Goal: Information Seeking & Learning: Get advice/opinions

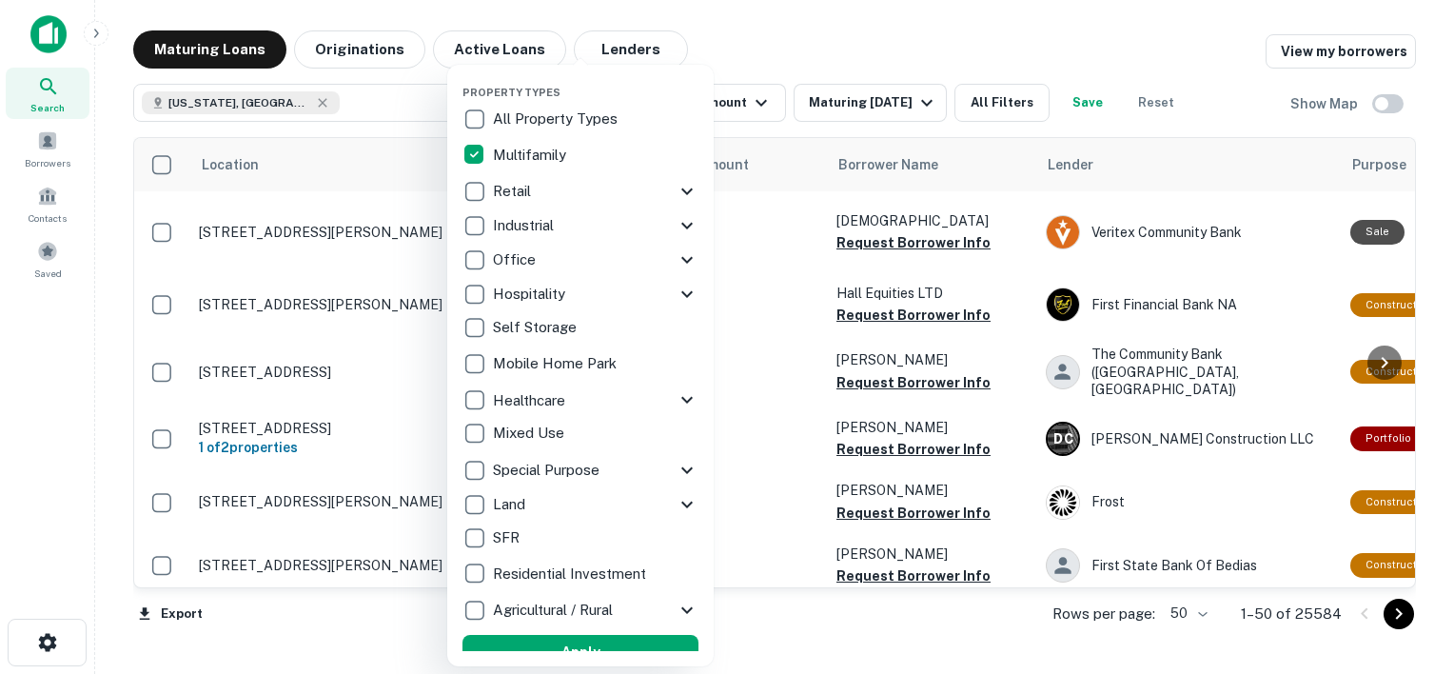
scroll to position [18, 0]
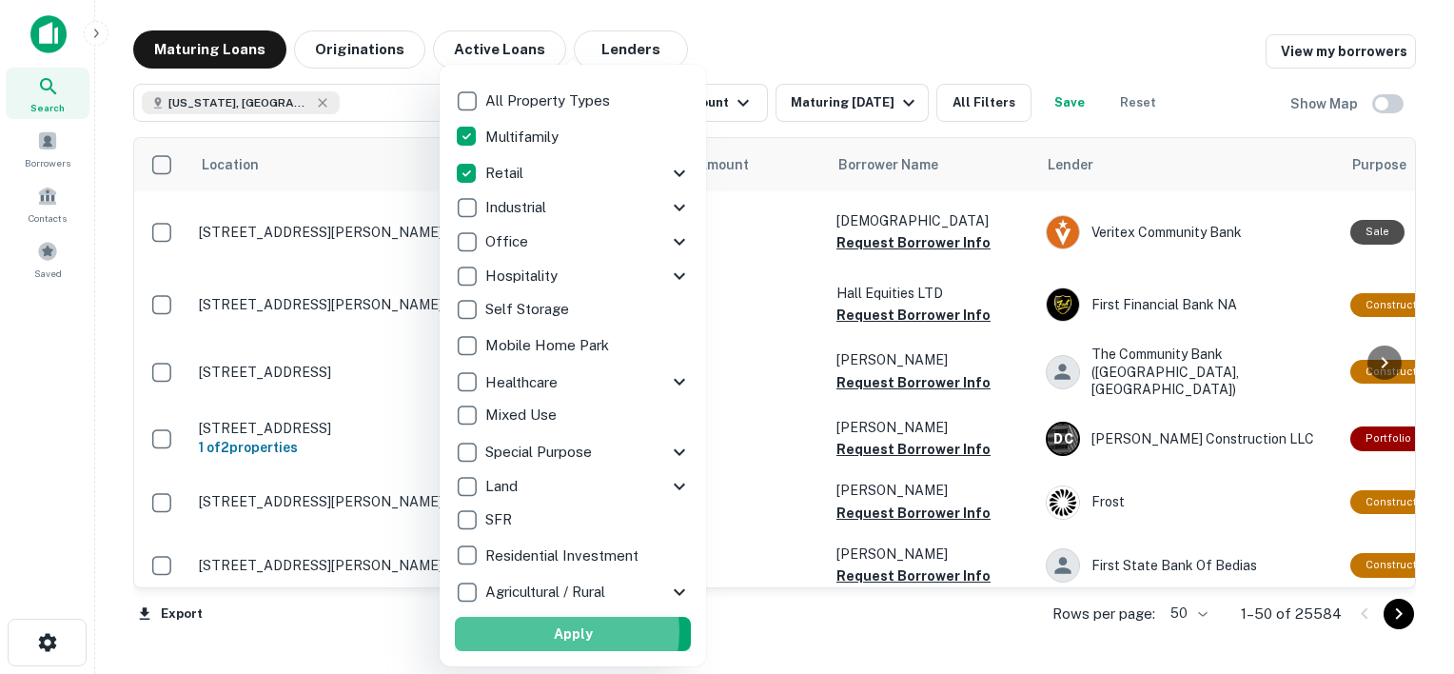
click at [556, 631] on button "Apply" at bounding box center [573, 633] width 236 height 34
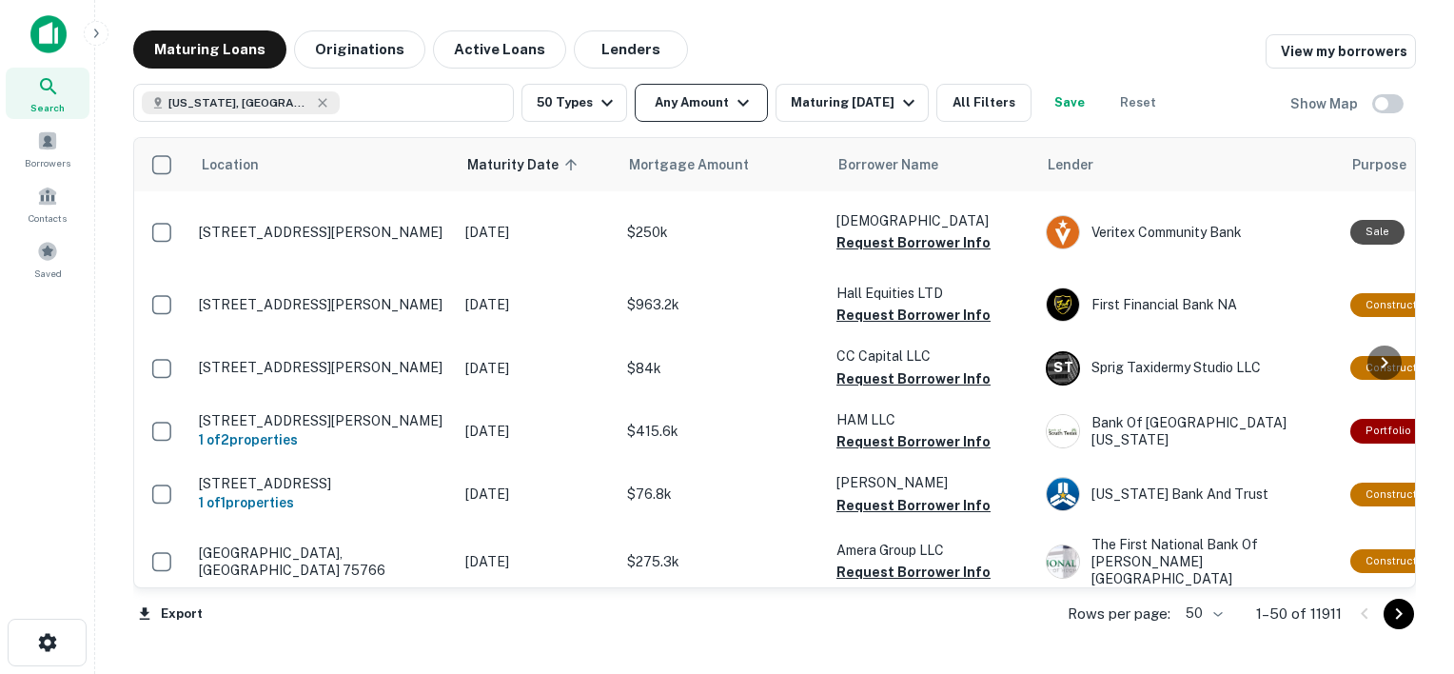
click at [703, 105] on button "Any Amount" at bounding box center [701, 103] width 133 height 38
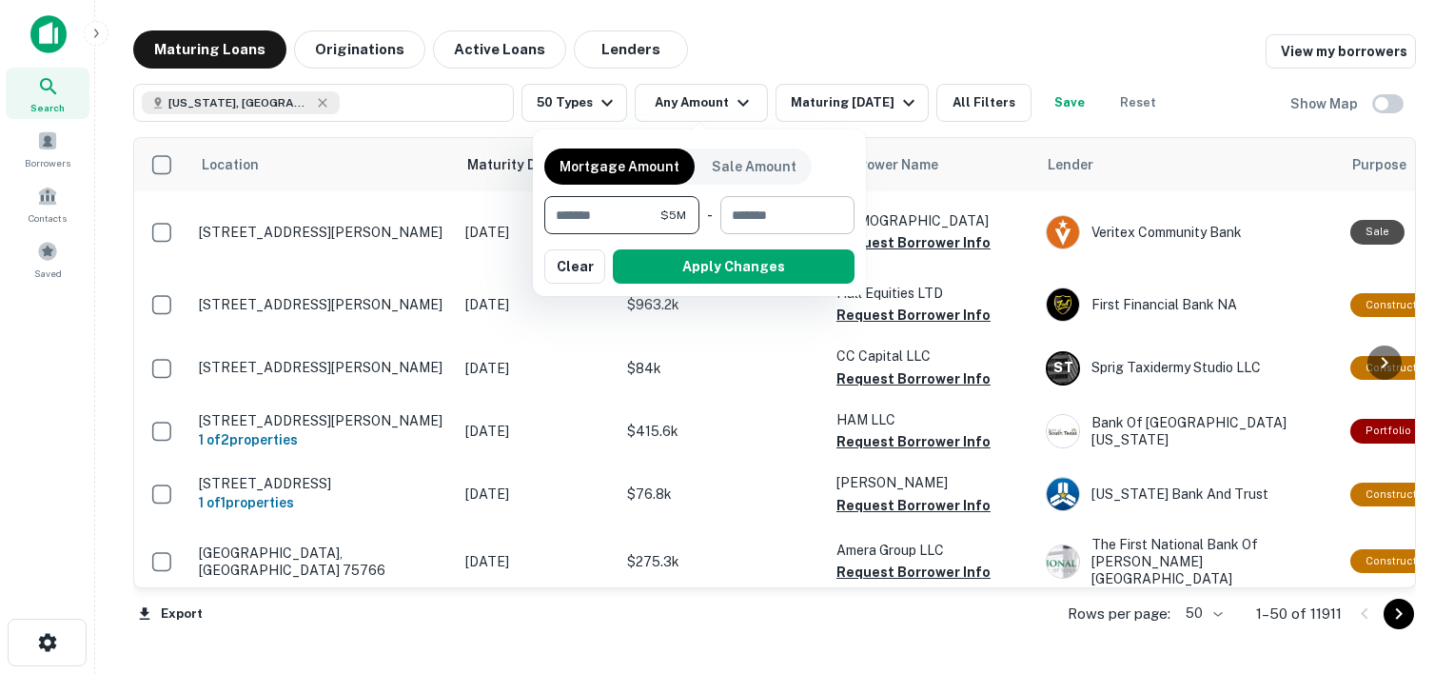
type input "*******"
click at [780, 221] on input "number" at bounding box center [780, 215] width 121 height 38
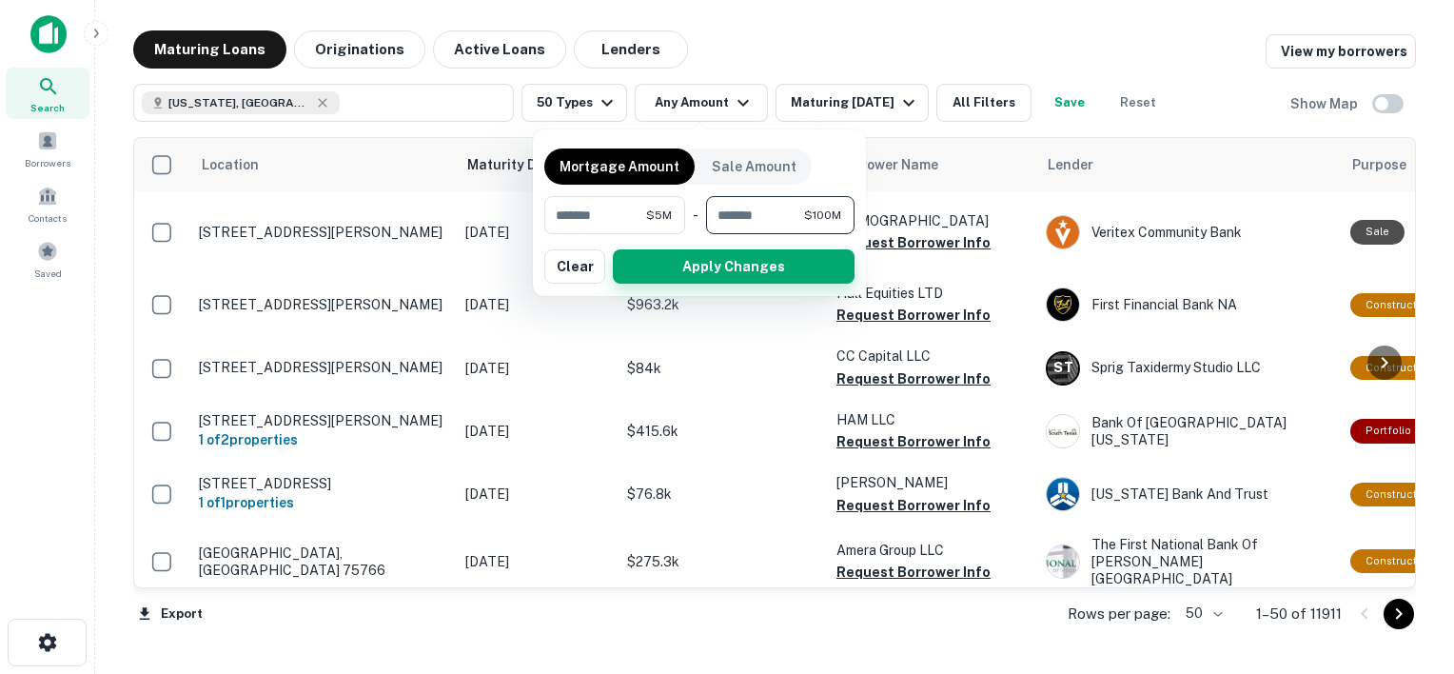
type input "*********"
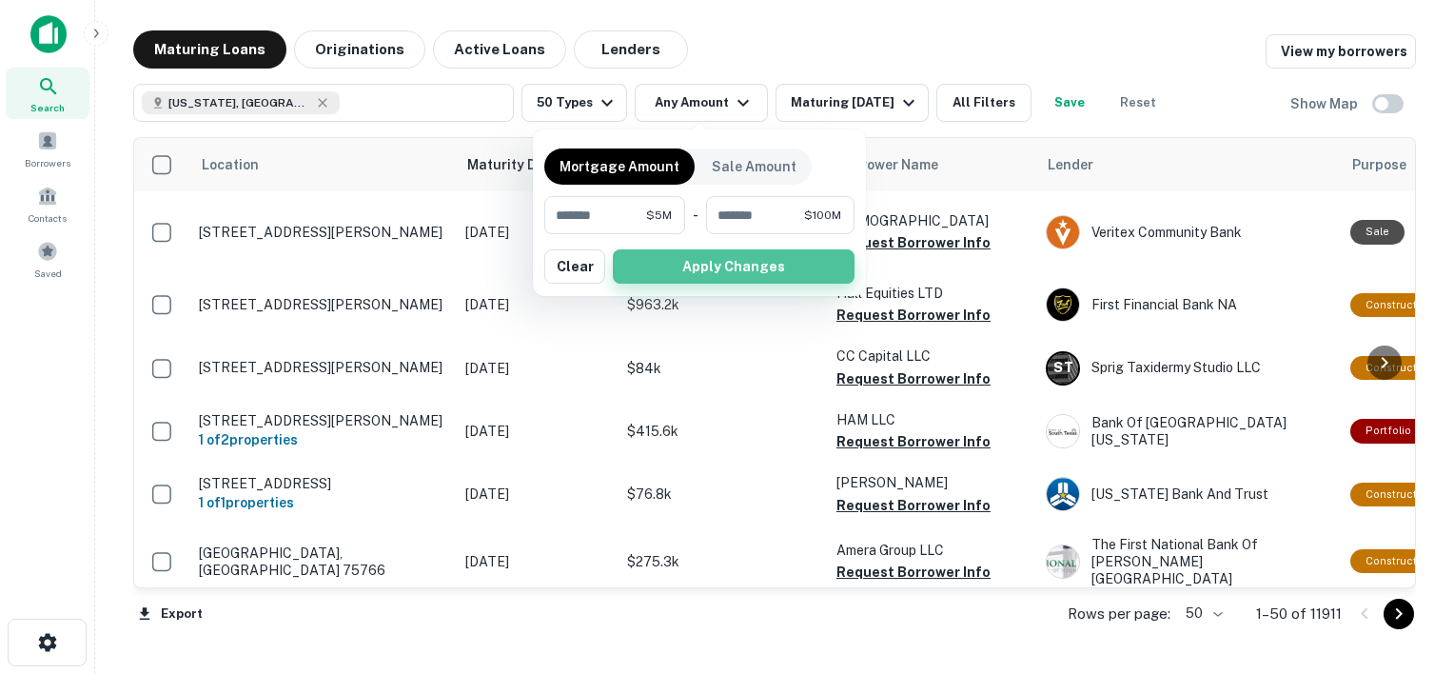
click at [752, 272] on button "Apply Changes" at bounding box center [734, 266] width 242 height 34
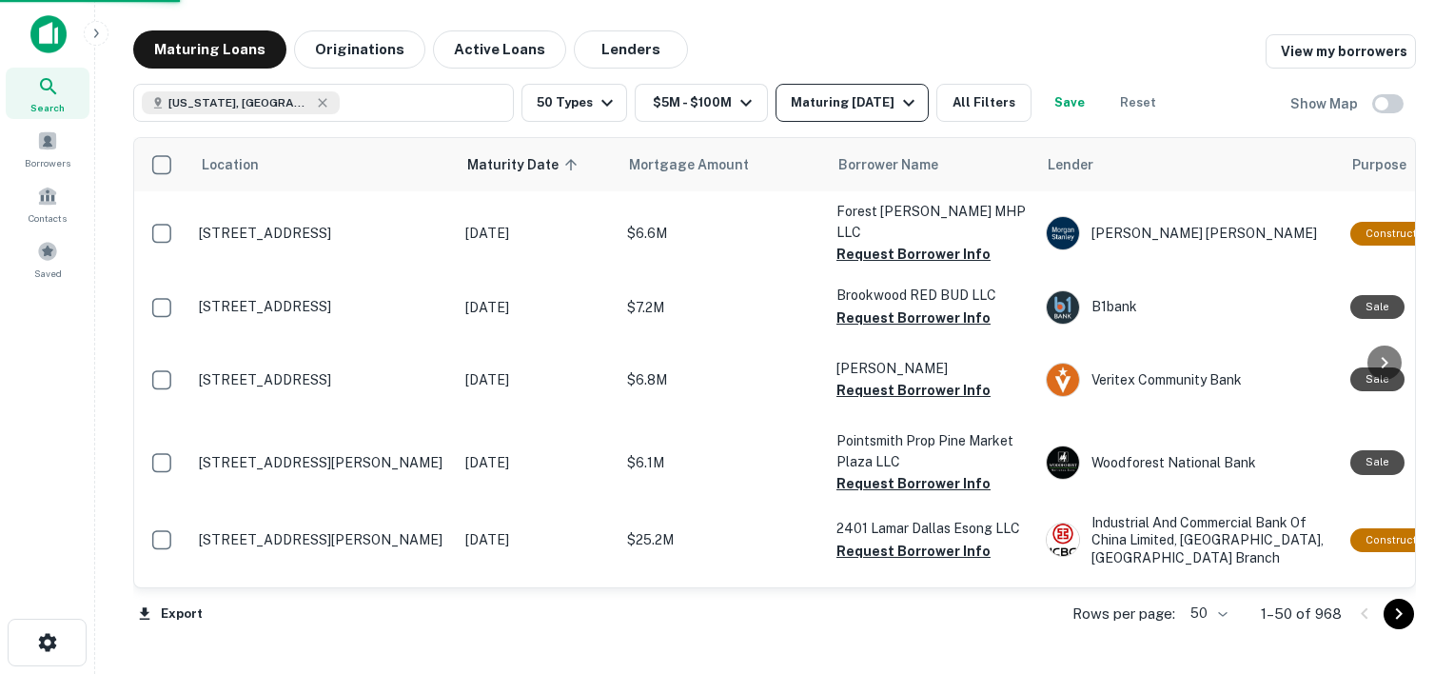
click at [863, 95] on div "Maturing [DATE]" at bounding box center [855, 102] width 129 height 23
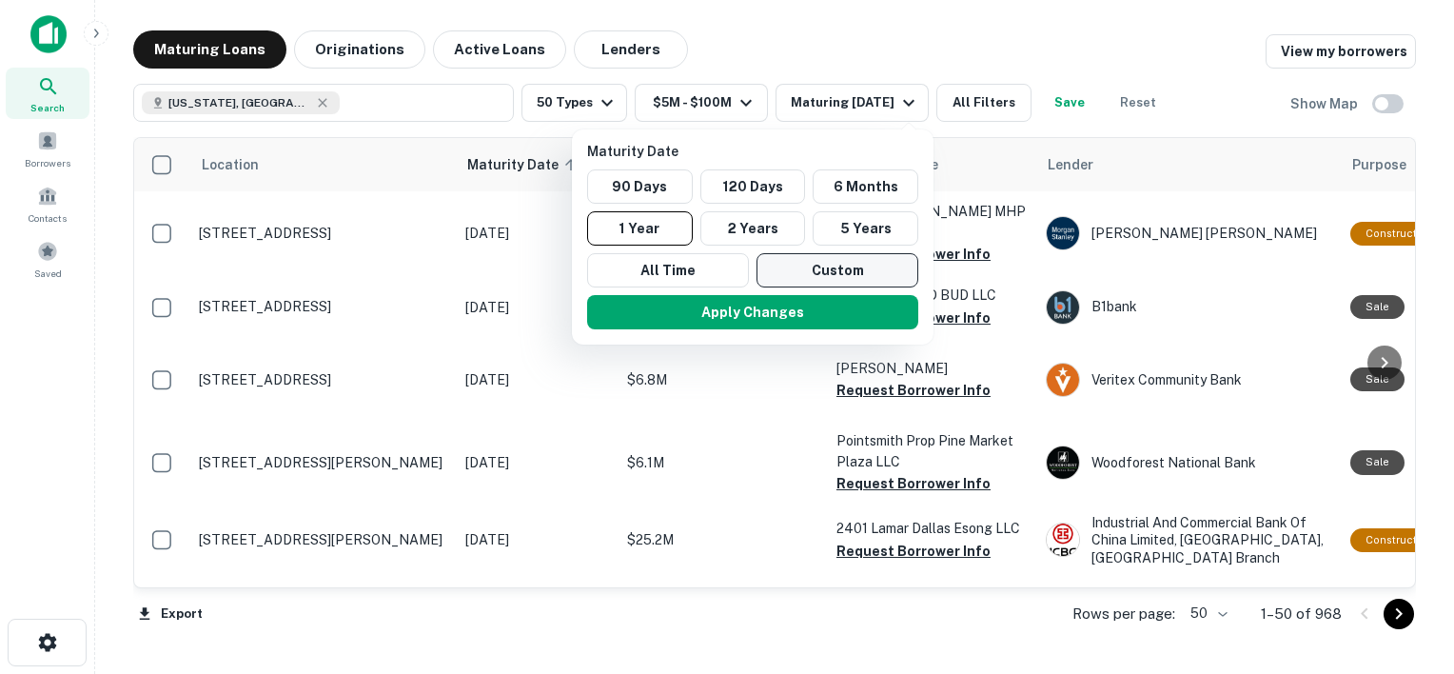
click at [837, 271] on button "Custom" at bounding box center [837, 270] width 162 height 34
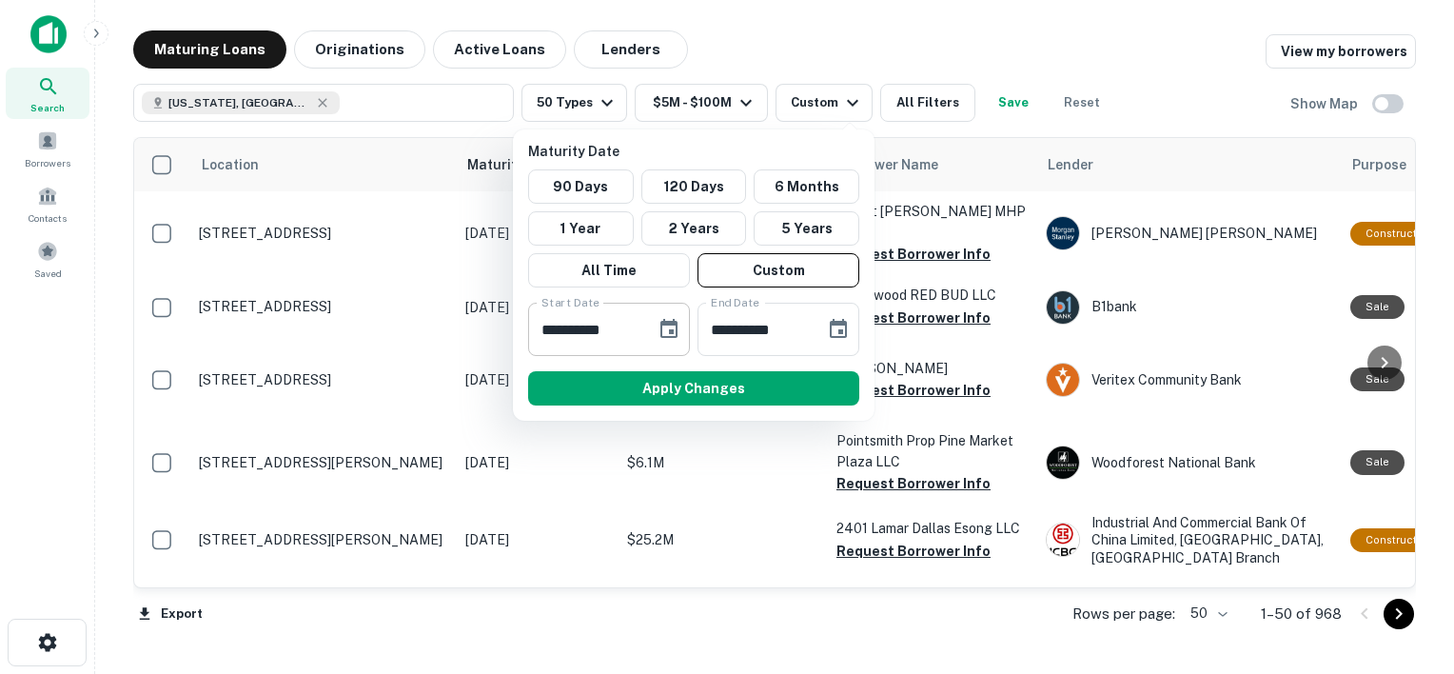
click at [631, 326] on input "**********" at bounding box center [585, 329] width 114 height 53
click at [649, 330] on div "**********" at bounding box center [609, 329] width 162 height 53
click at [663, 327] on icon "Choose date, selected date is Sep 25, 2025" at bounding box center [668, 329] width 23 height 23
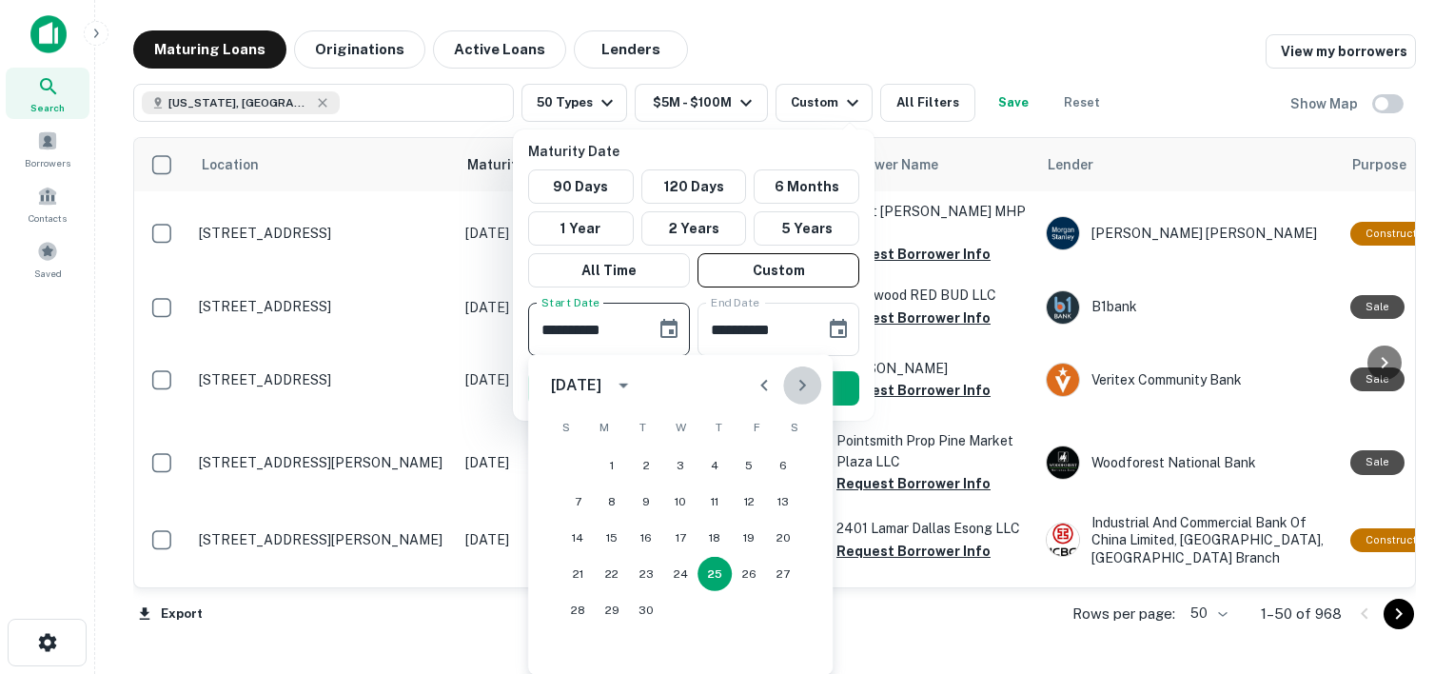
click at [811, 385] on icon "Next month" at bounding box center [802, 385] width 23 height 23
click at [707, 539] on button "13" at bounding box center [714, 537] width 34 height 34
type input "**********"
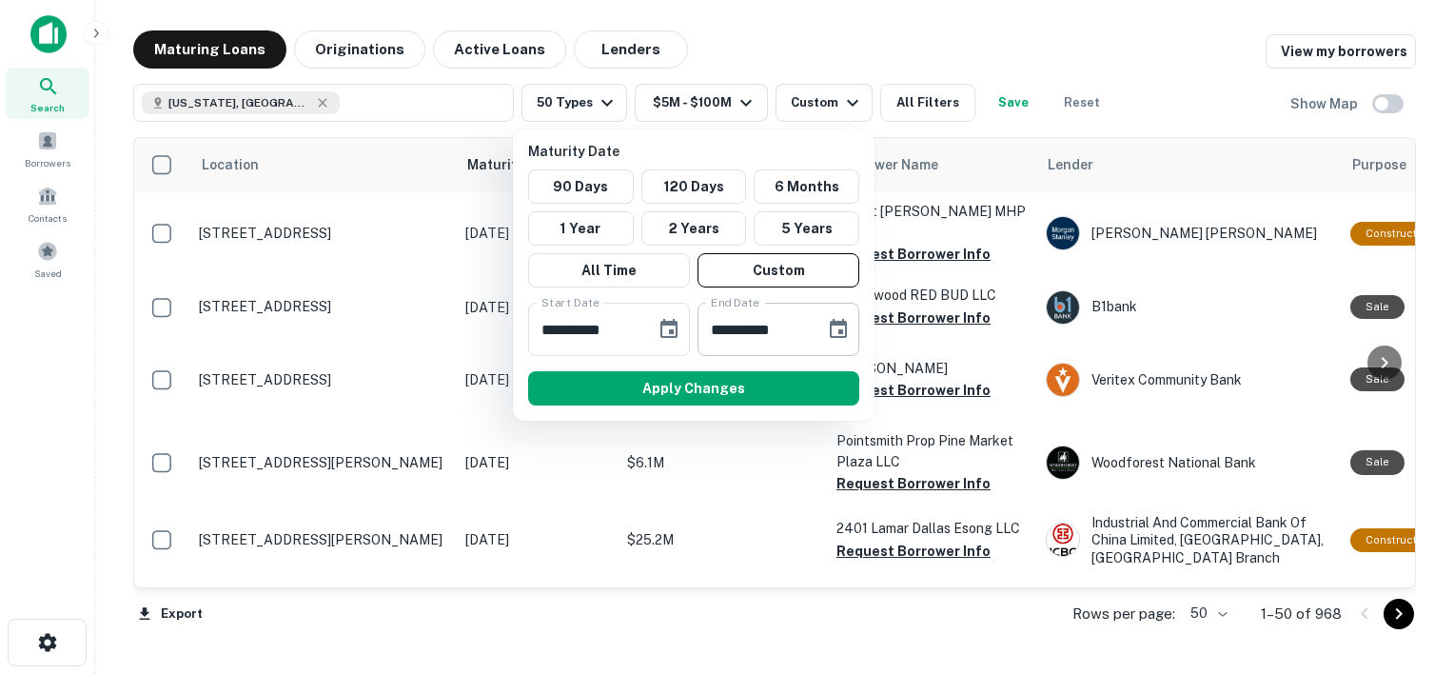
click at [833, 323] on icon "Choose date, selected date is Mar 24, 2026" at bounding box center [838, 328] width 17 height 19
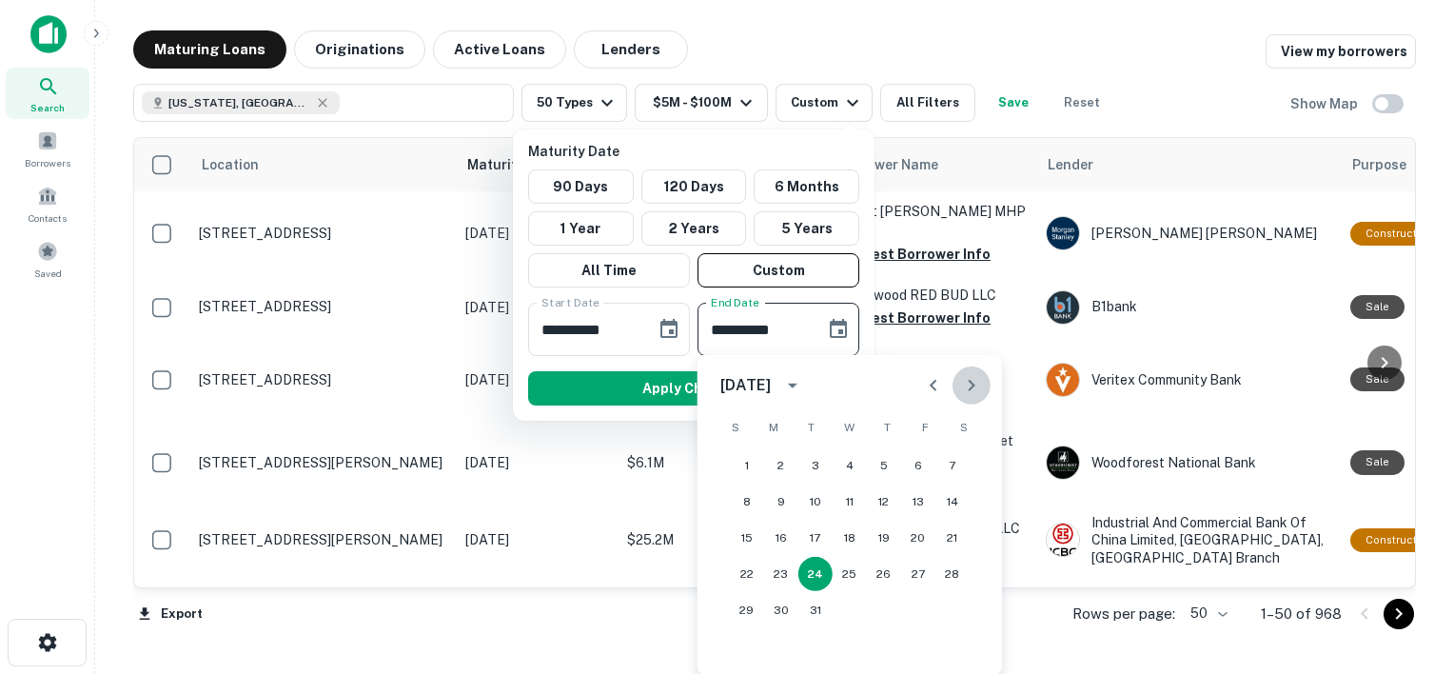
click at [970, 385] on icon "Next month" at bounding box center [971, 385] width 23 height 23
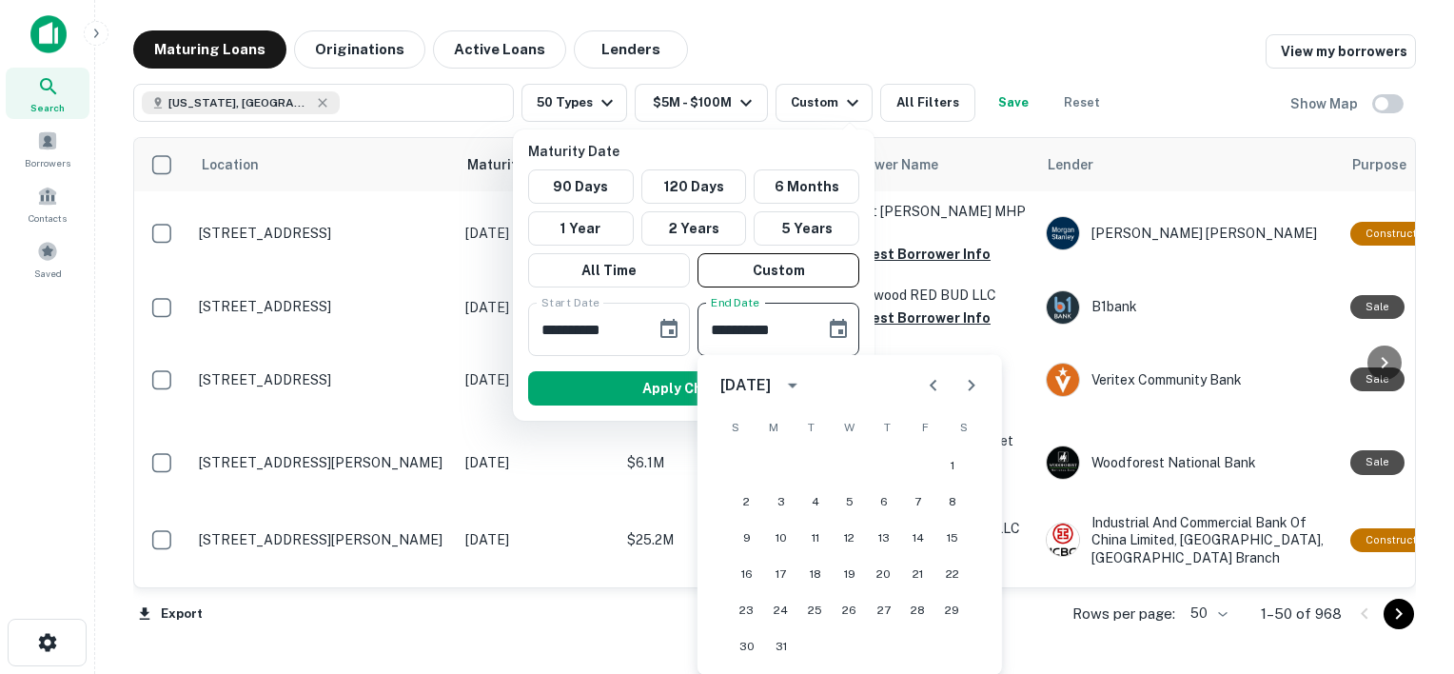
click at [970, 385] on icon "Next month" at bounding box center [971, 385] width 23 height 23
click at [847, 611] on button "30" at bounding box center [849, 610] width 34 height 34
type input "**********"
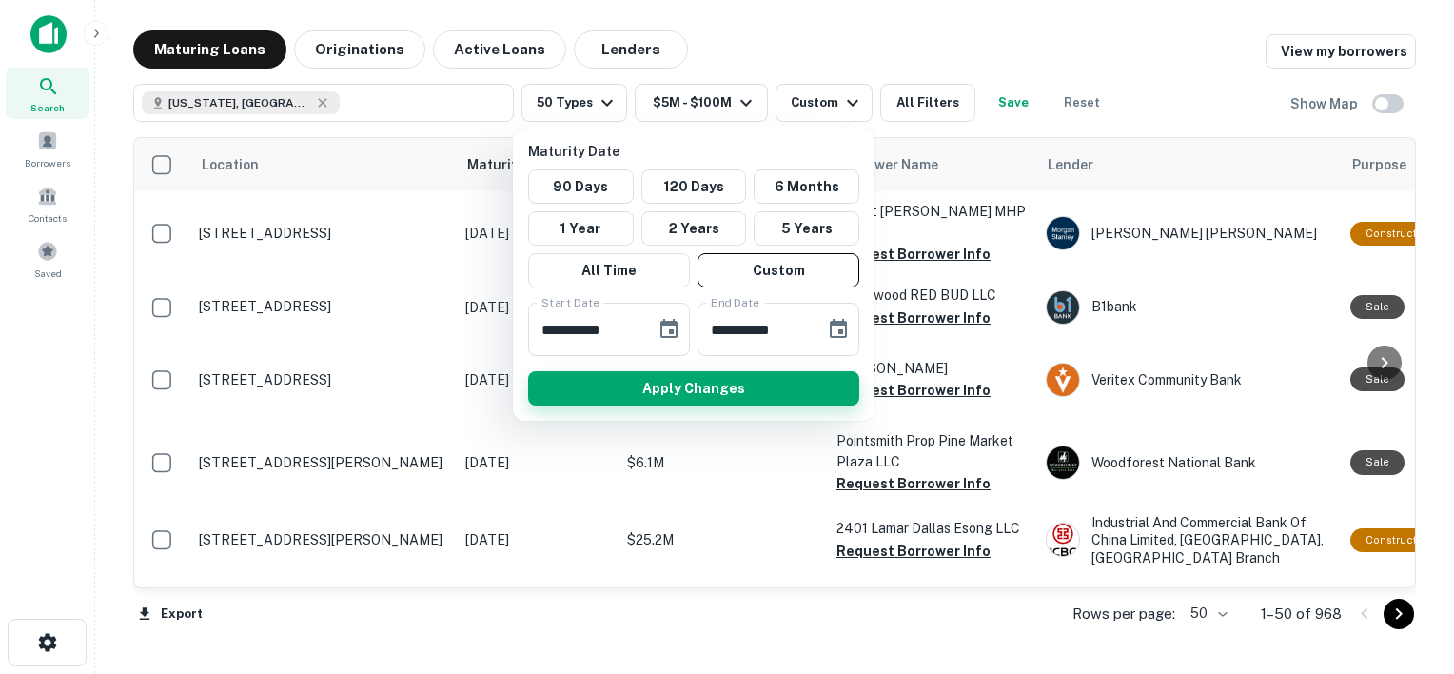
click at [722, 377] on button "Apply Changes" at bounding box center [693, 388] width 331 height 34
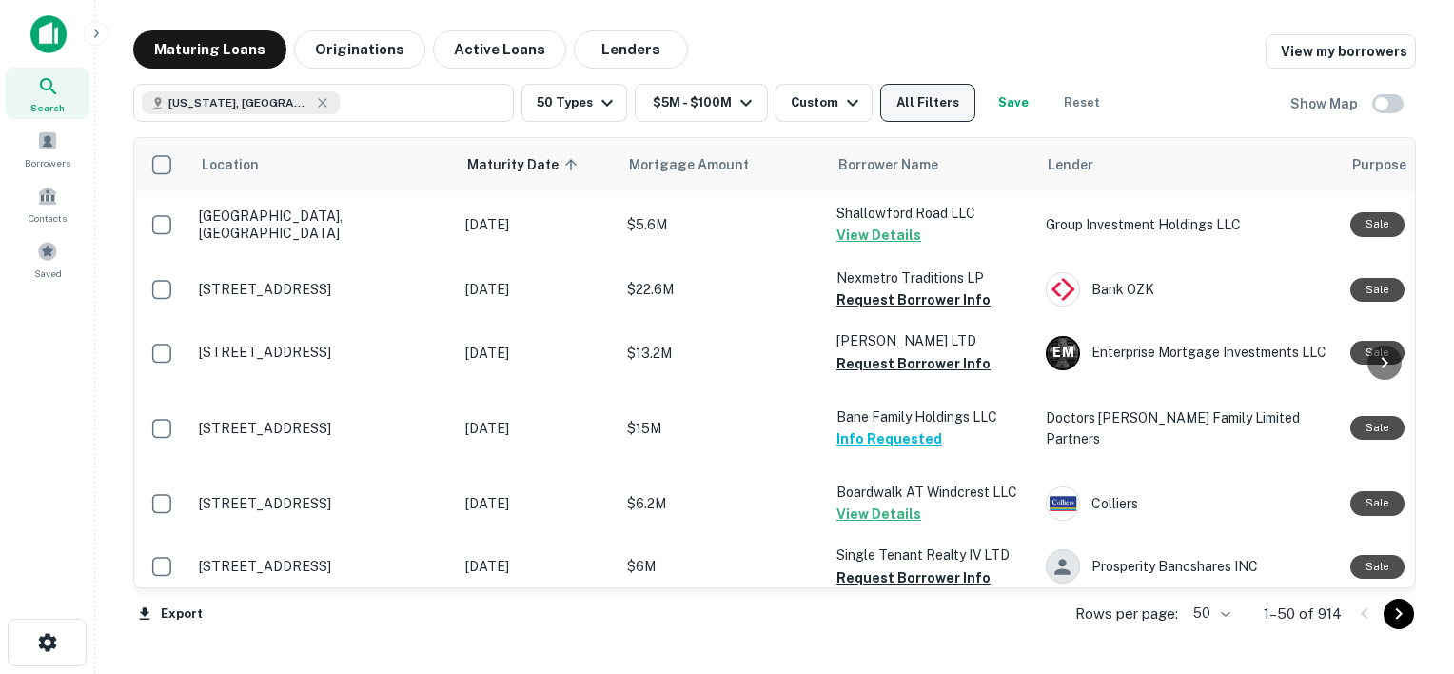
click at [930, 108] on button "All Filters" at bounding box center [927, 103] width 95 height 38
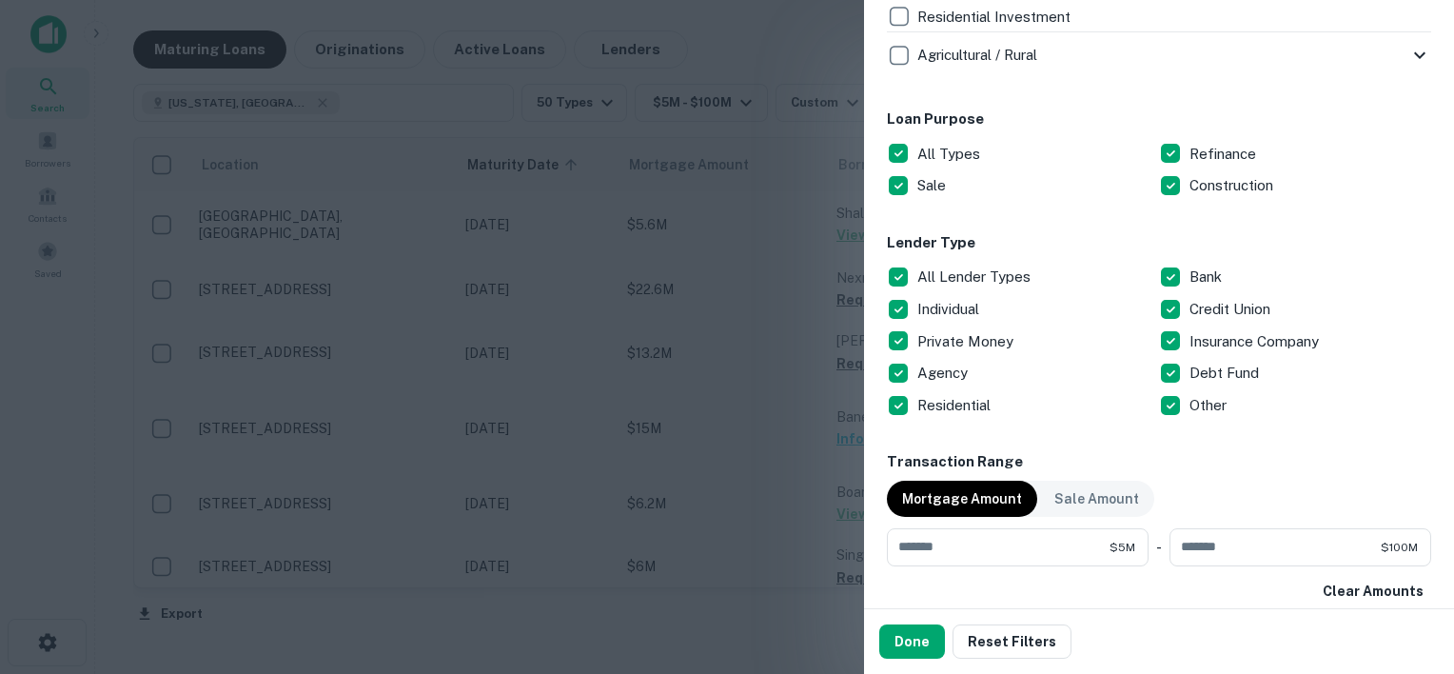
scroll to position [976, 0]
click at [949, 272] on p "All Lender Types" at bounding box center [975, 276] width 117 height 23
click at [948, 340] on p "Private Money" at bounding box center [967, 341] width 100 height 23
click at [1205, 373] on p "Debt Fund" at bounding box center [1225, 373] width 73 height 23
click at [957, 305] on p "Individual" at bounding box center [950, 309] width 66 height 23
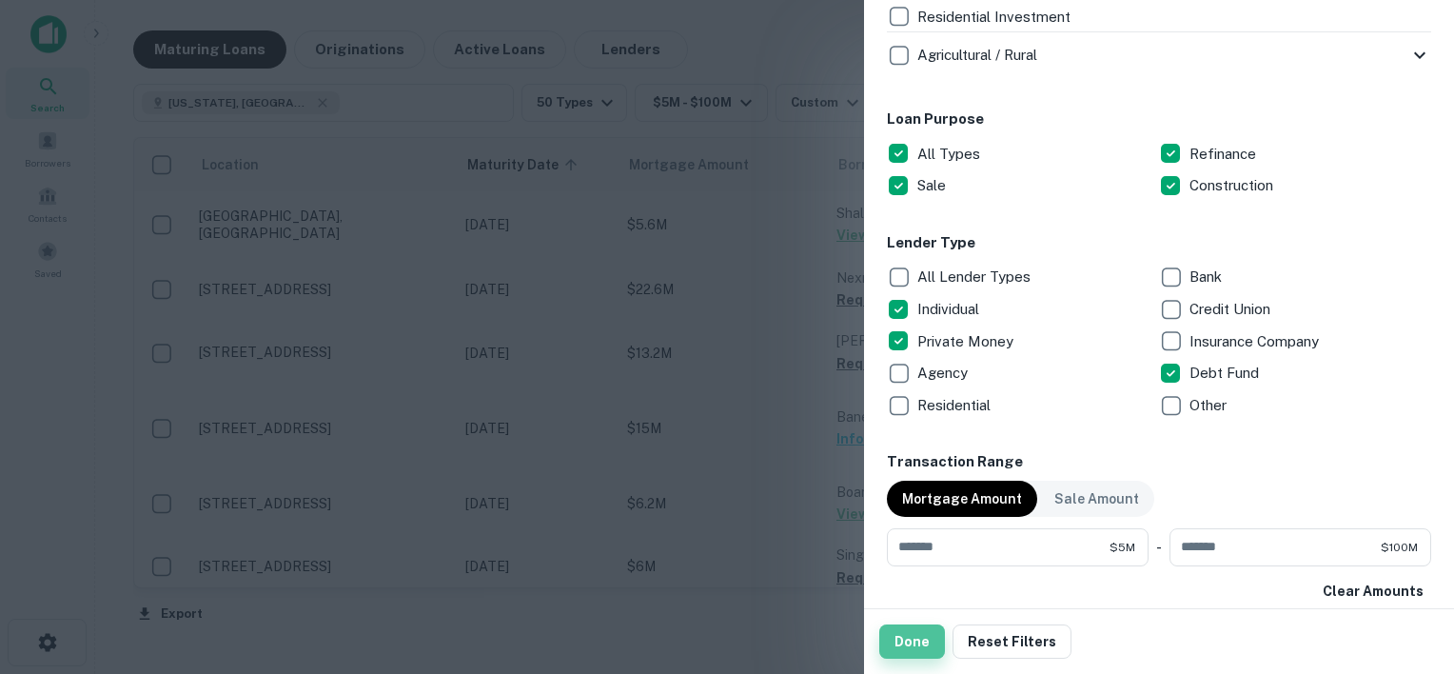
click at [915, 636] on button "Done" at bounding box center [912, 641] width 66 height 34
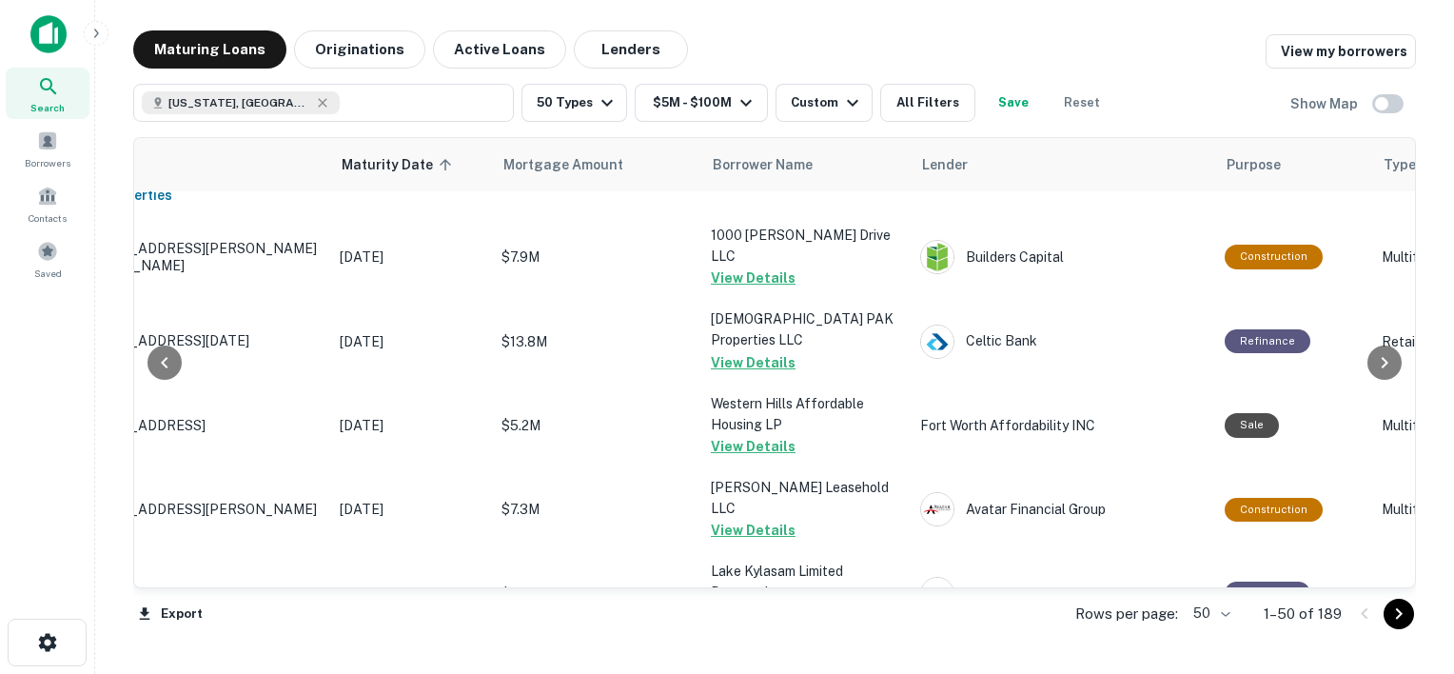
scroll to position [0, 126]
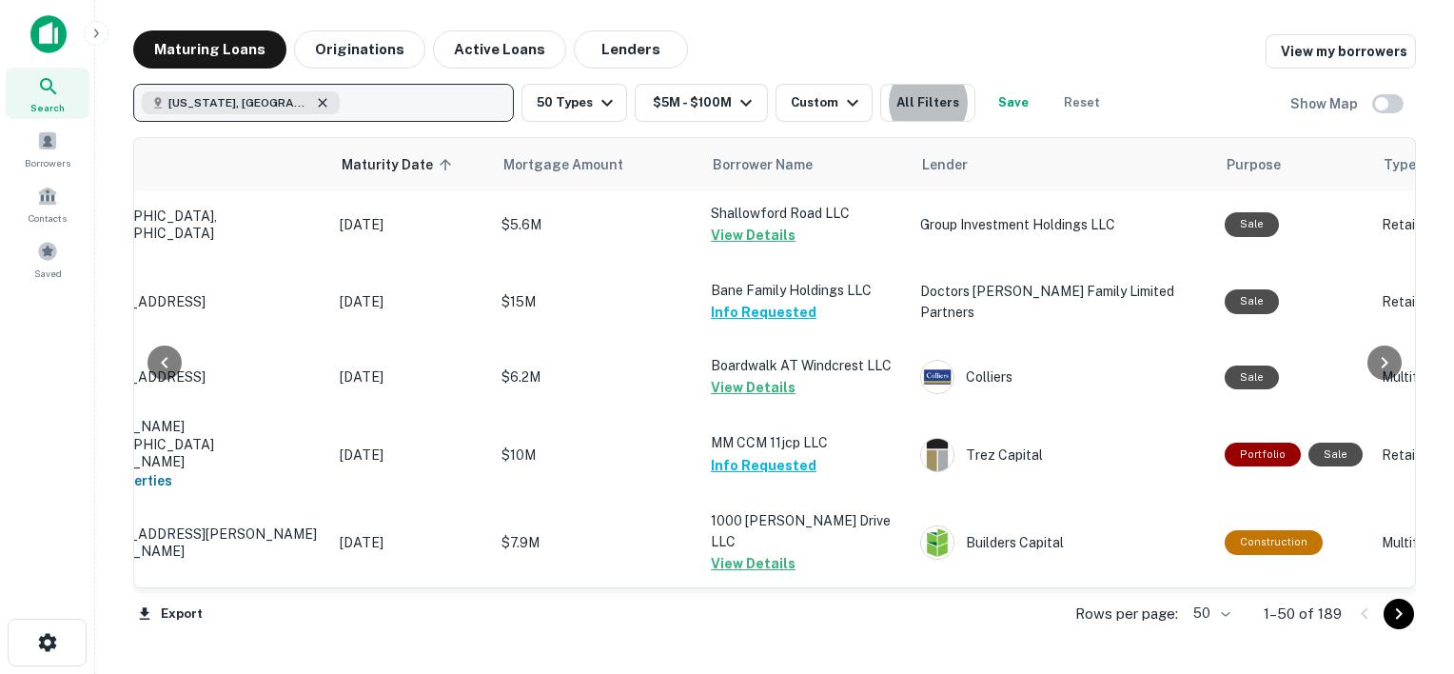
click at [315, 104] on icon "button" at bounding box center [322, 102] width 15 height 15
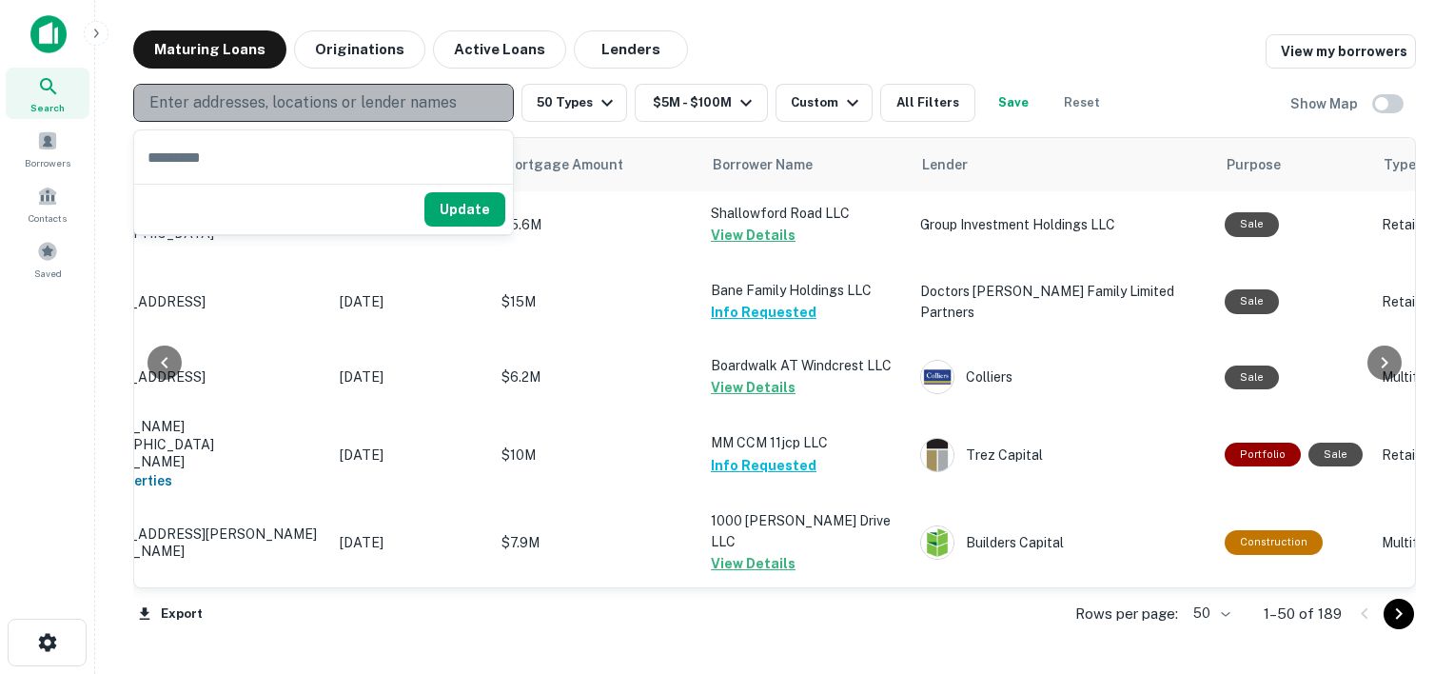
click at [224, 104] on p "Enter addresses, locations or lender names" at bounding box center [302, 102] width 307 height 23
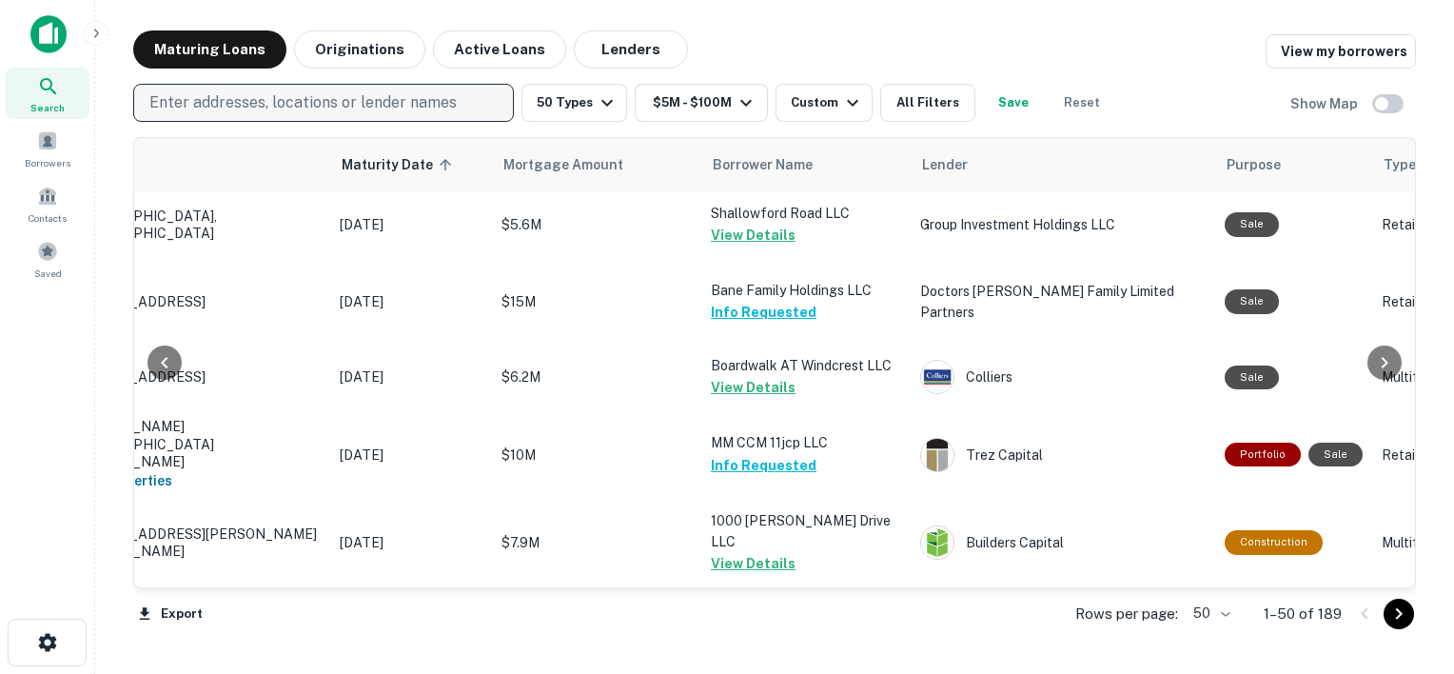
click at [133, 84] on button "Enter addresses, locations or lender names" at bounding box center [323, 103] width 381 height 38
type input "*"
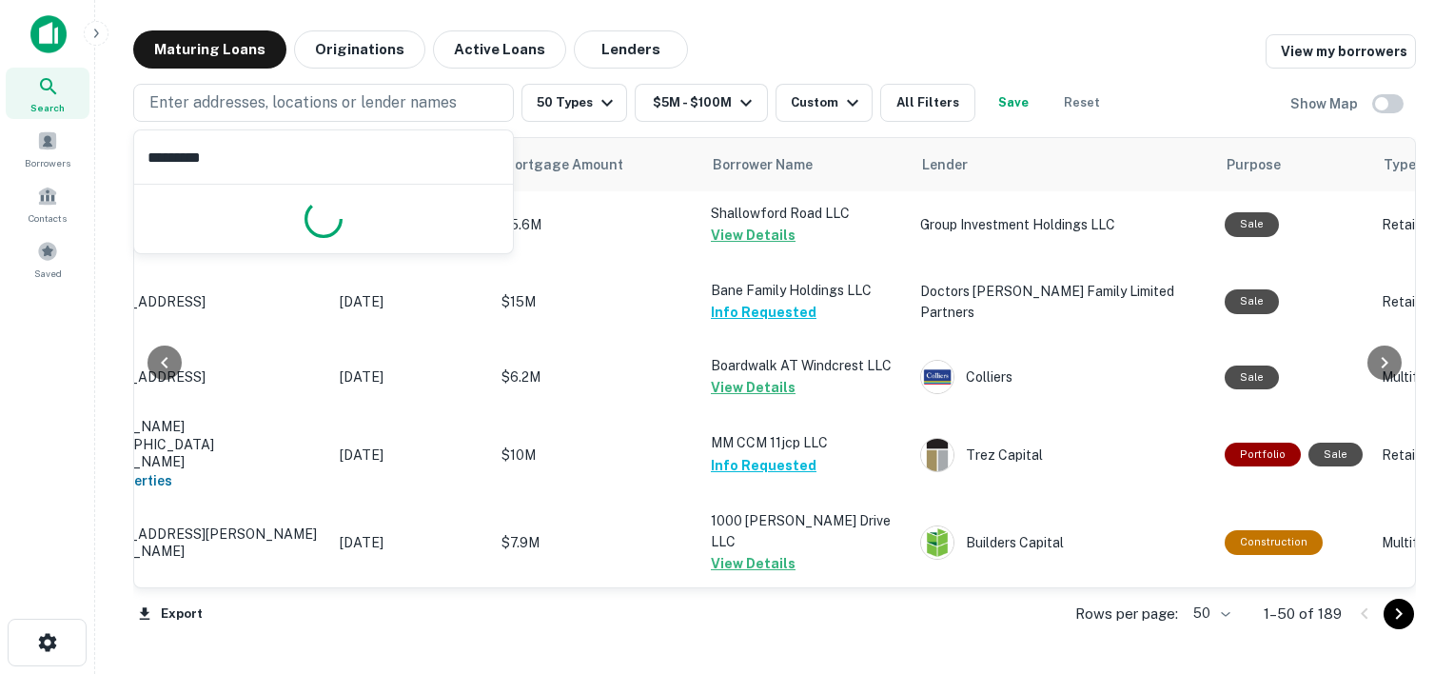
type input "**********"
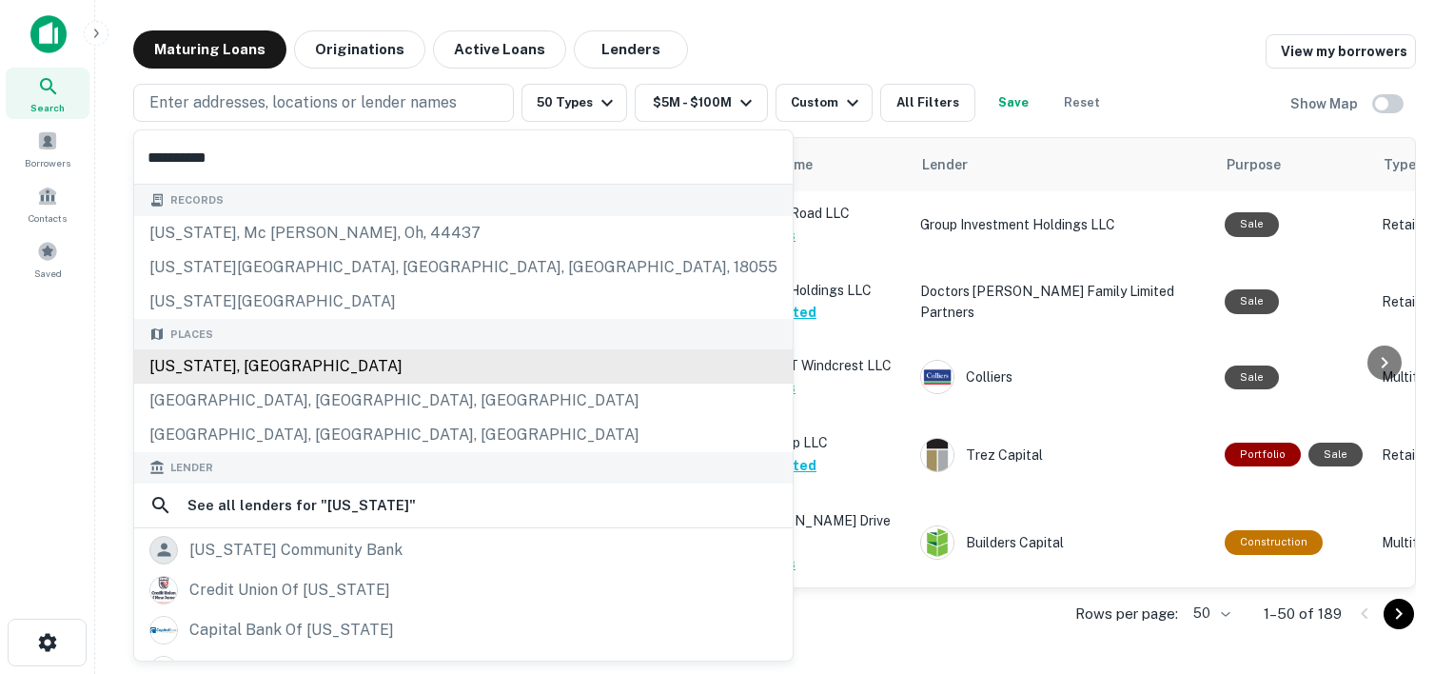
click at [208, 369] on div "[US_STATE], [GEOGRAPHIC_DATA]" at bounding box center [463, 366] width 658 height 34
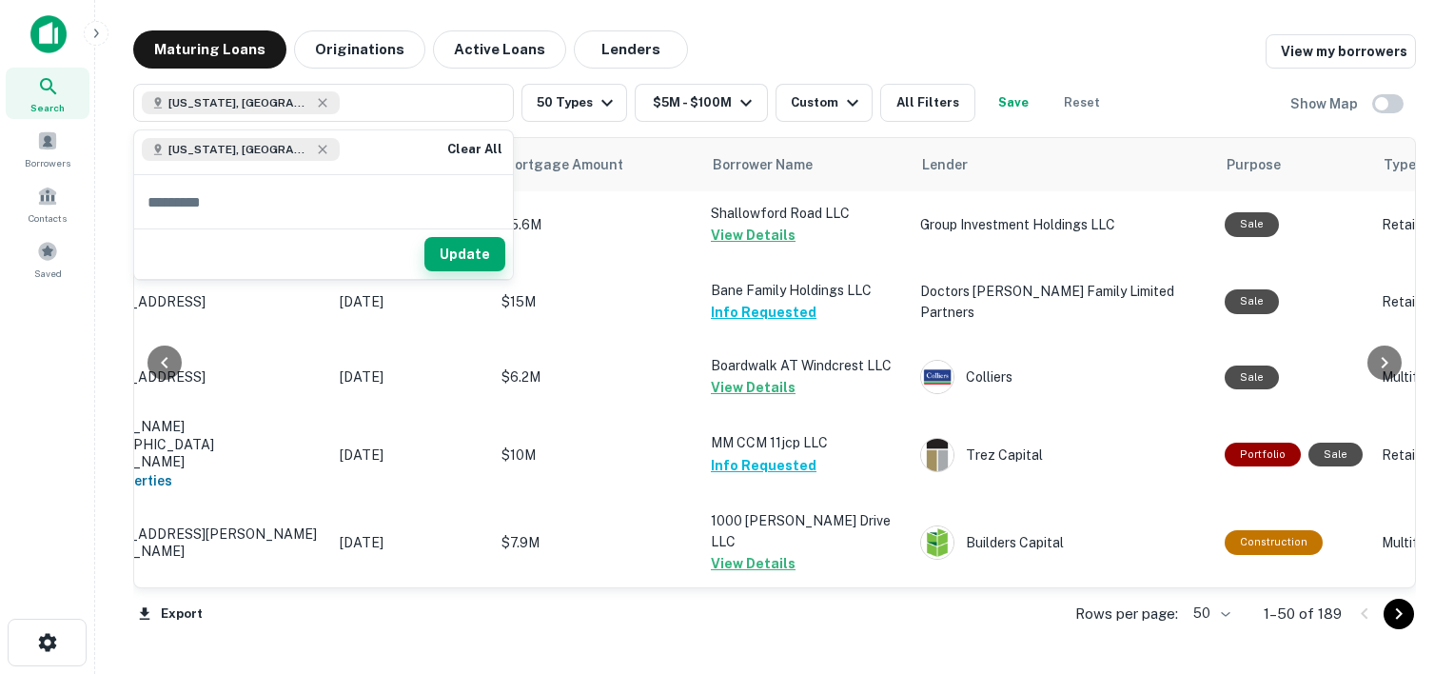
click at [453, 259] on button "Update" at bounding box center [464, 254] width 81 height 34
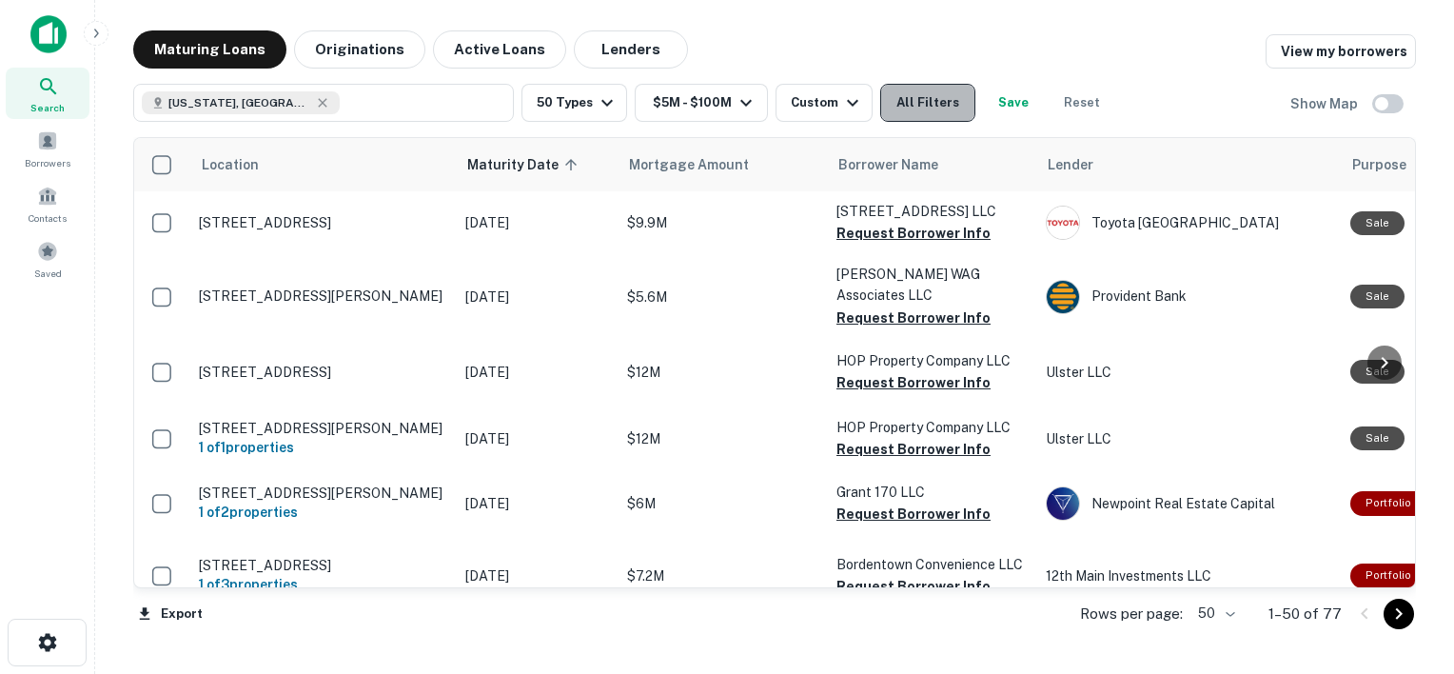
click at [900, 111] on button "All Filters" at bounding box center [927, 103] width 95 height 38
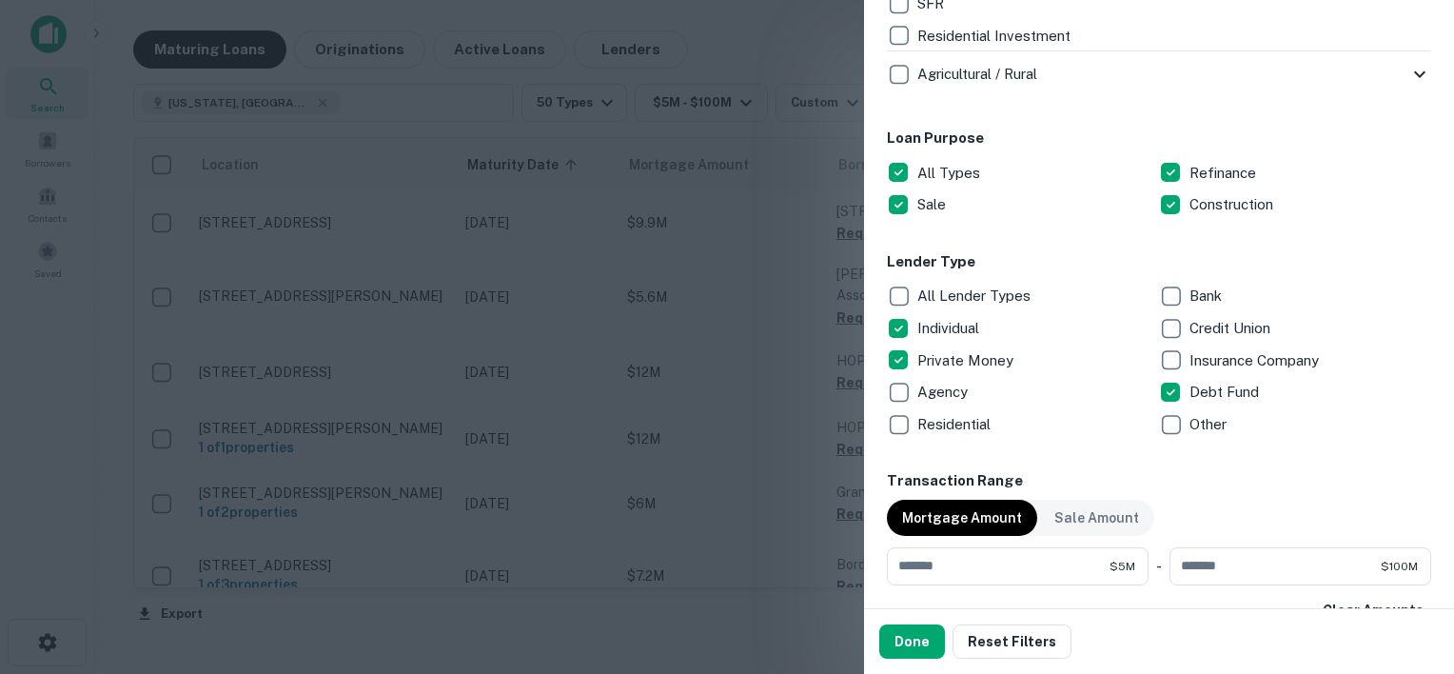
scroll to position [955, 0]
click at [898, 643] on button "Done" at bounding box center [912, 641] width 66 height 34
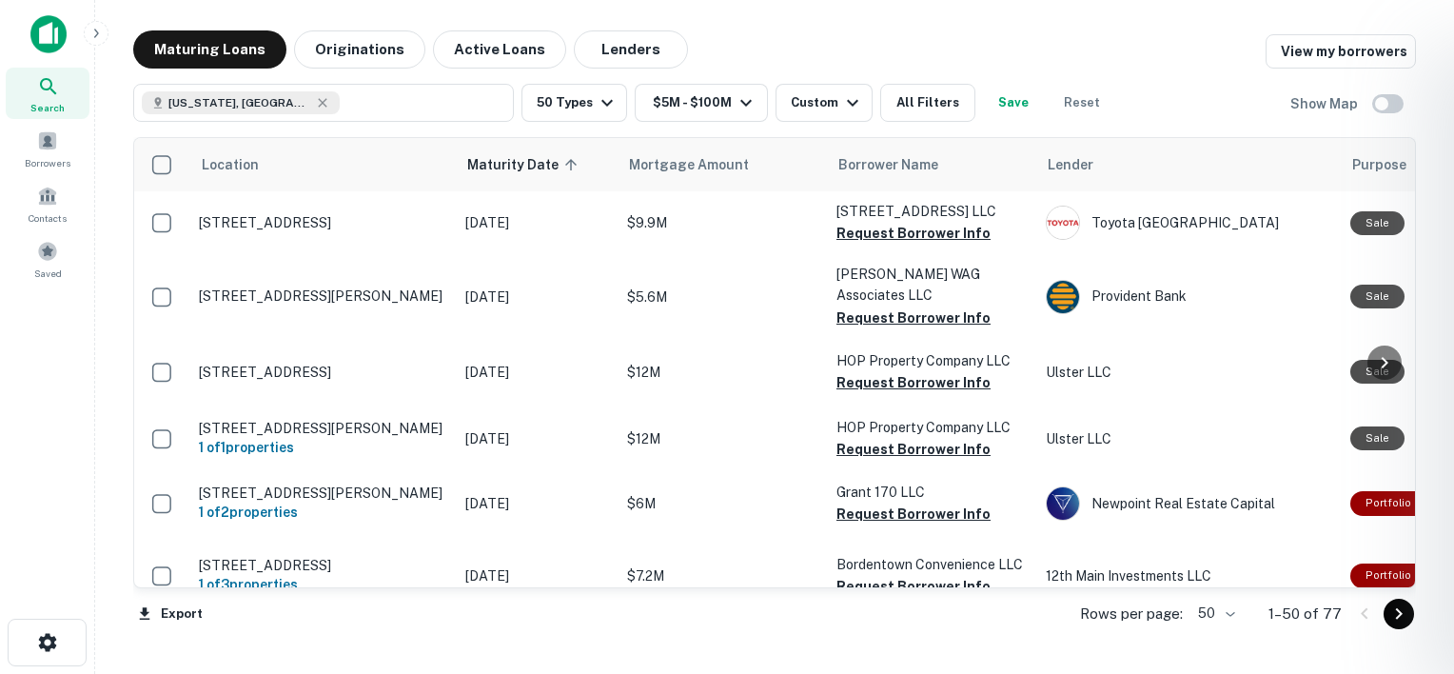
click at [578, 107] on div at bounding box center [727, 337] width 1454 height 674
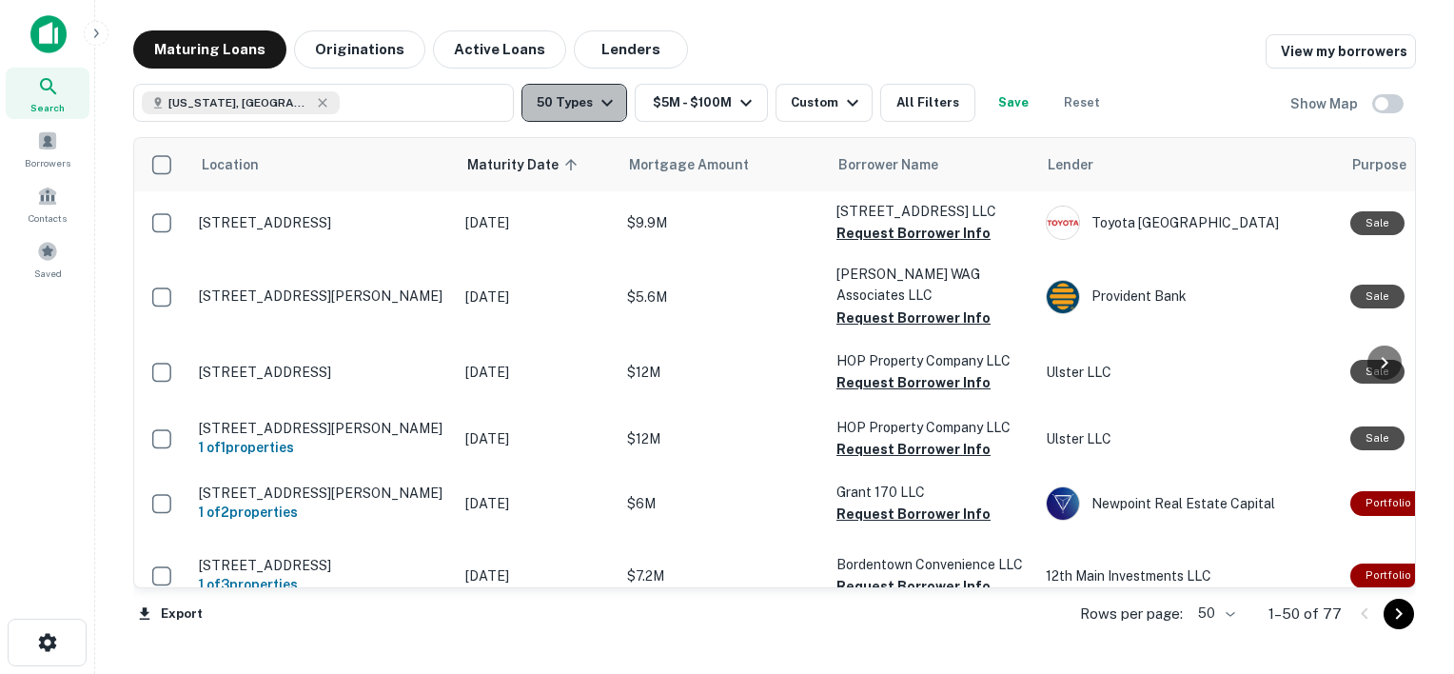
click at [611, 107] on icon "button" at bounding box center [607, 102] width 23 height 23
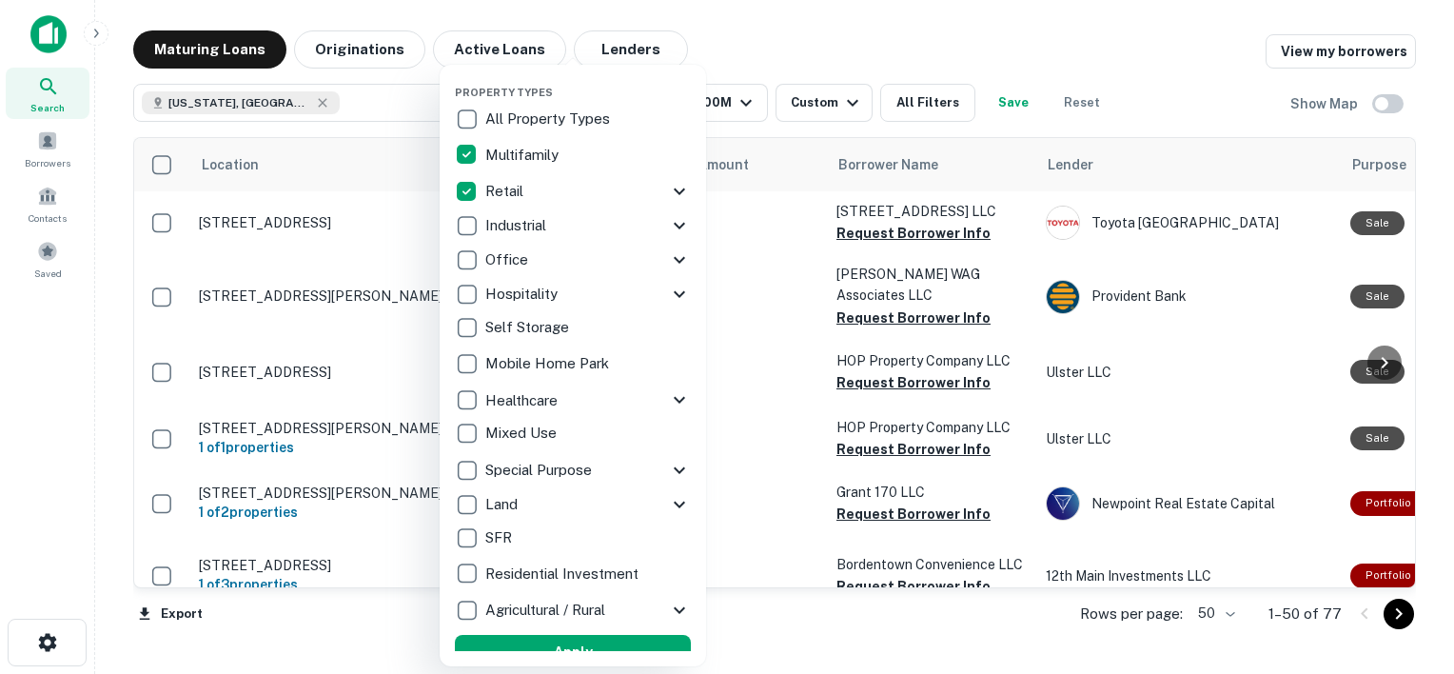
scroll to position [18, 0]
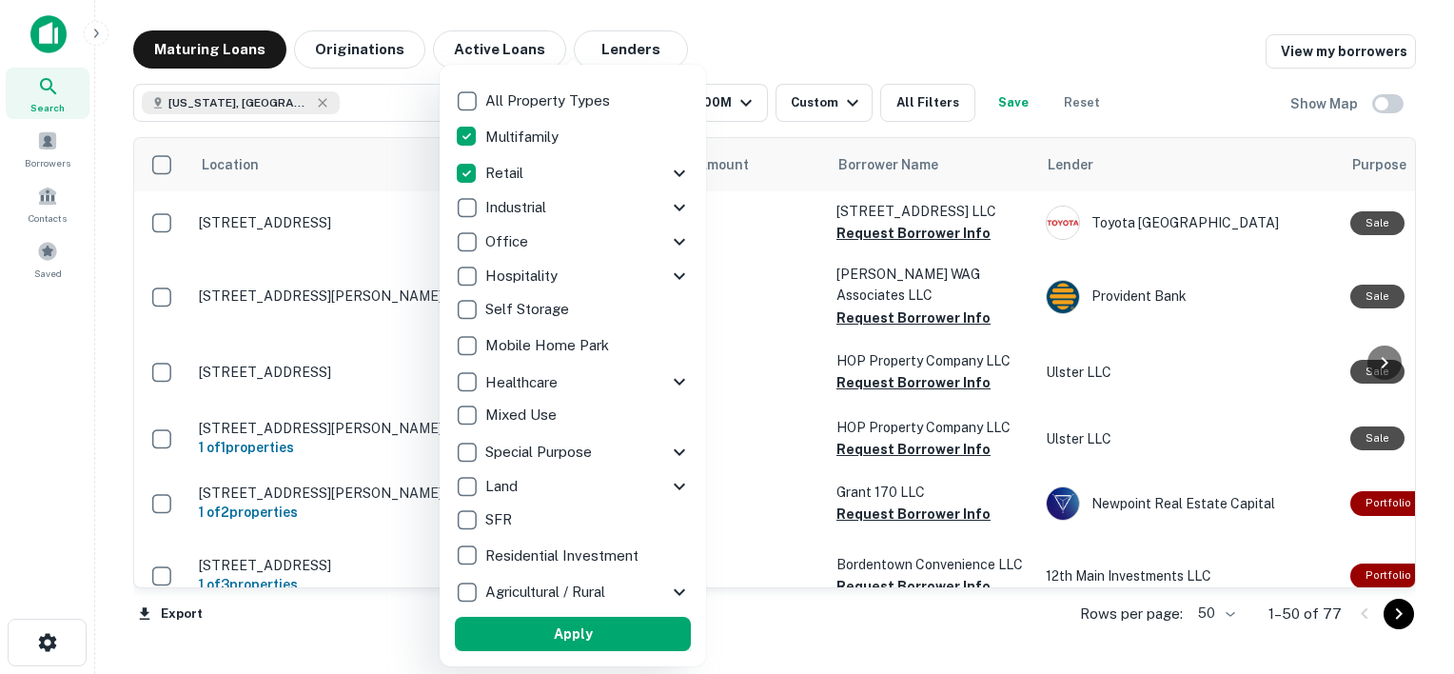
click at [548, 638] on button "Apply" at bounding box center [573, 633] width 236 height 34
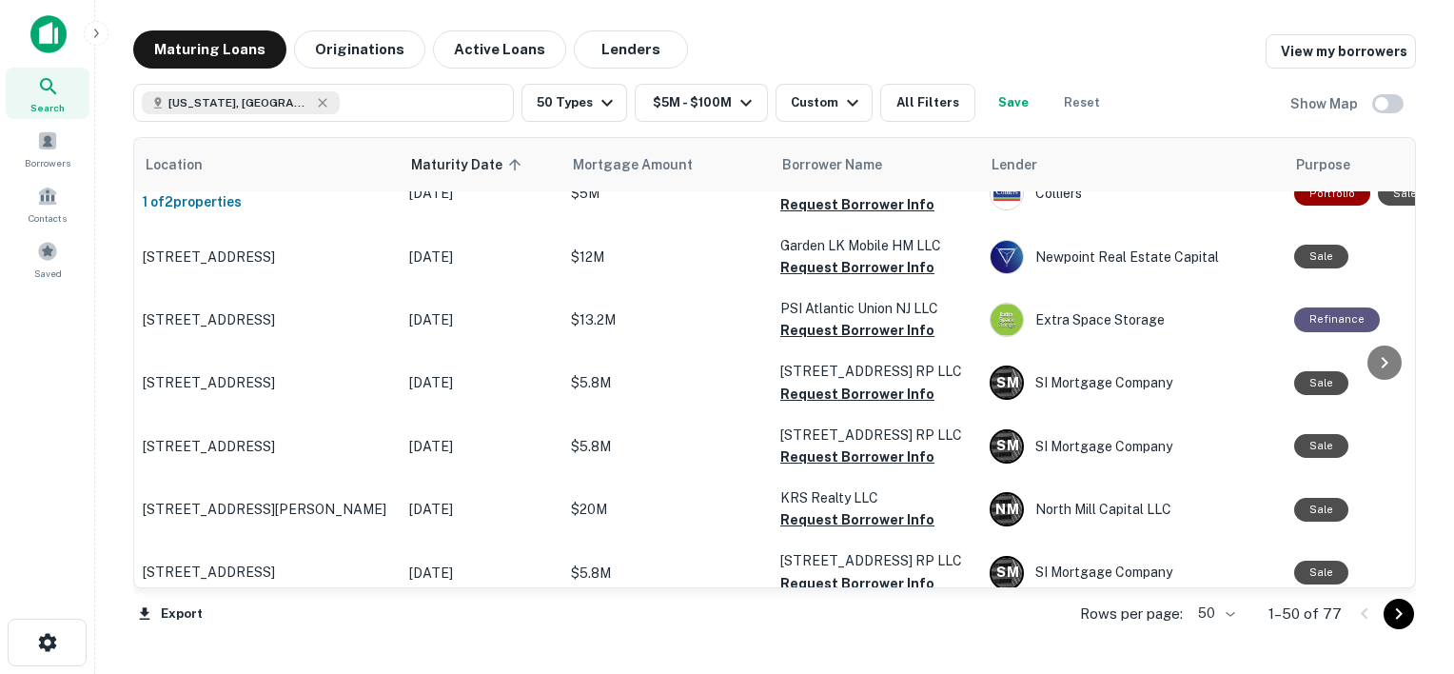
scroll to position [0, 56]
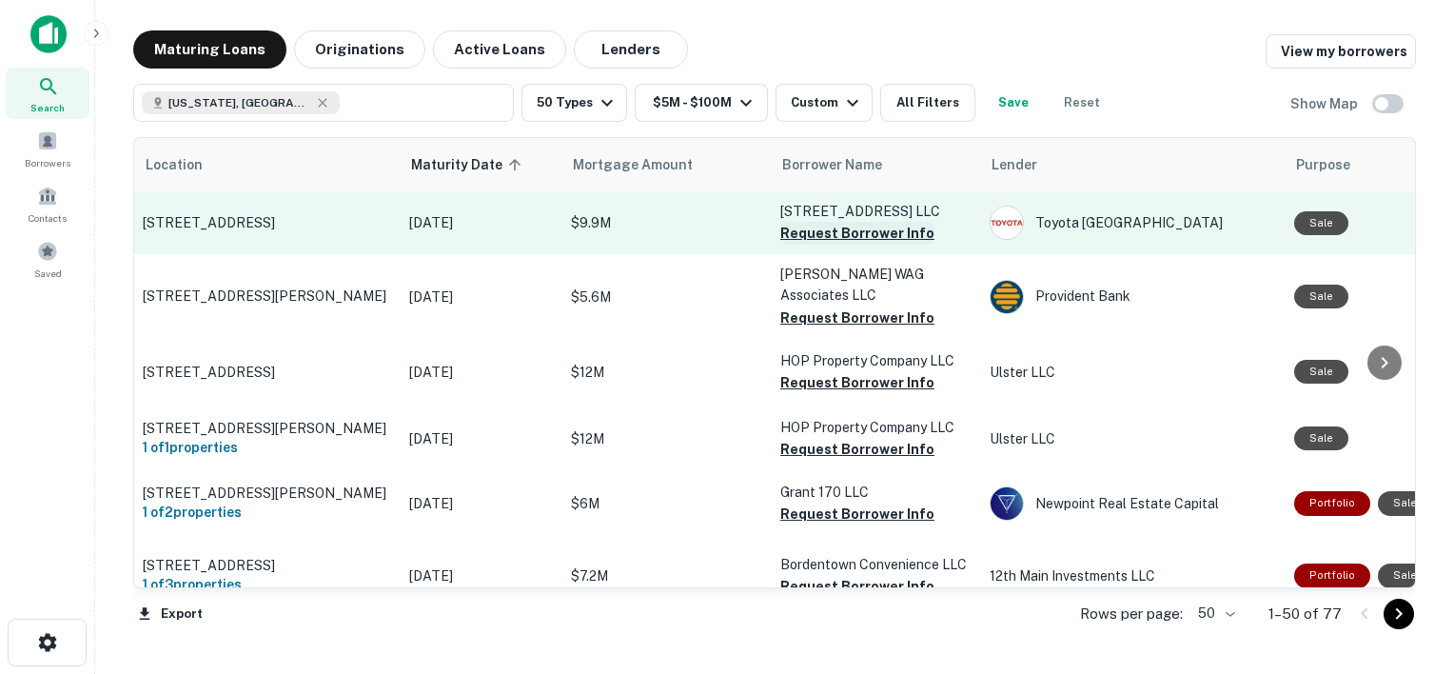
click at [847, 235] on button "Request Borrower Info" at bounding box center [857, 233] width 154 height 23
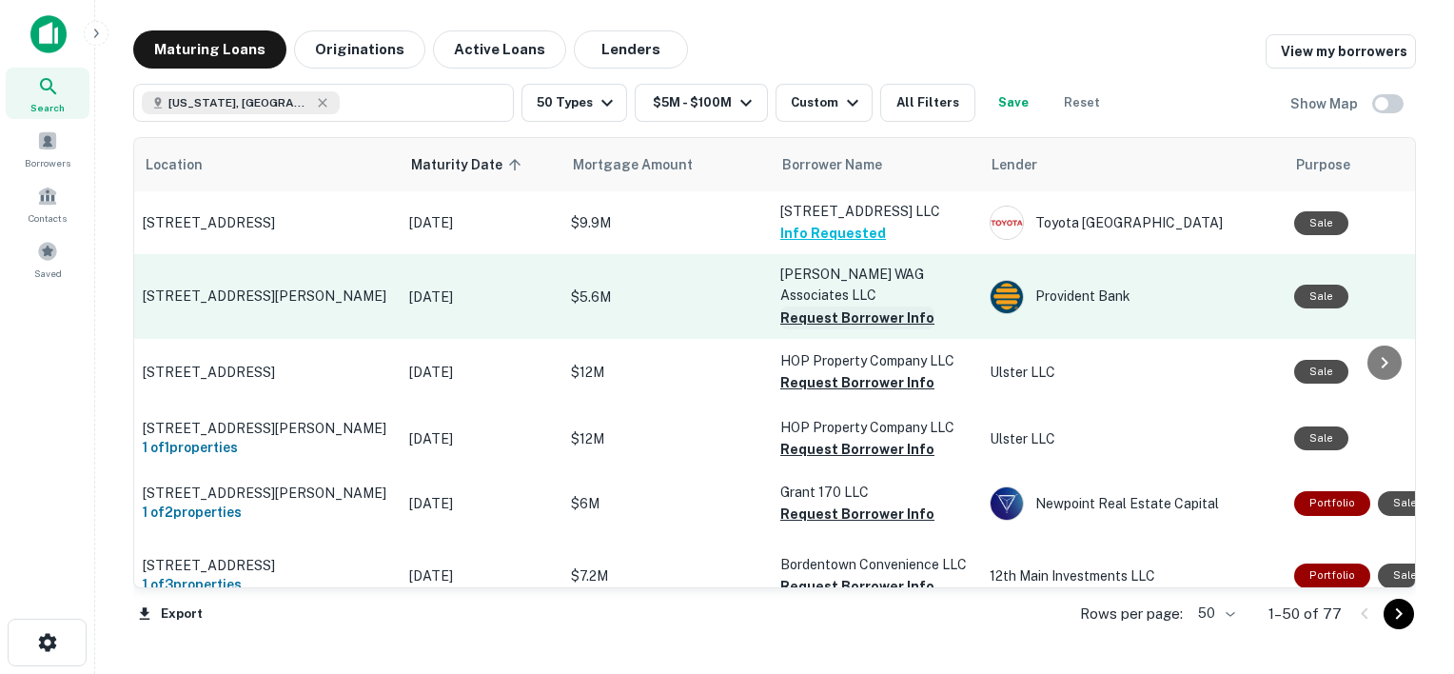
click at [849, 306] on button "Request Borrower Info" at bounding box center [857, 317] width 154 height 23
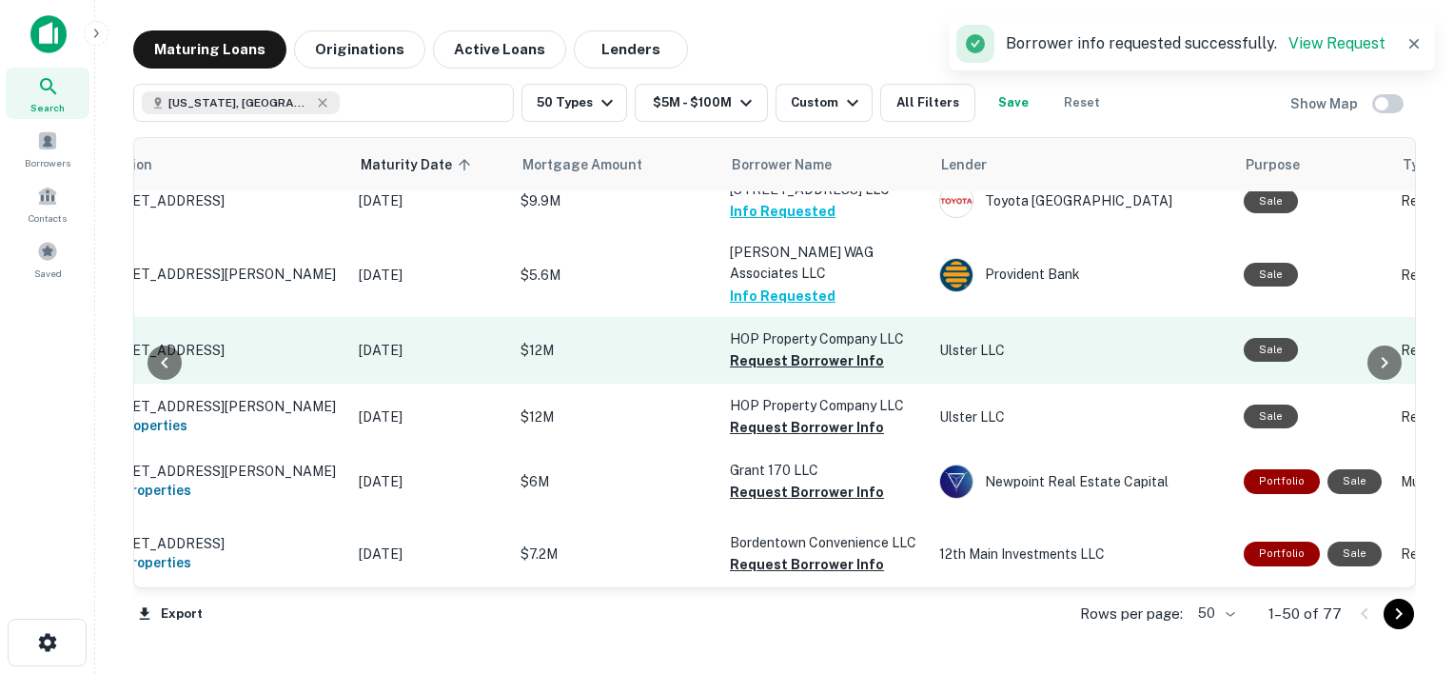
scroll to position [23, 107]
click at [792, 348] on button "Request Borrower Info" at bounding box center [807, 359] width 154 height 23
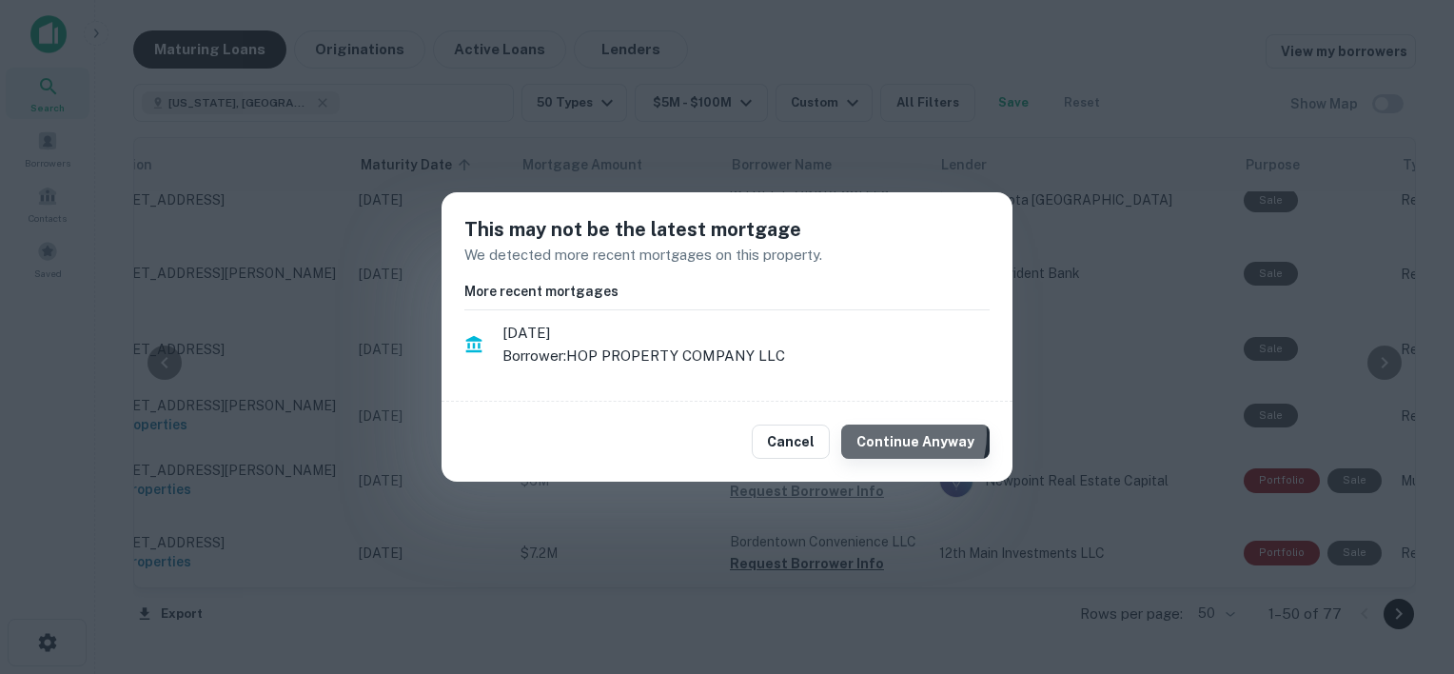
click at [898, 434] on button "Continue Anyway" at bounding box center [915, 441] width 148 height 34
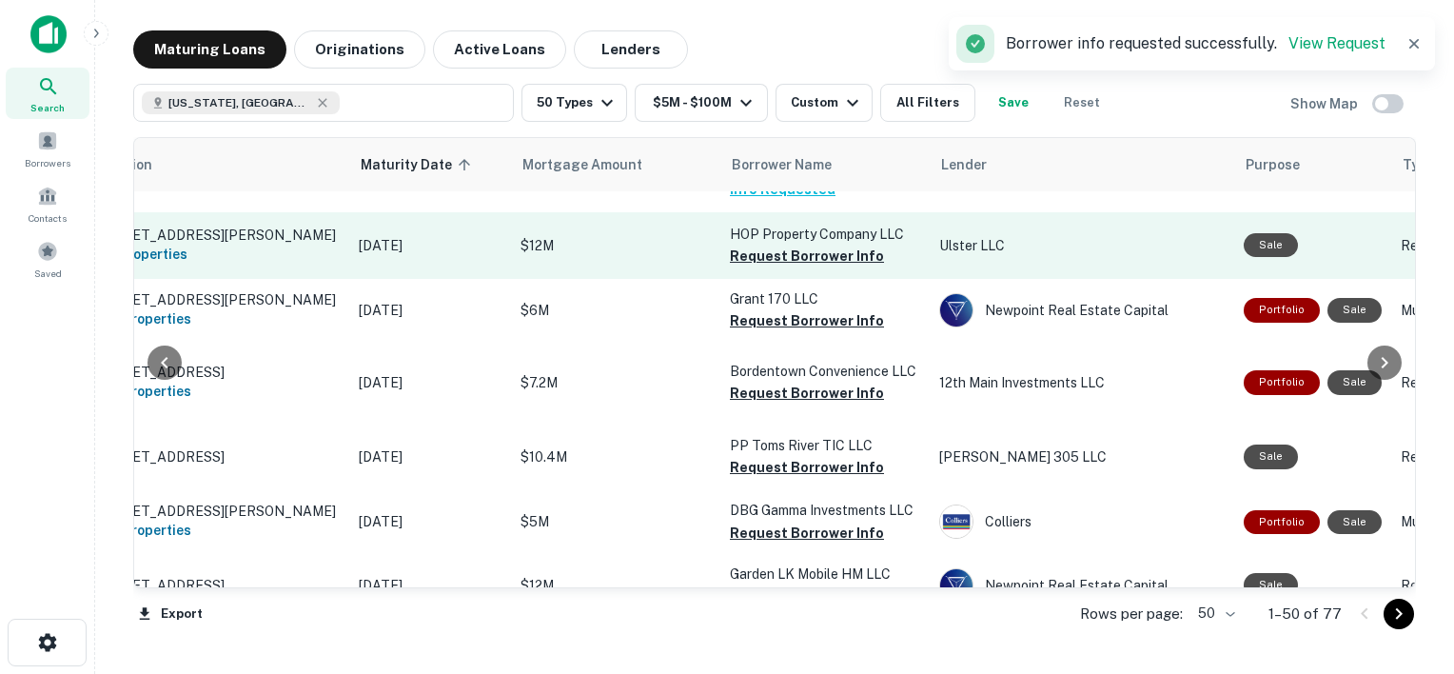
scroll to position [213, 107]
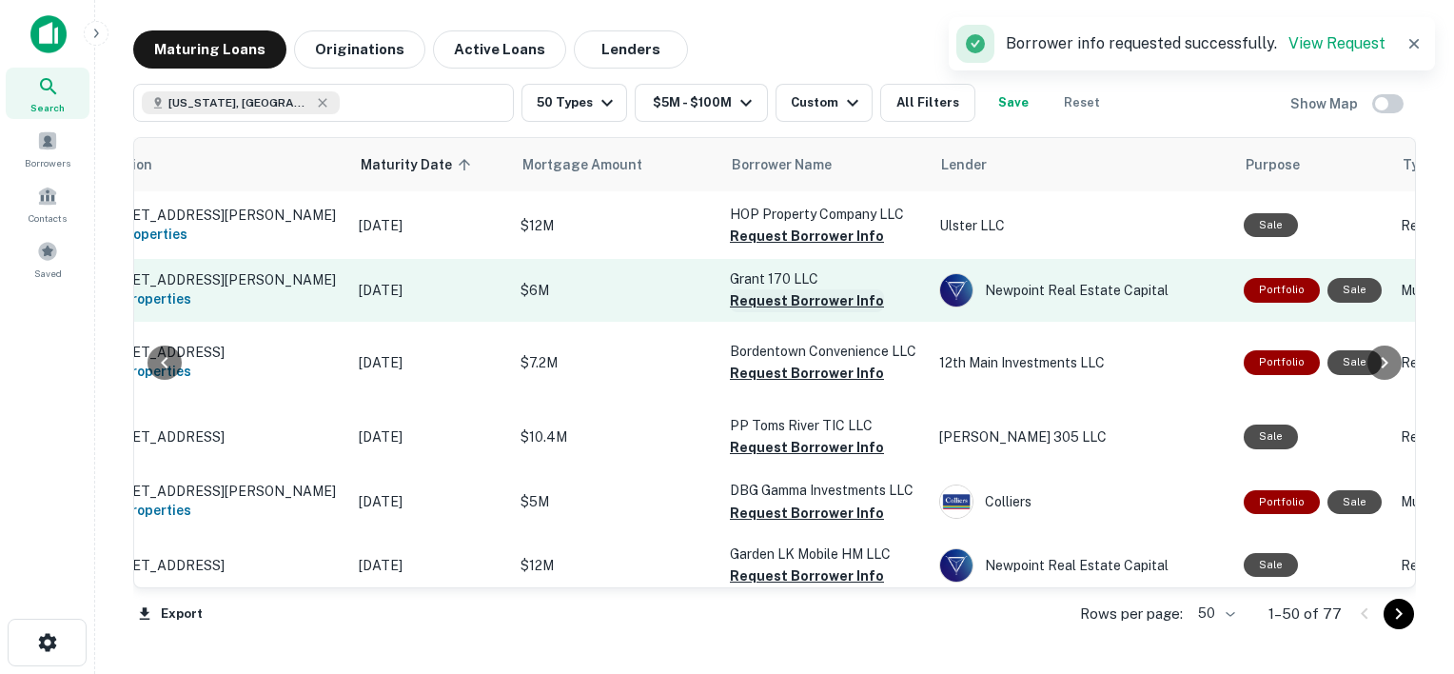
click at [793, 289] on button "Request Borrower Info" at bounding box center [807, 300] width 154 height 23
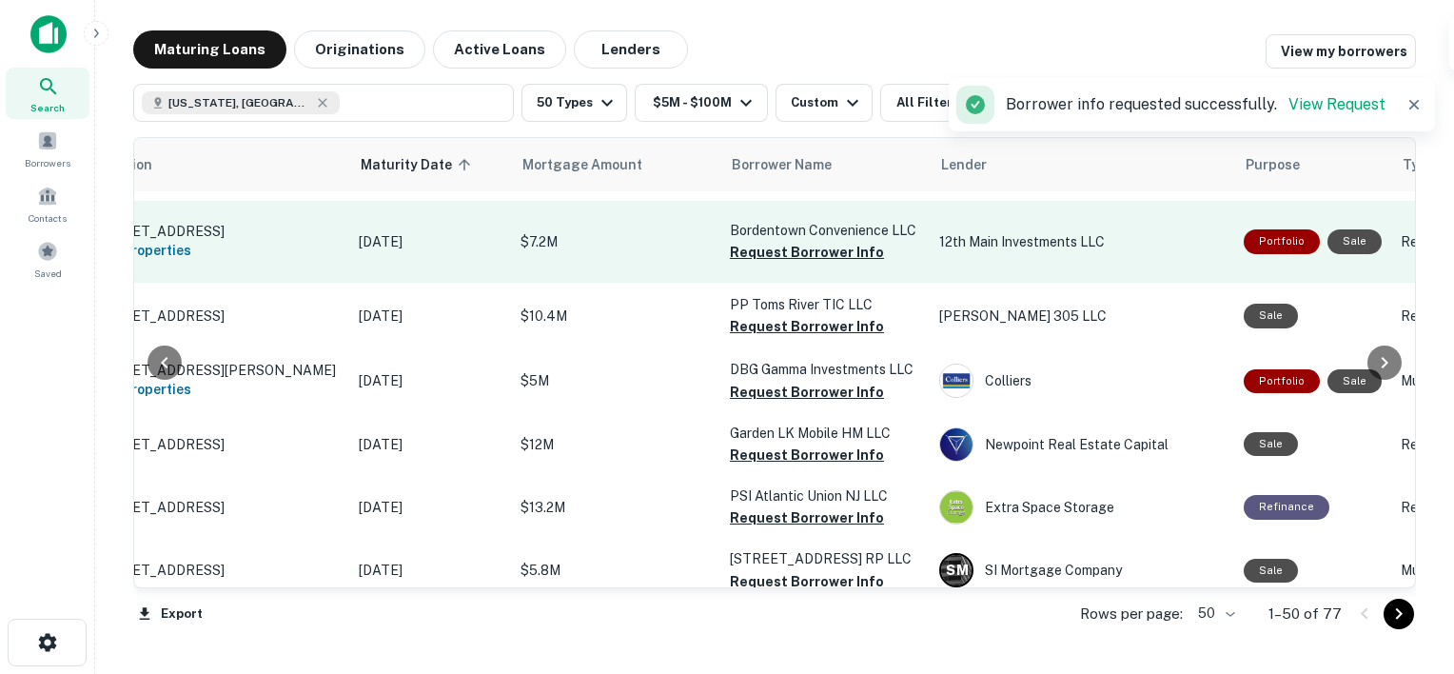
scroll to position [339, 107]
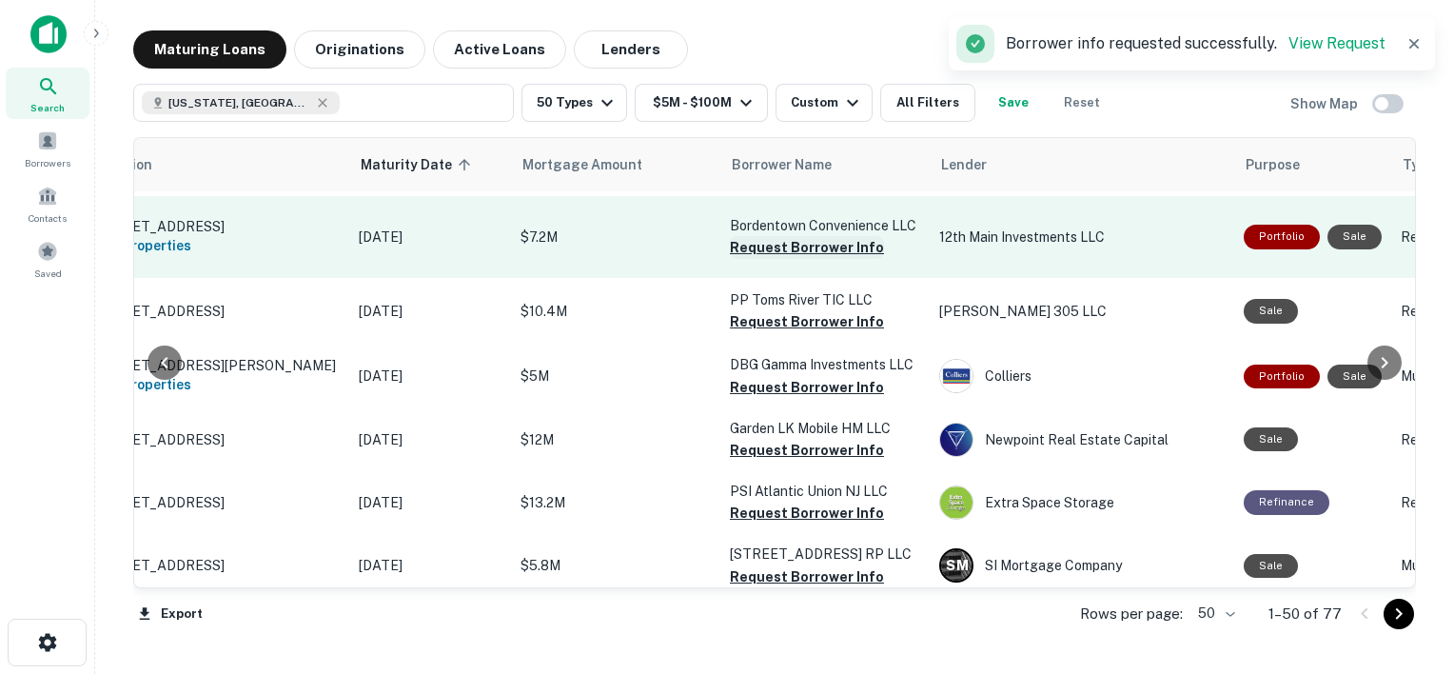
click at [780, 259] on button "Request Borrower Info" at bounding box center [807, 247] width 154 height 23
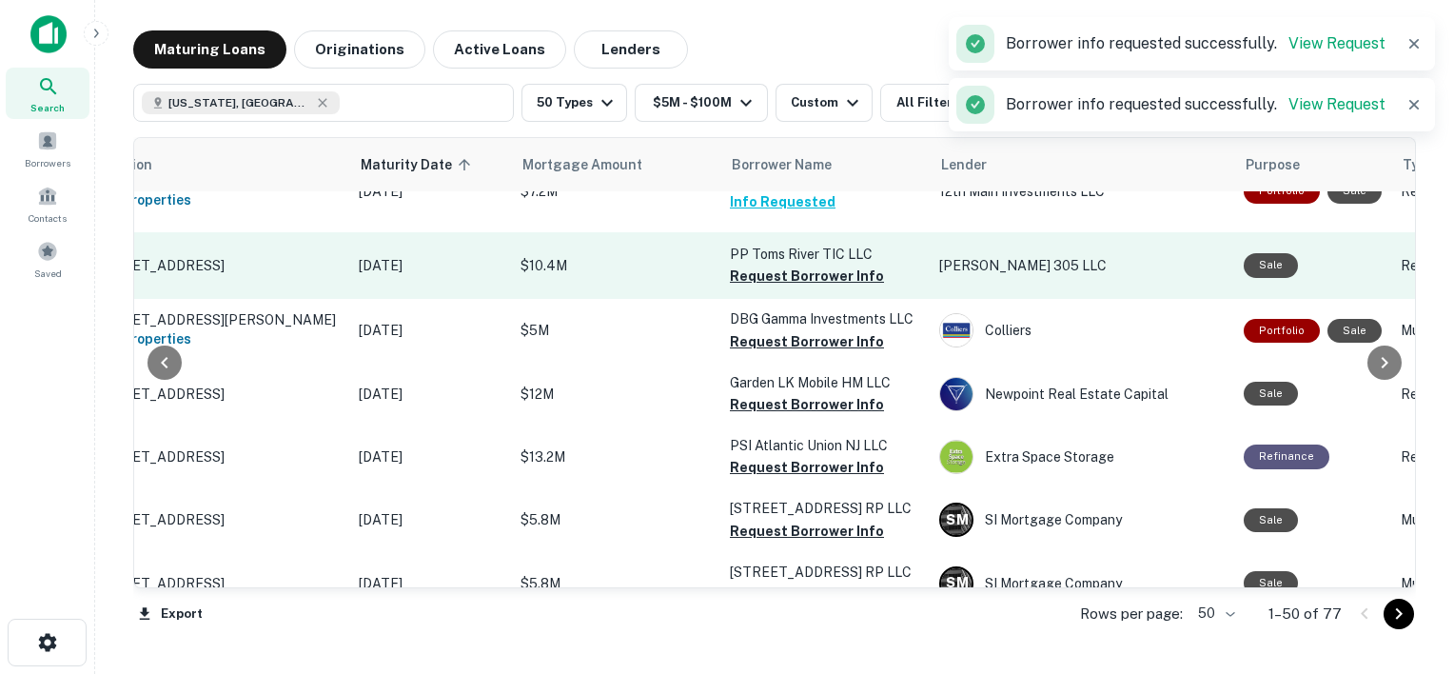
scroll to position [396, 107]
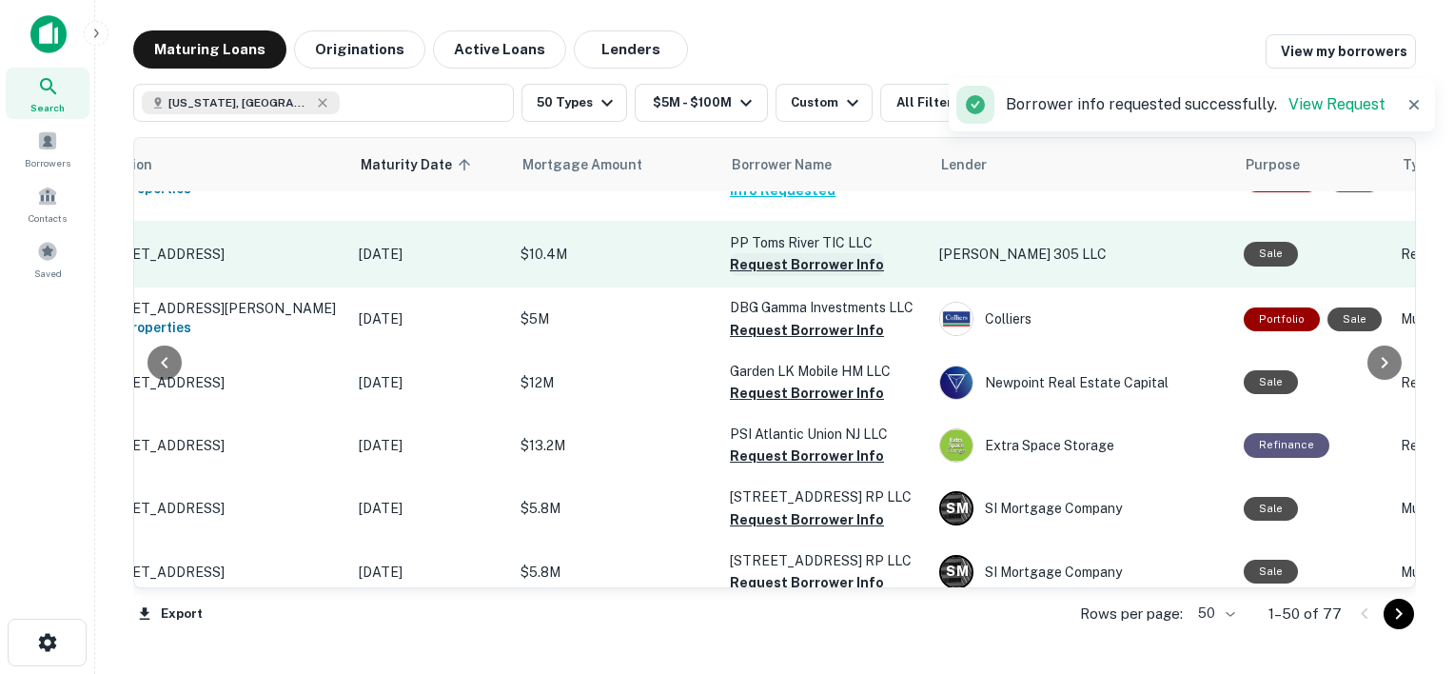
click at [794, 276] on button "Request Borrower Info" at bounding box center [807, 264] width 154 height 23
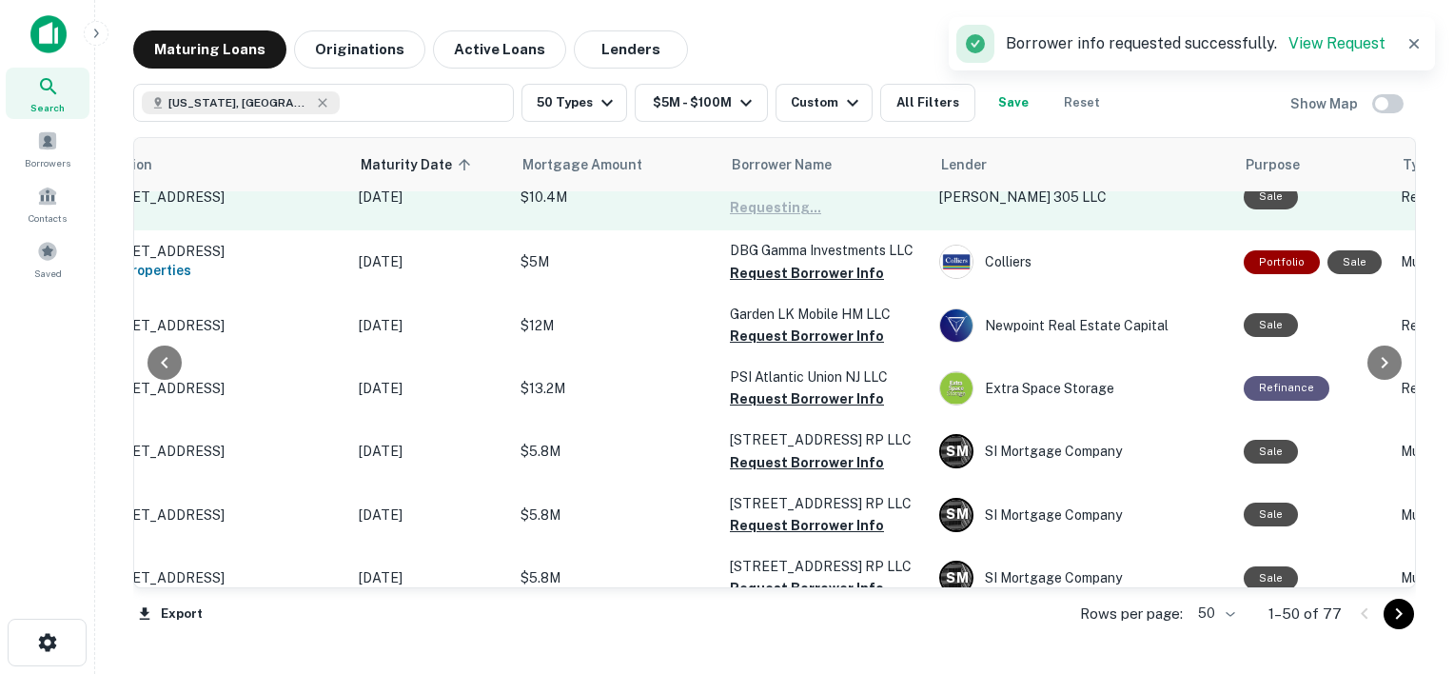
scroll to position [464, 107]
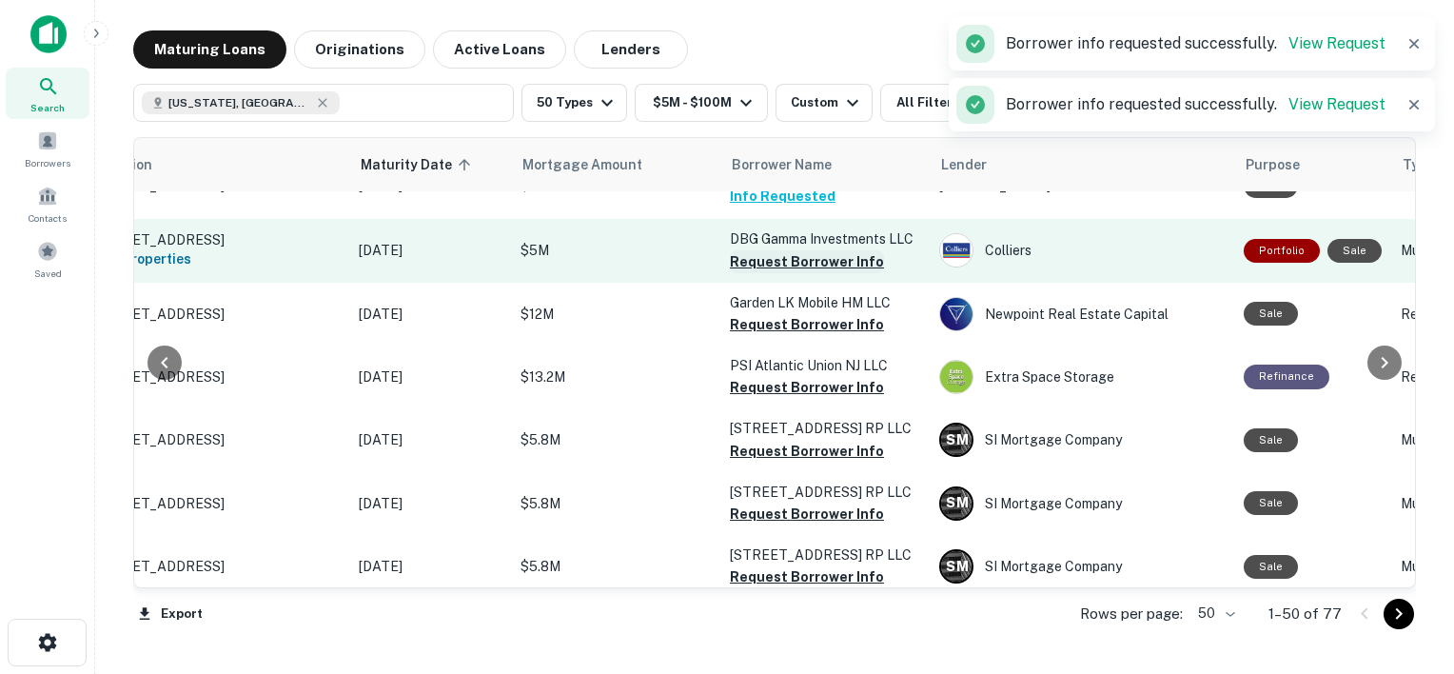
click at [789, 273] on button "Request Borrower Info" at bounding box center [807, 261] width 154 height 23
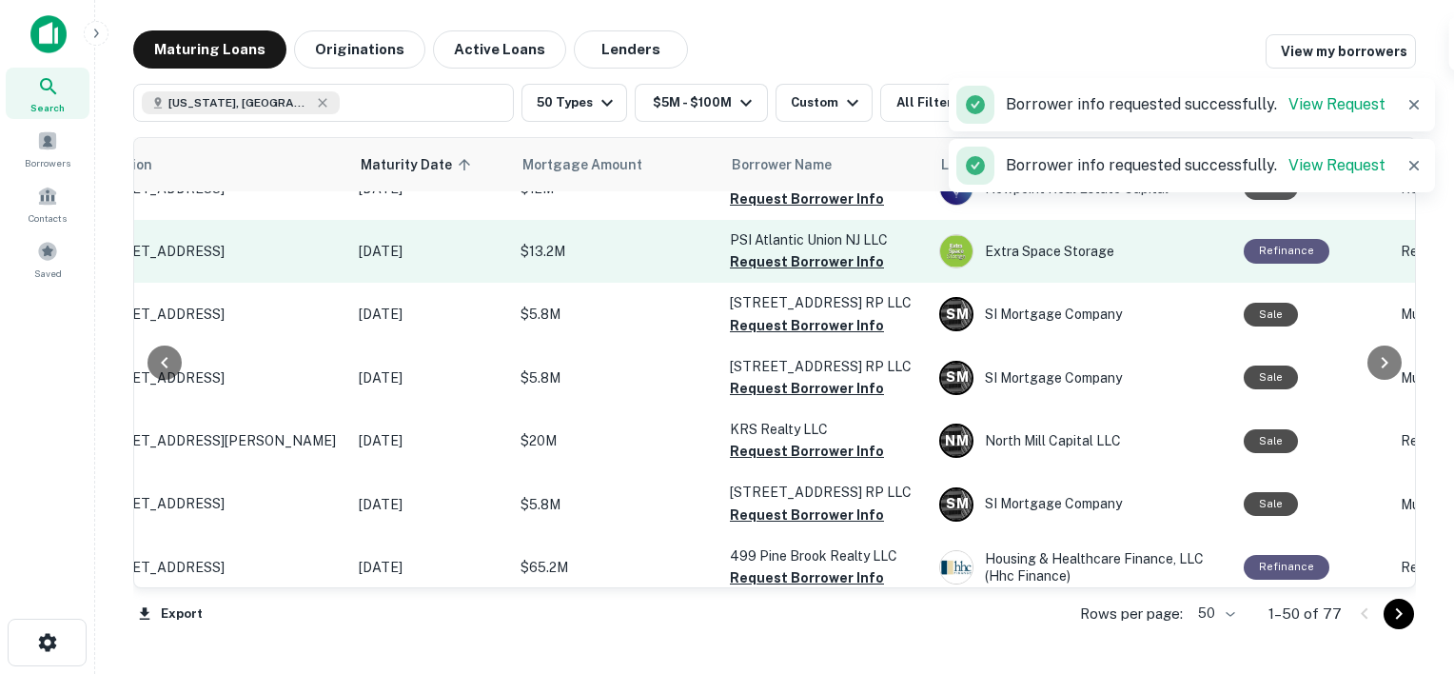
scroll to position [592, 107]
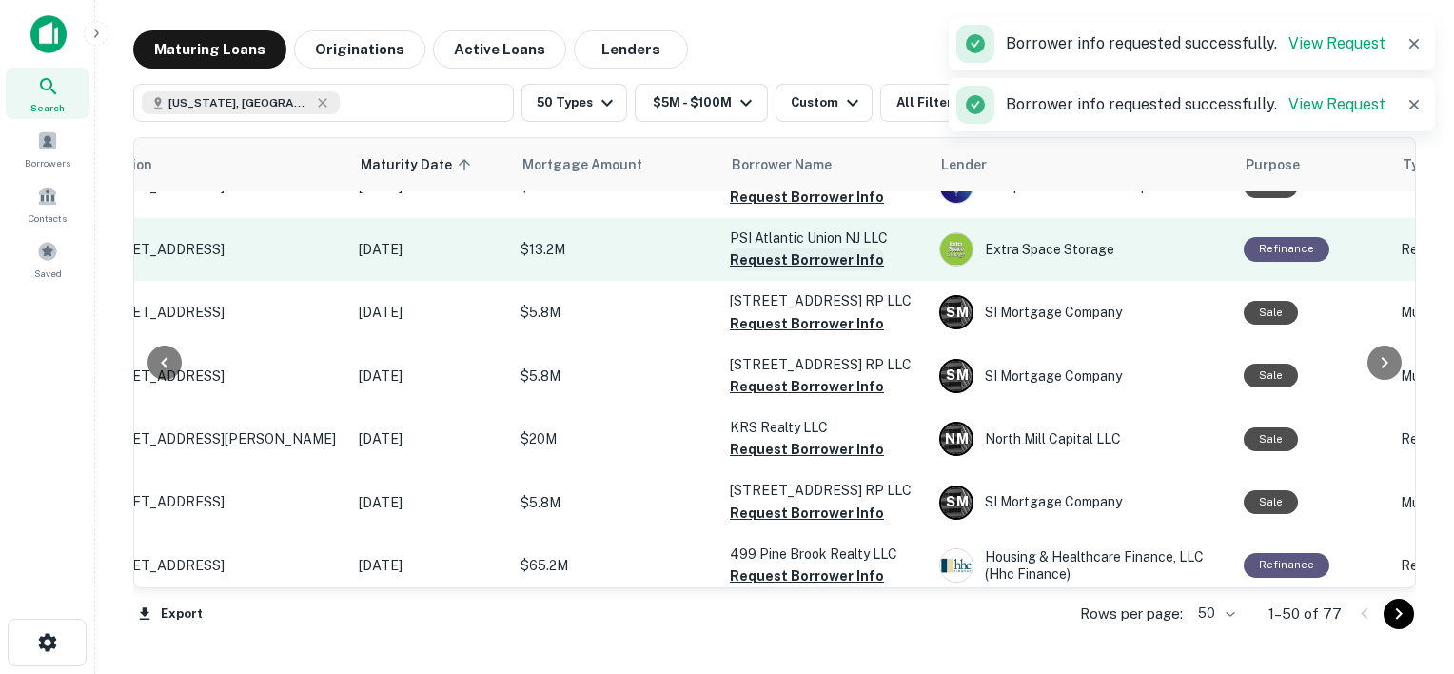
click at [808, 271] on button "Request Borrower Info" at bounding box center [807, 259] width 154 height 23
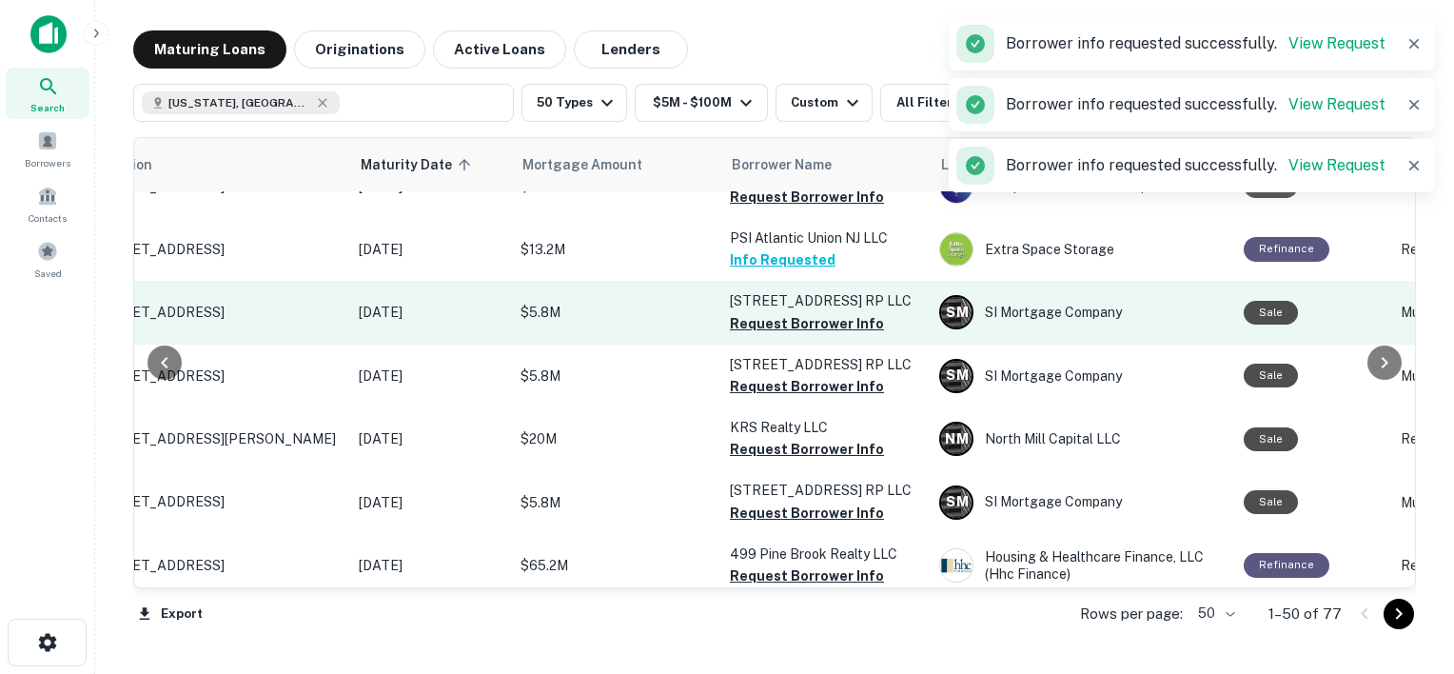
scroll to position [642, 107]
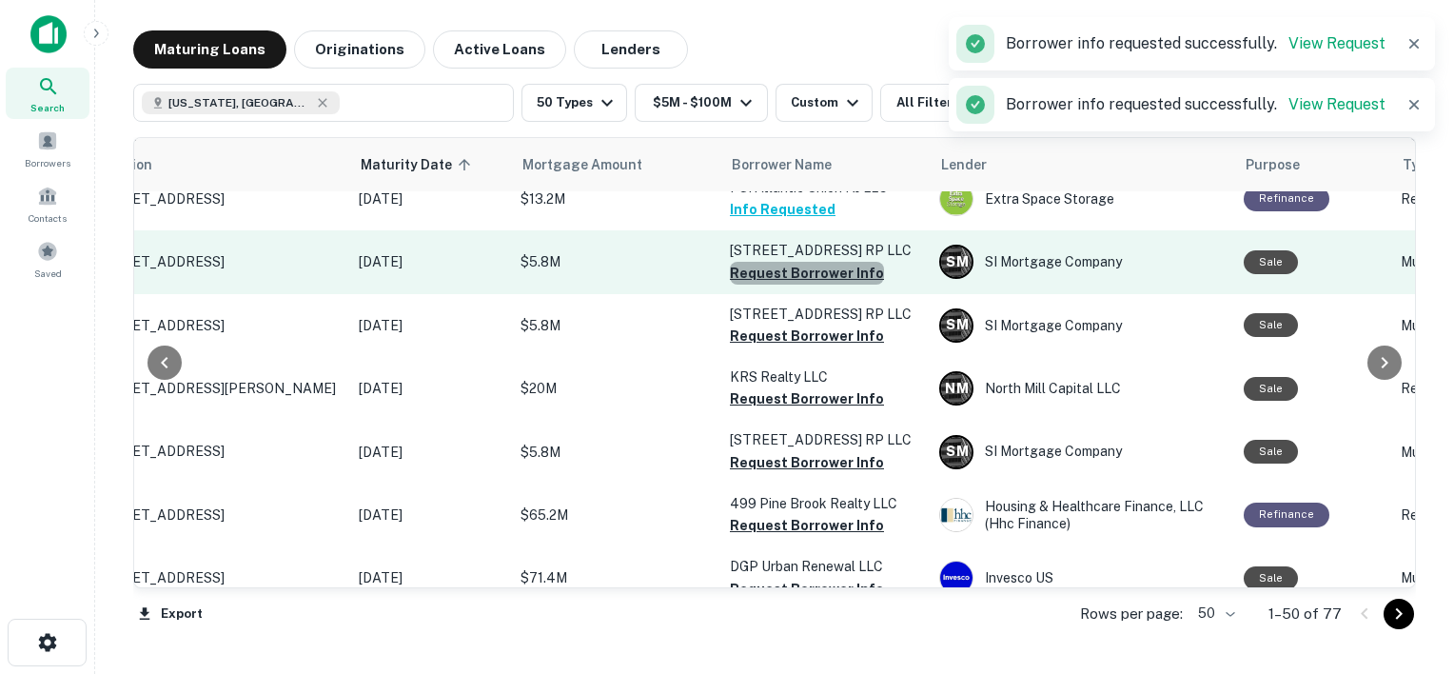
click at [822, 284] on button "Request Borrower Info" at bounding box center [807, 273] width 154 height 23
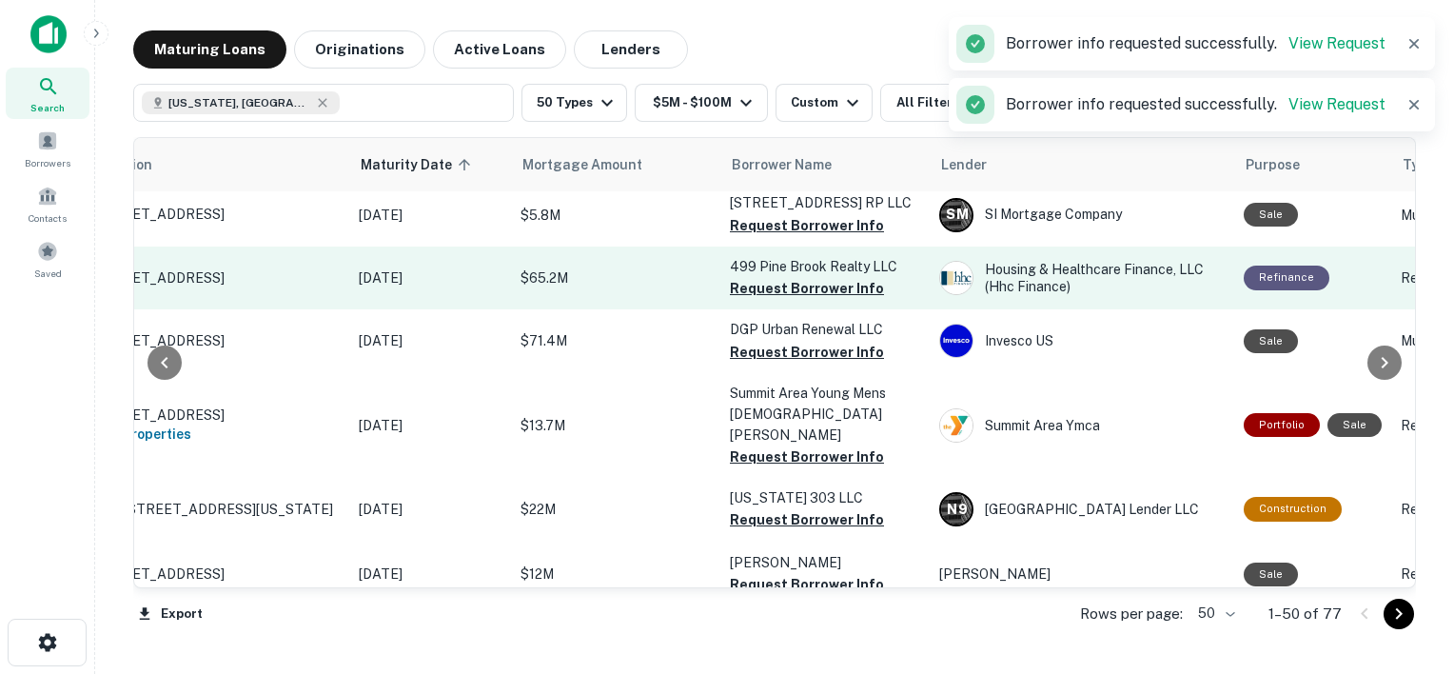
scroll to position [881, 107]
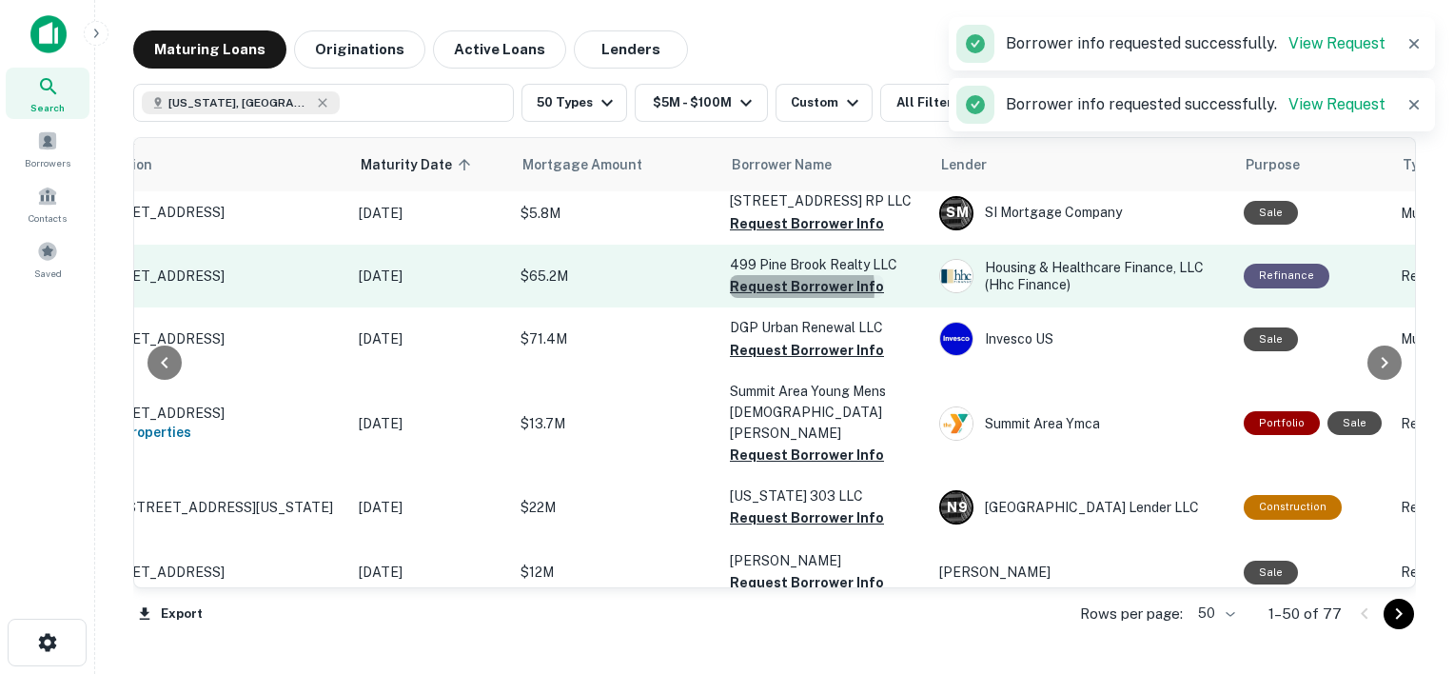
click at [769, 298] on button "Request Borrower Info" at bounding box center [807, 286] width 154 height 23
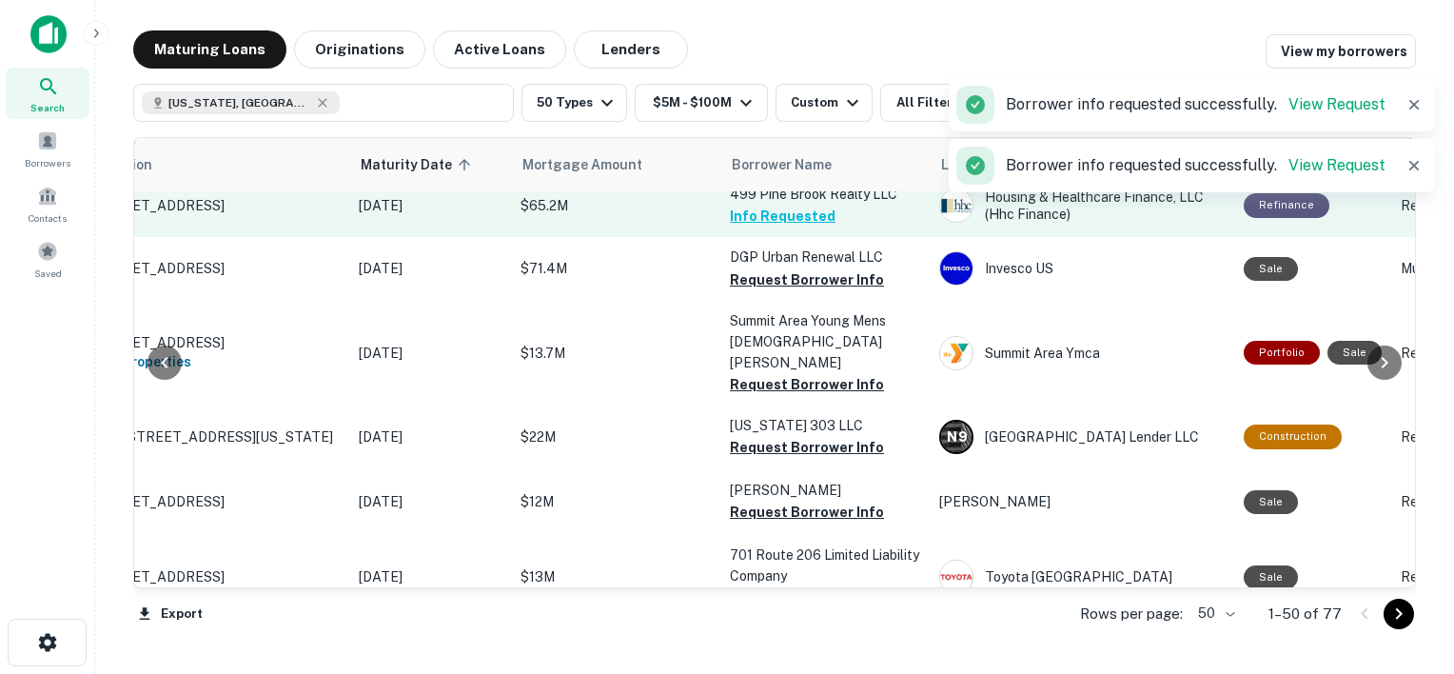
scroll to position [966, 107]
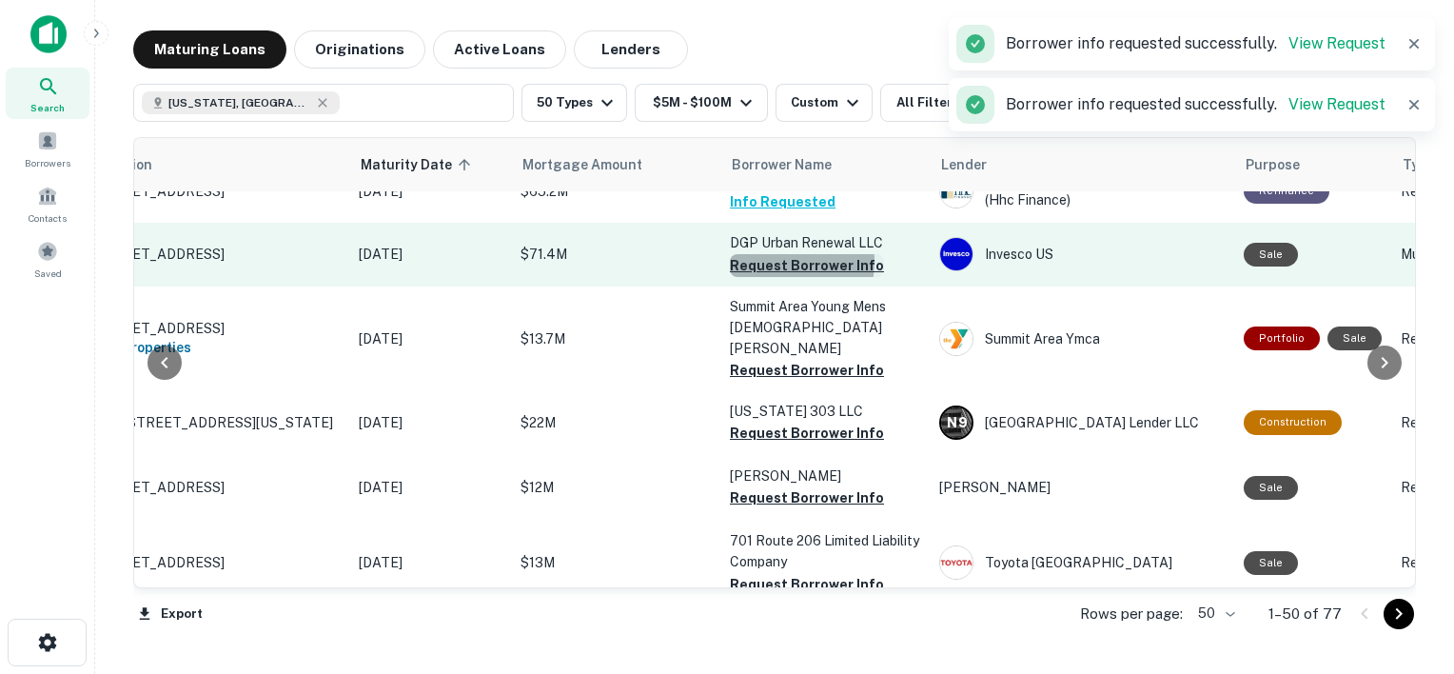
click at [772, 277] on button "Request Borrower Info" at bounding box center [807, 265] width 154 height 23
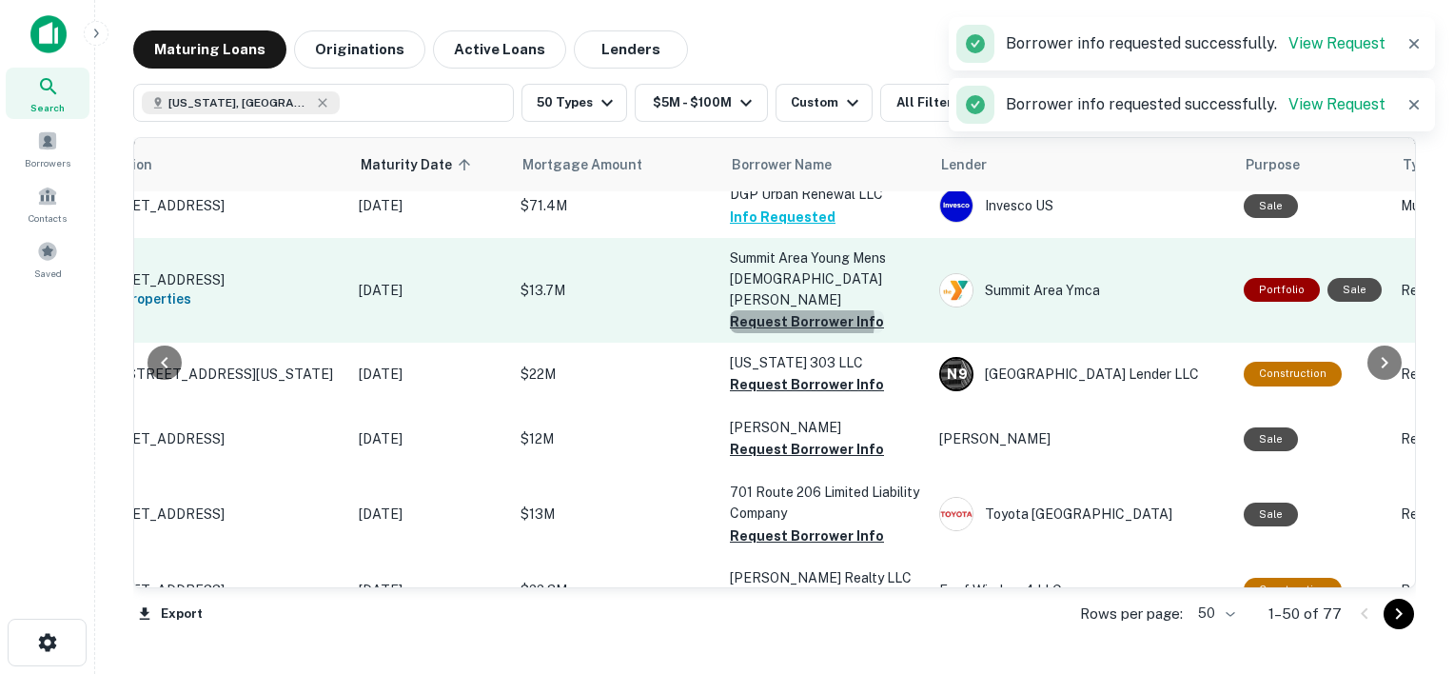
click at [798, 331] on button "Request Borrower Info" at bounding box center [807, 321] width 154 height 23
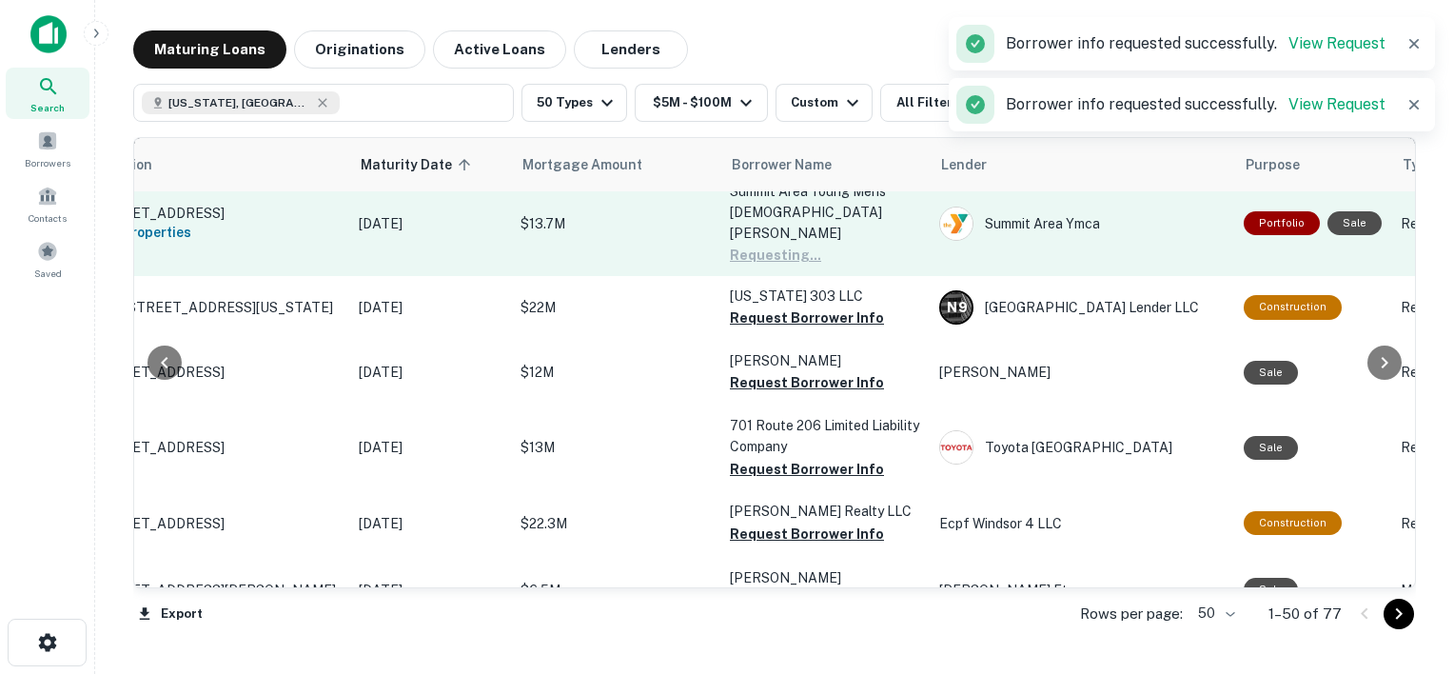
scroll to position [1084, 107]
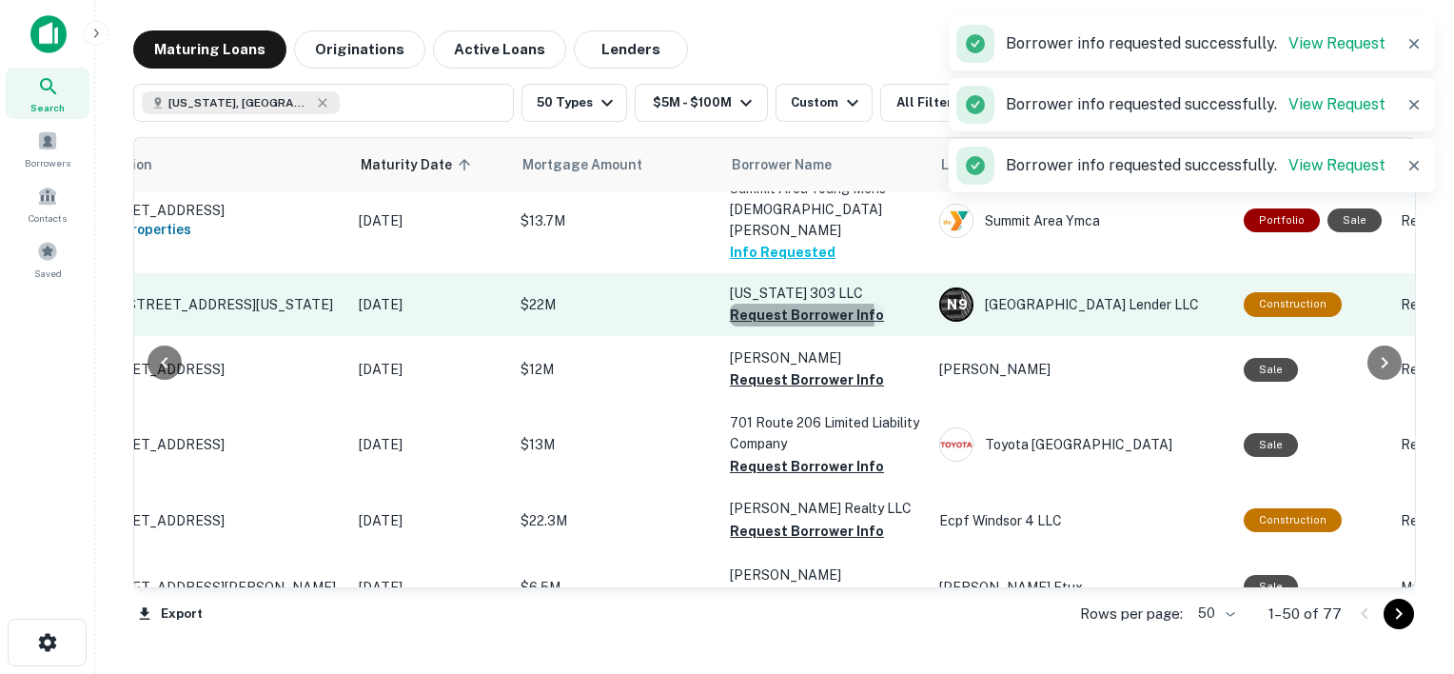
click at [776, 326] on button "Request Borrower Info" at bounding box center [807, 314] width 154 height 23
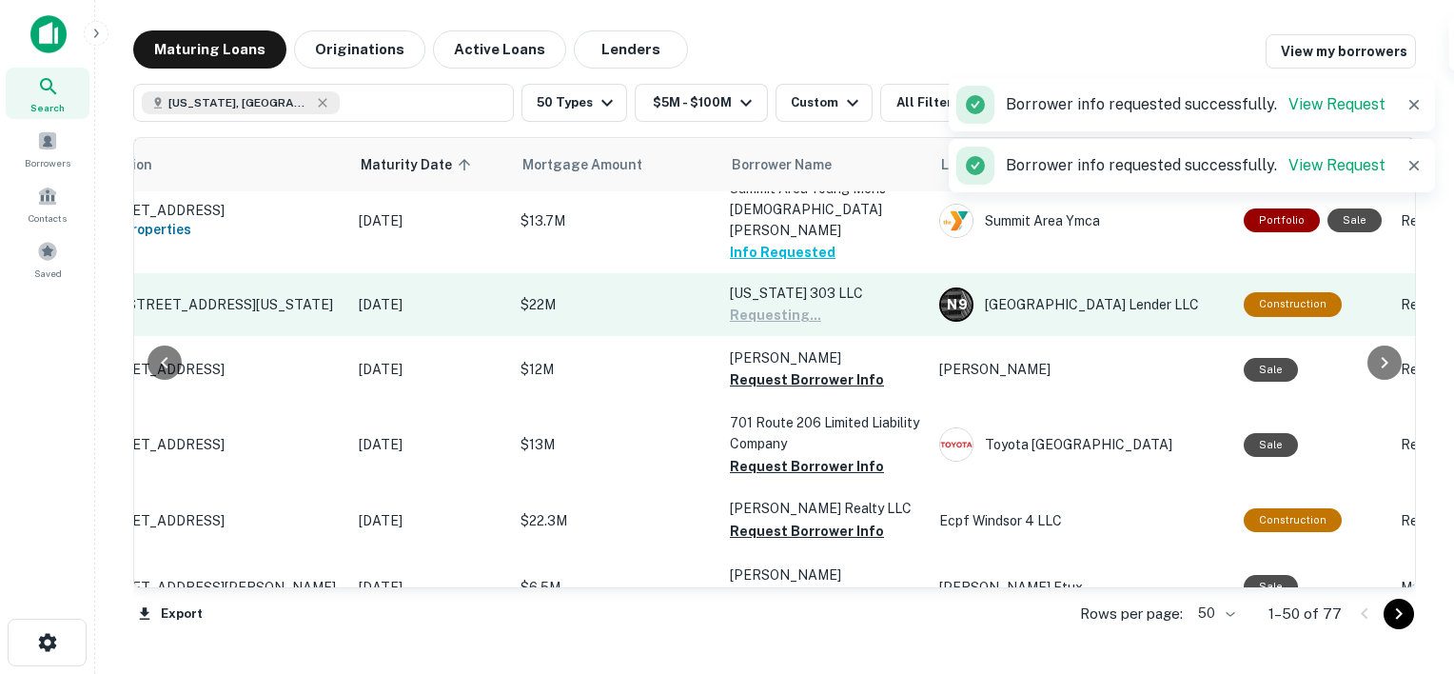
scroll to position [1142, 107]
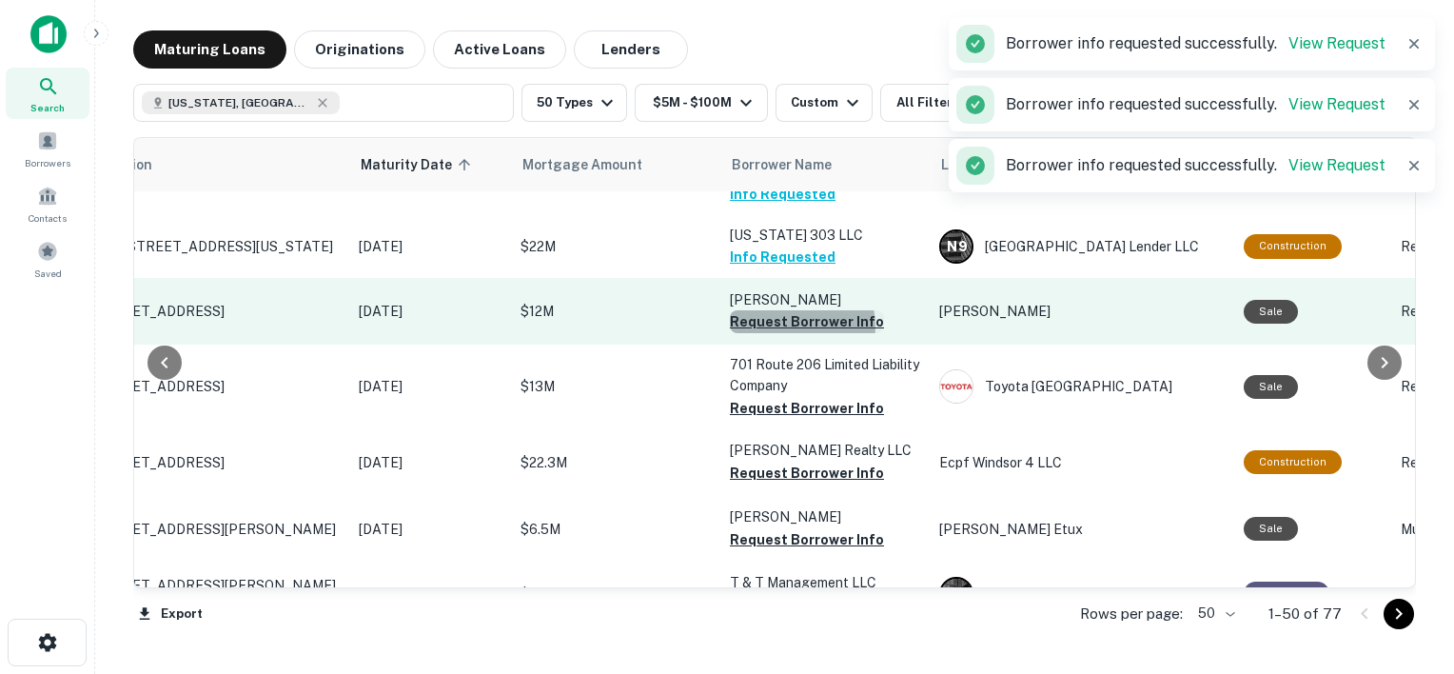
click at [791, 333] on button "Request Borrower Info" at bounding box center [807, 321] width 154 height 23
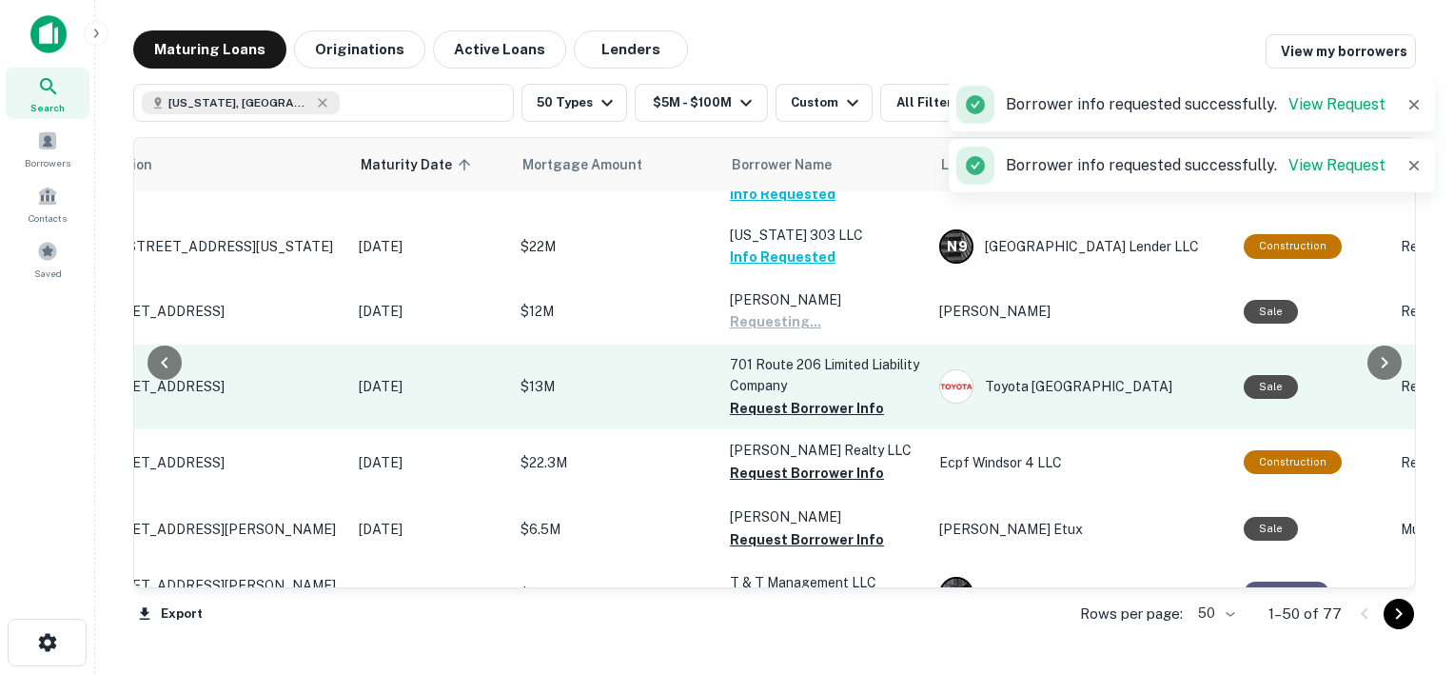
scroll to position [1206, 107]
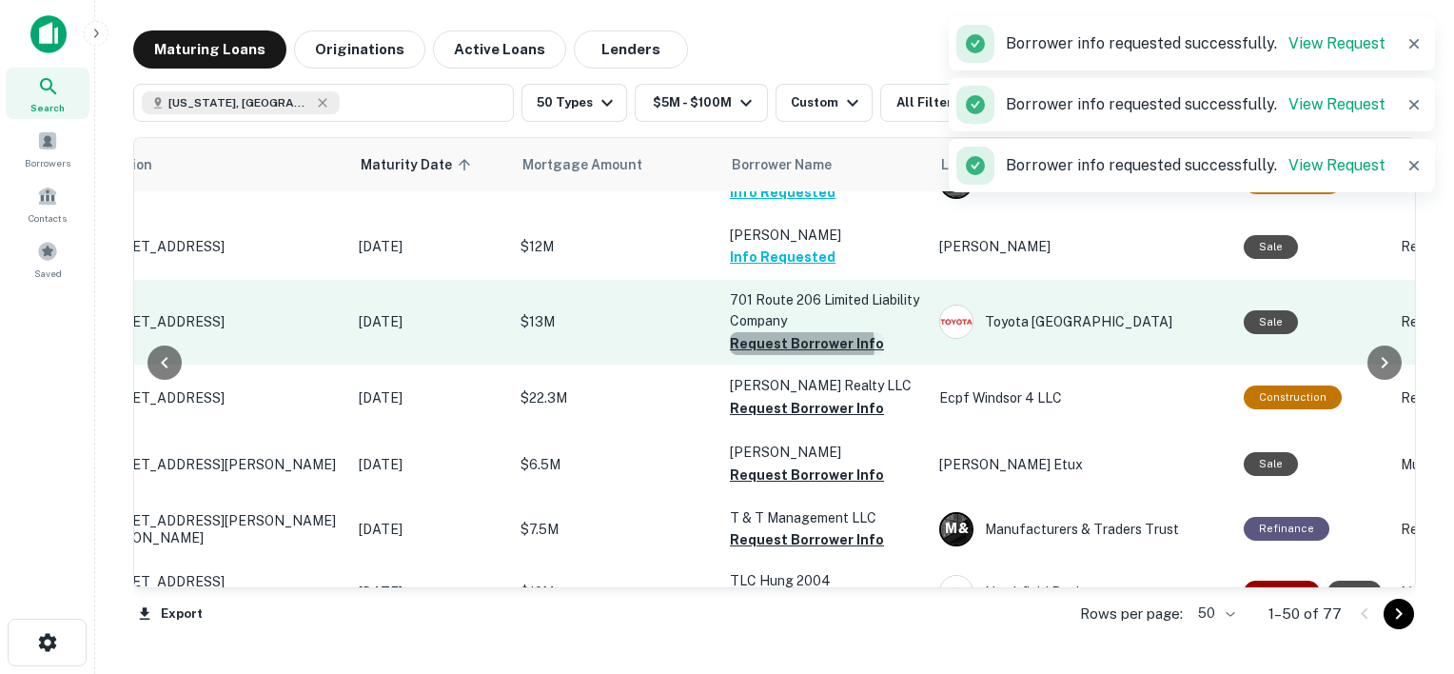
click at [795, 355] on button "Request Borrower Info" at bounding box center [807, 343] width 154 height 23
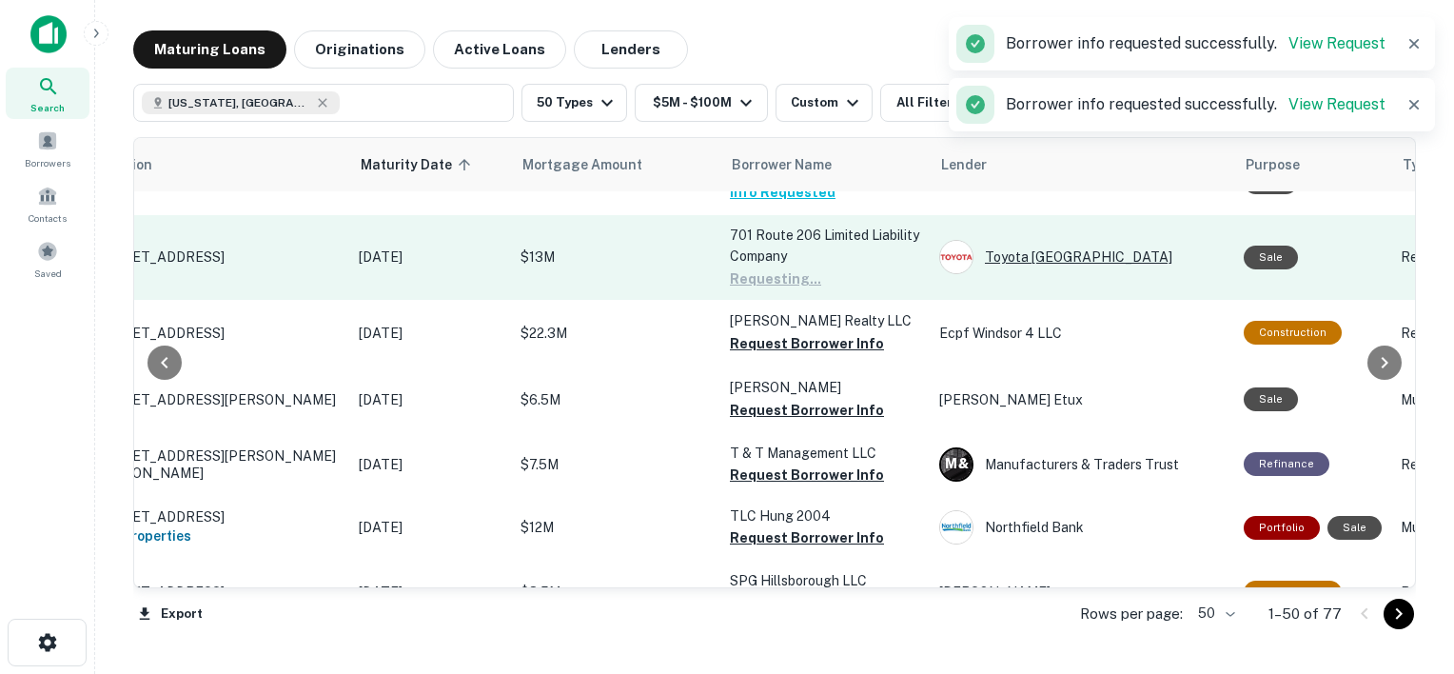
scroll to position [1305, 107]
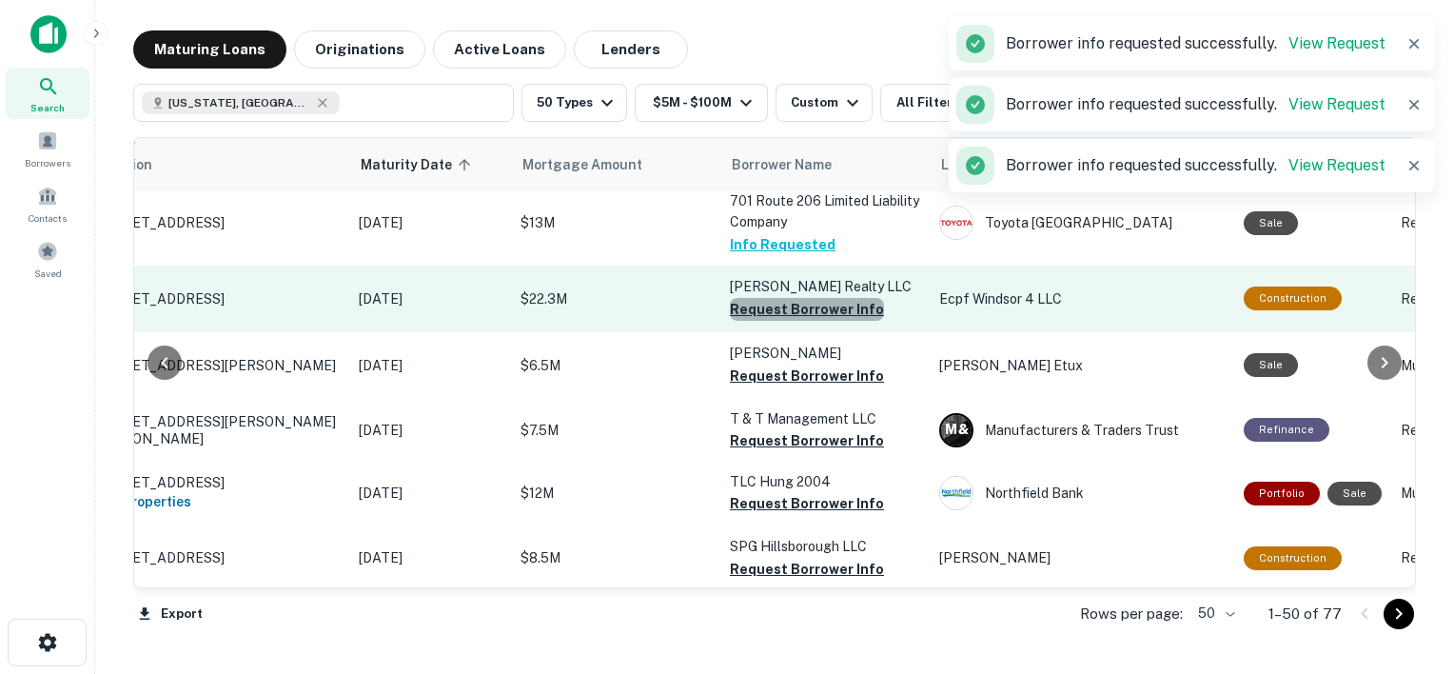
click at [843, 321] on button "Request Borrower Info" at bounding box center [807, 309] width 154 height 23
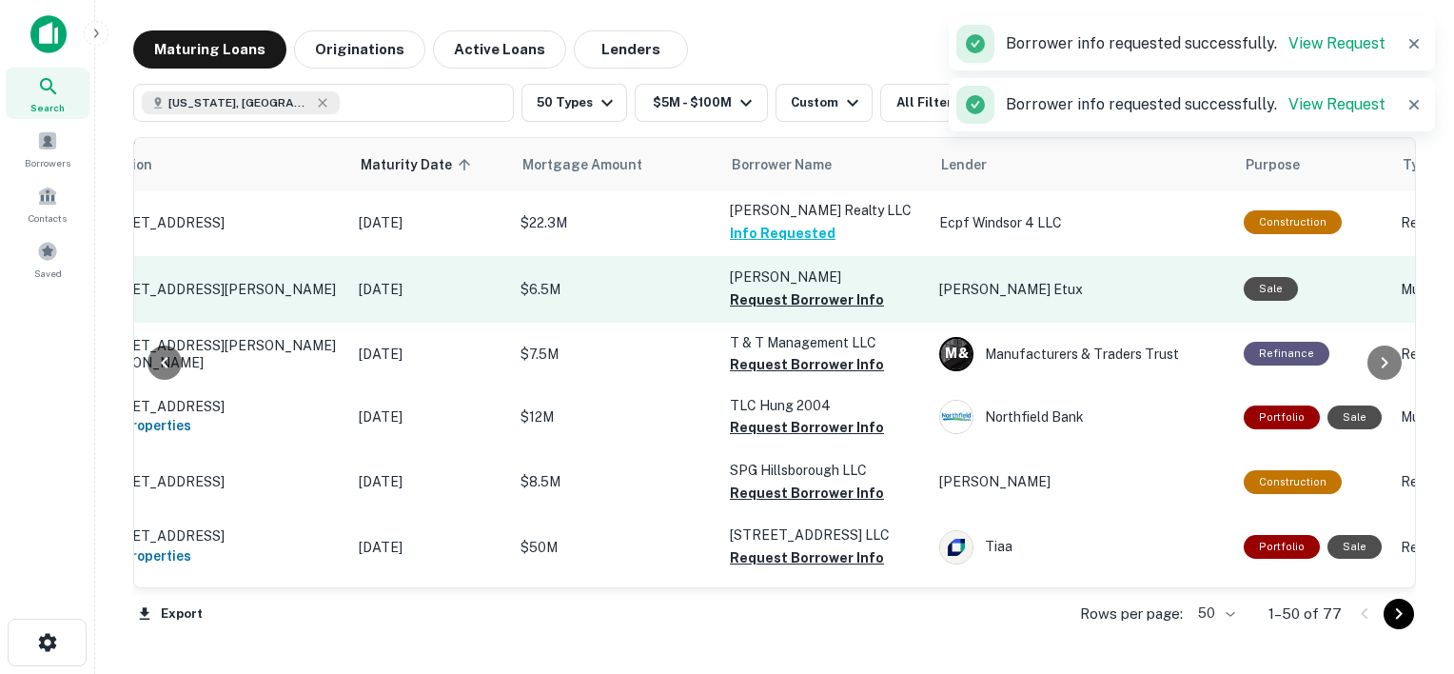
scroll to position [1434, 107]
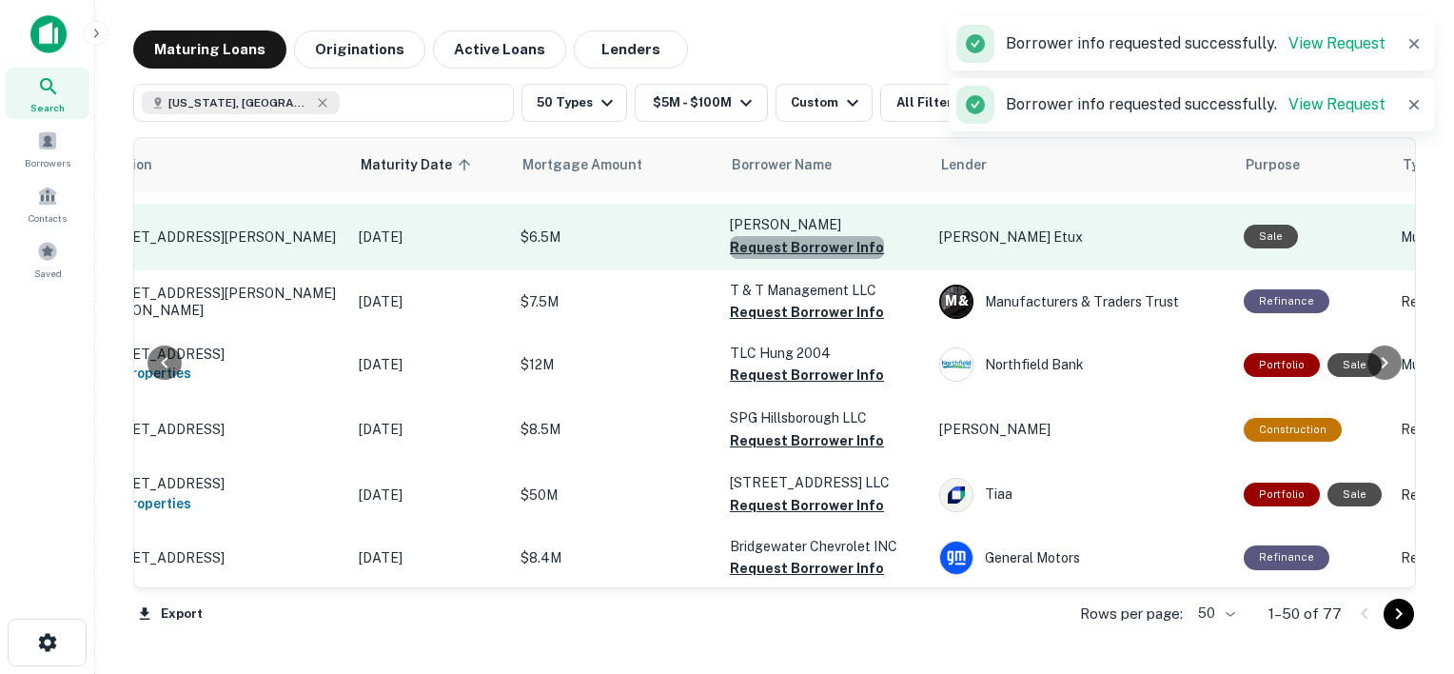
click at [815, 259] on button "Request Borrower Info" at bounding box center [807, 247] width 154 height 23
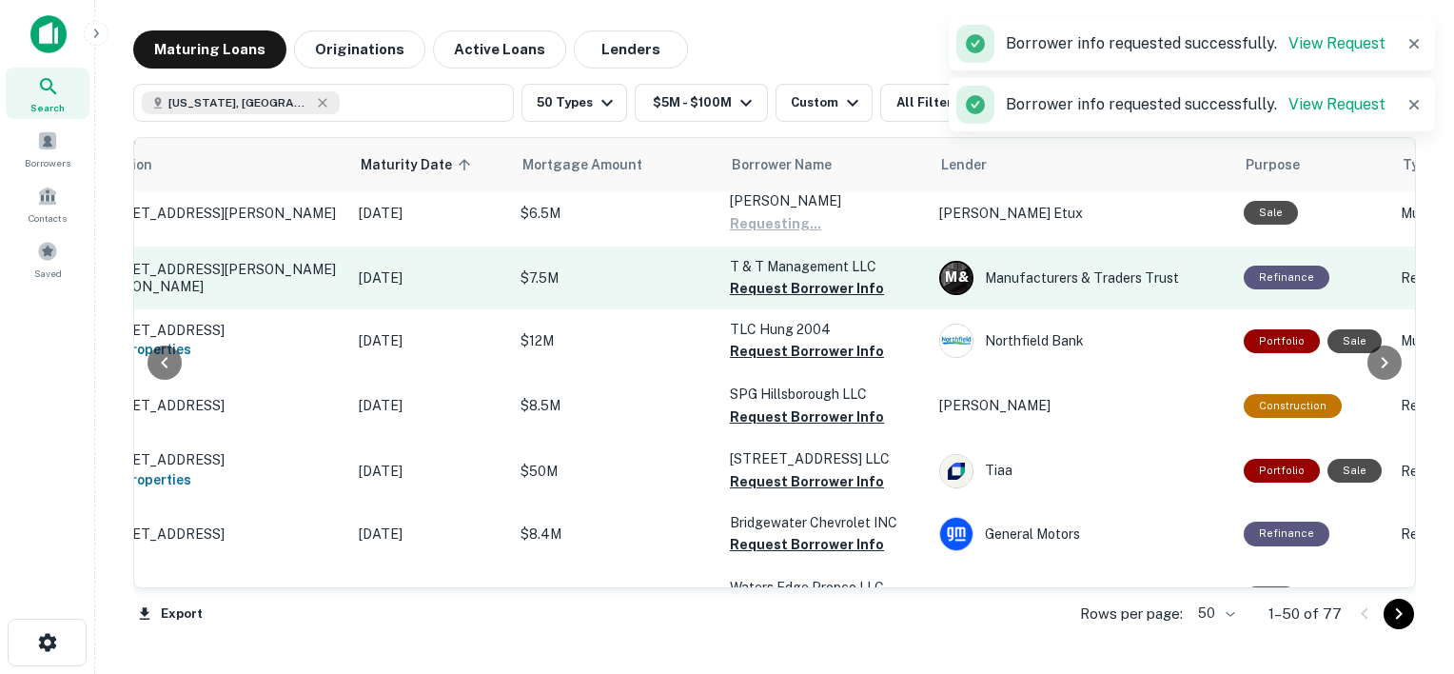
scroll to position [1459, 107]
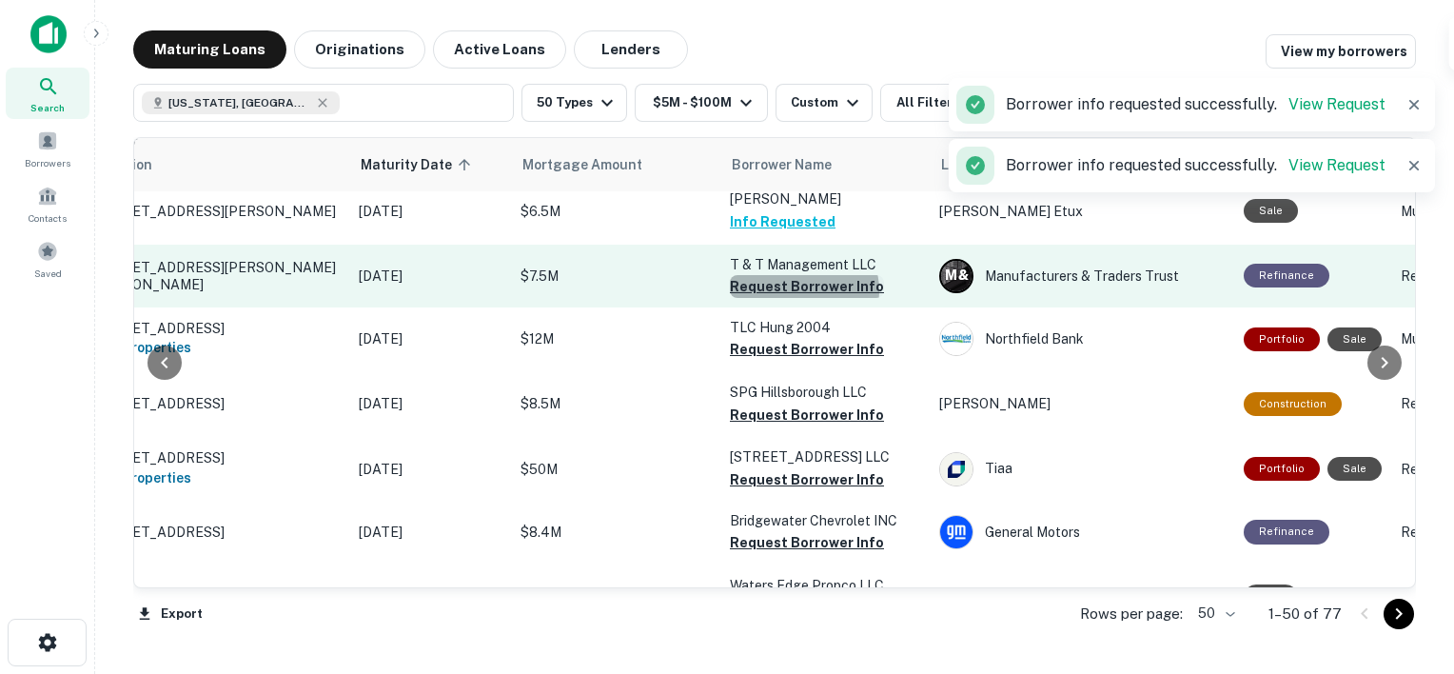
click at [803, 298] on button "Request Borrower Info" at bounding box center [807, 286] width 154 height 23
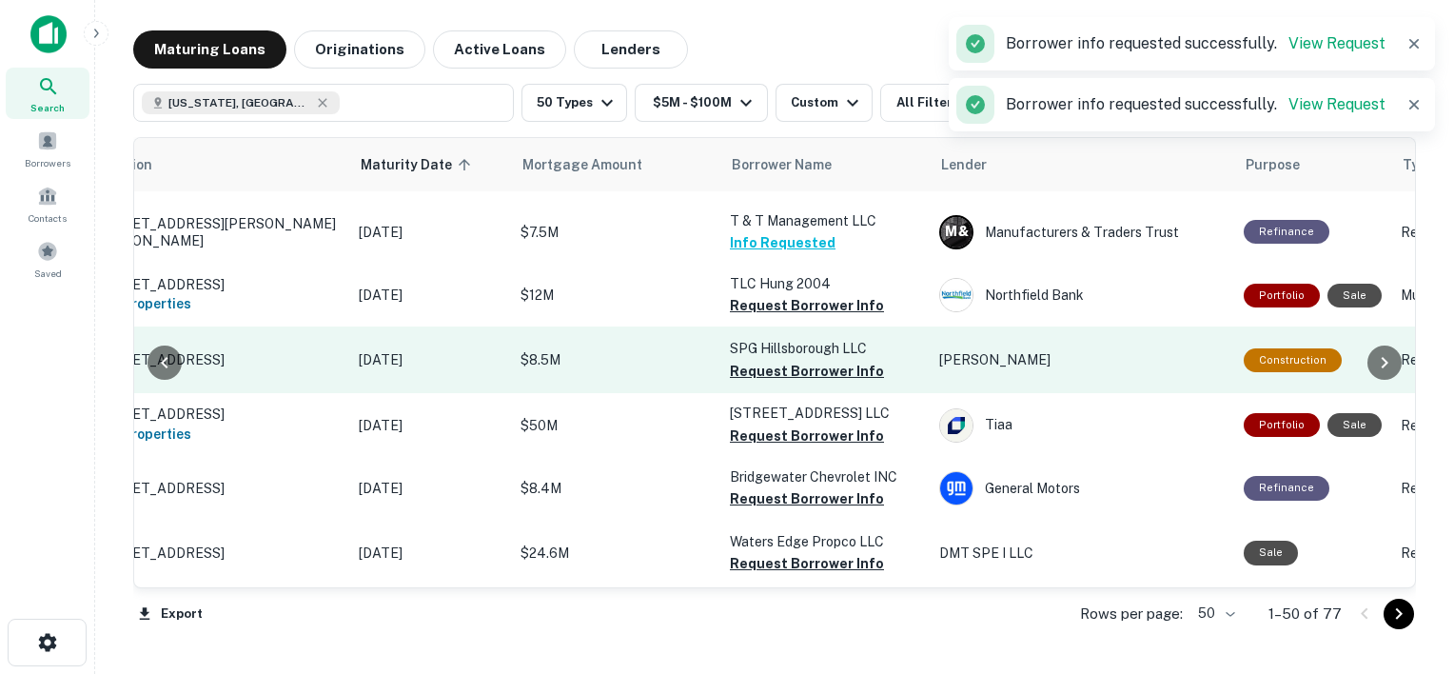
scroll to position [1579, 107]
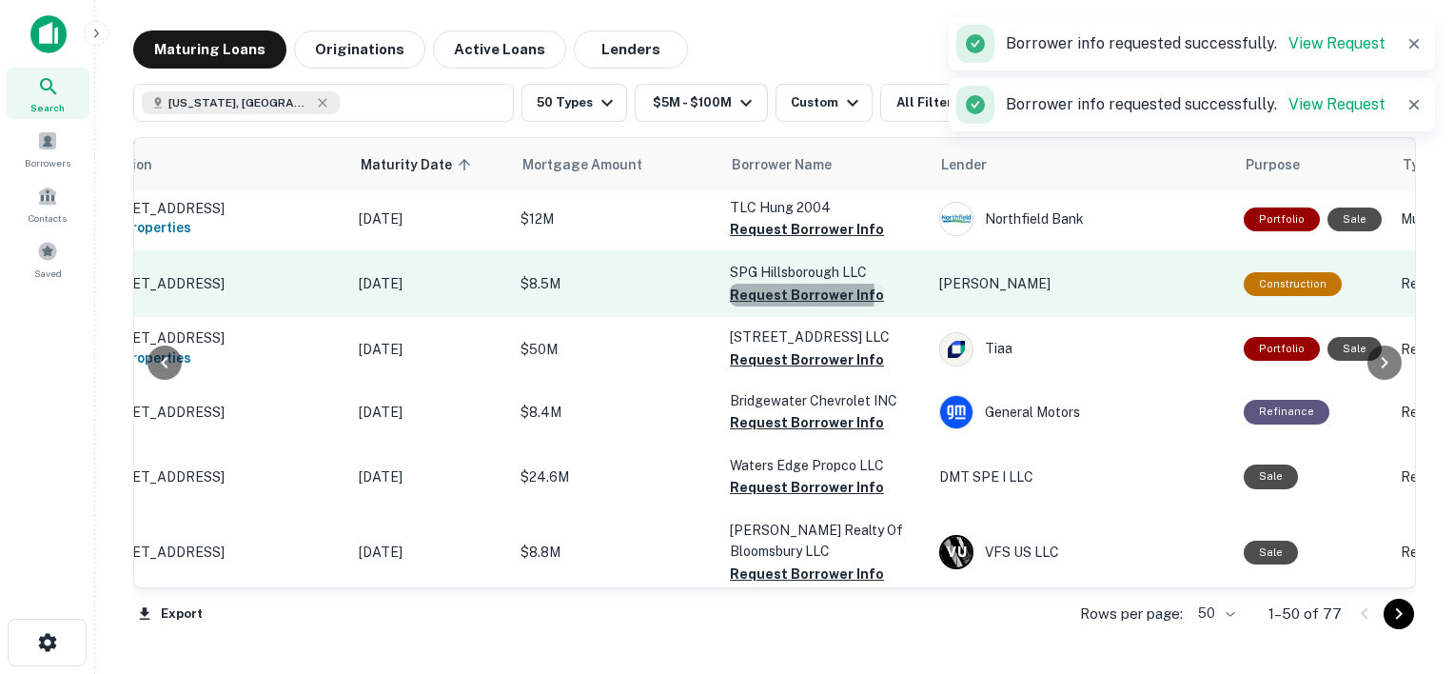
click at [792, 304] on button "Request Borrower Info" at bounding box center [807, 295] width 154 height 23
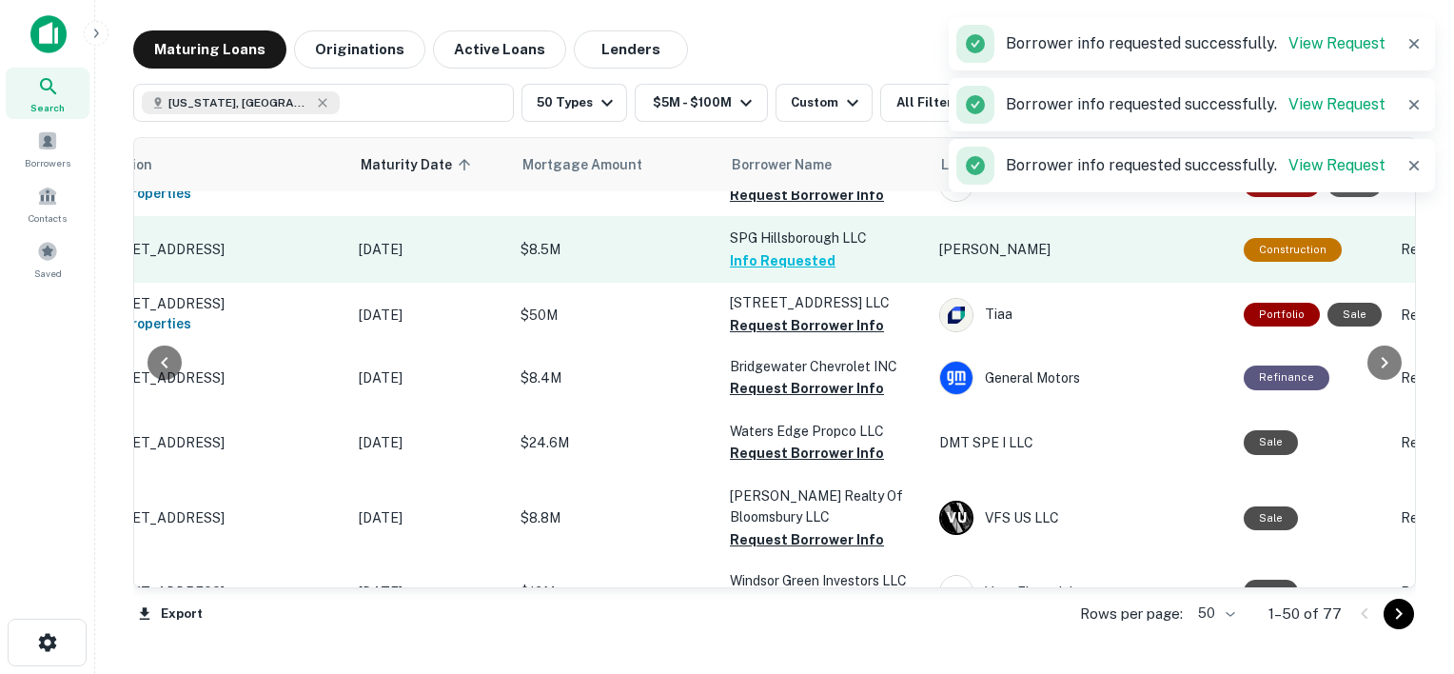
scroll to position [1615, 107]
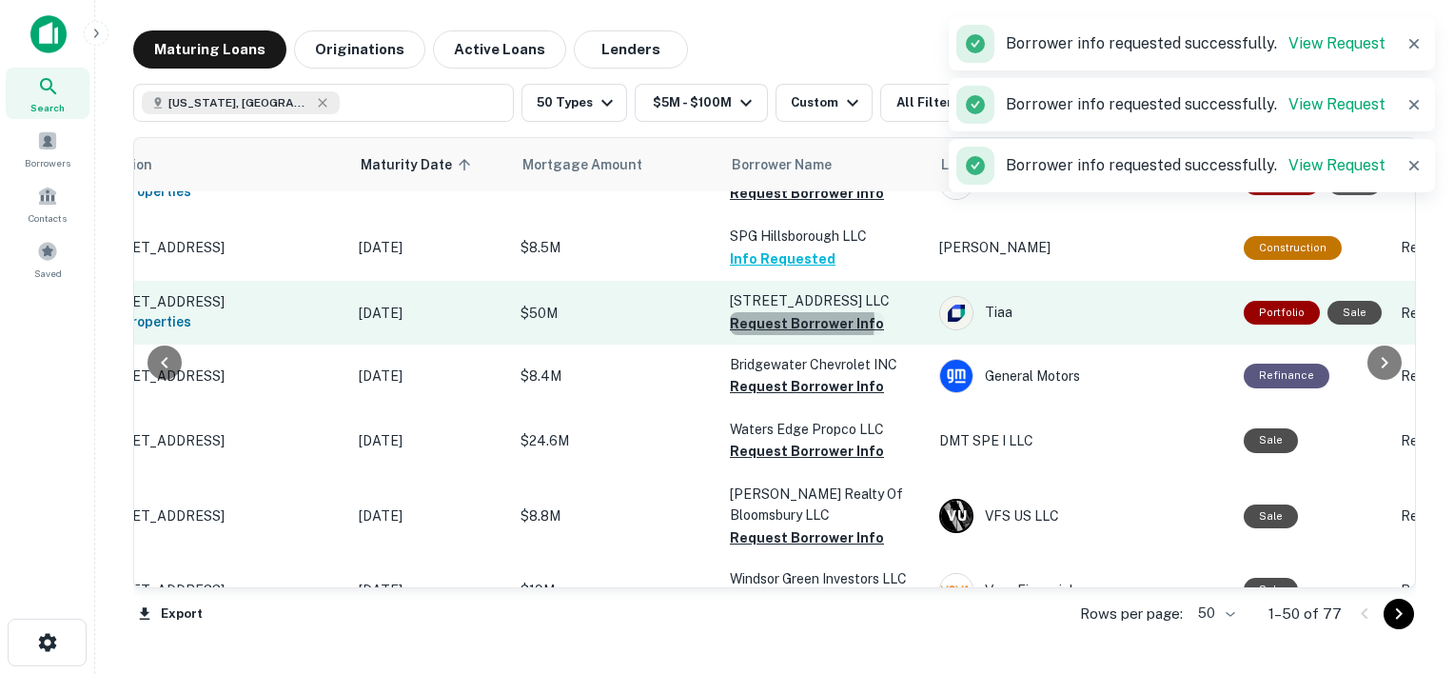
click at [778, 335] on button "Request Borrower Info" at bounding box center [807, 323] width 154 height 23
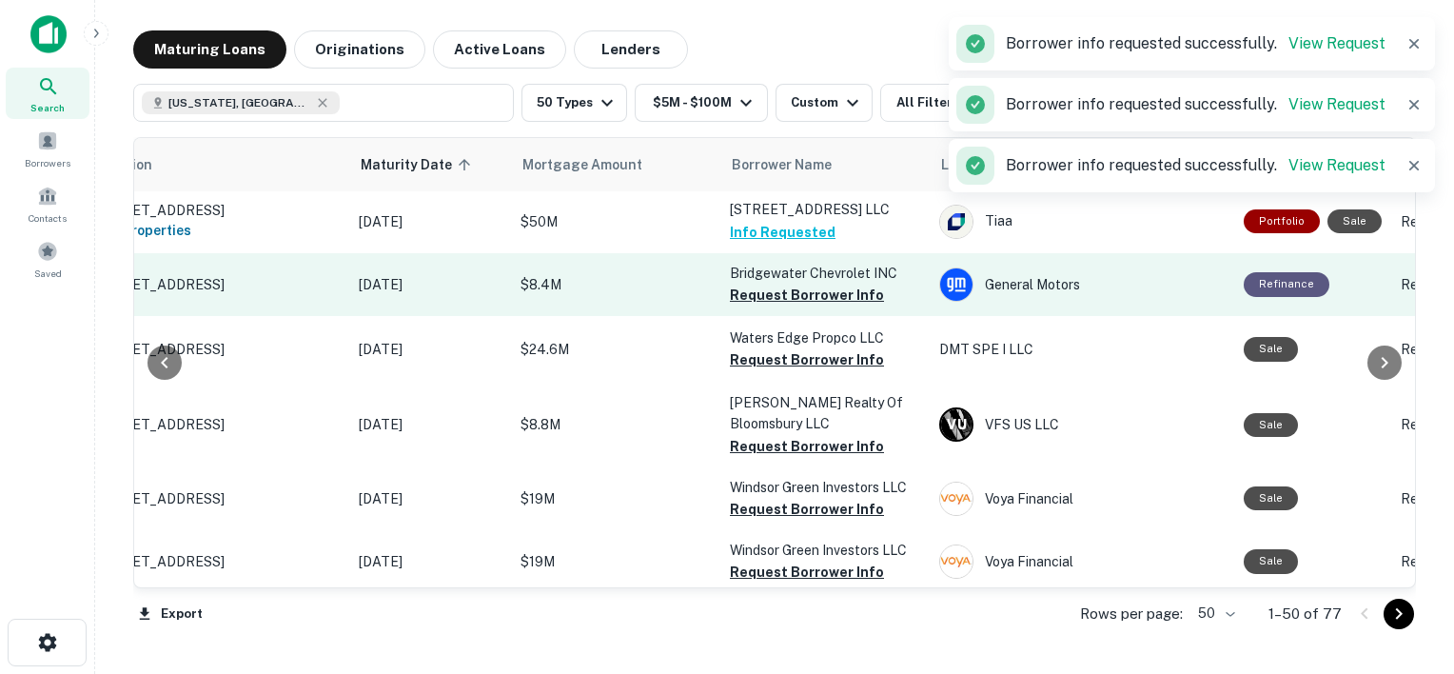
scroll to position [1709, 107]
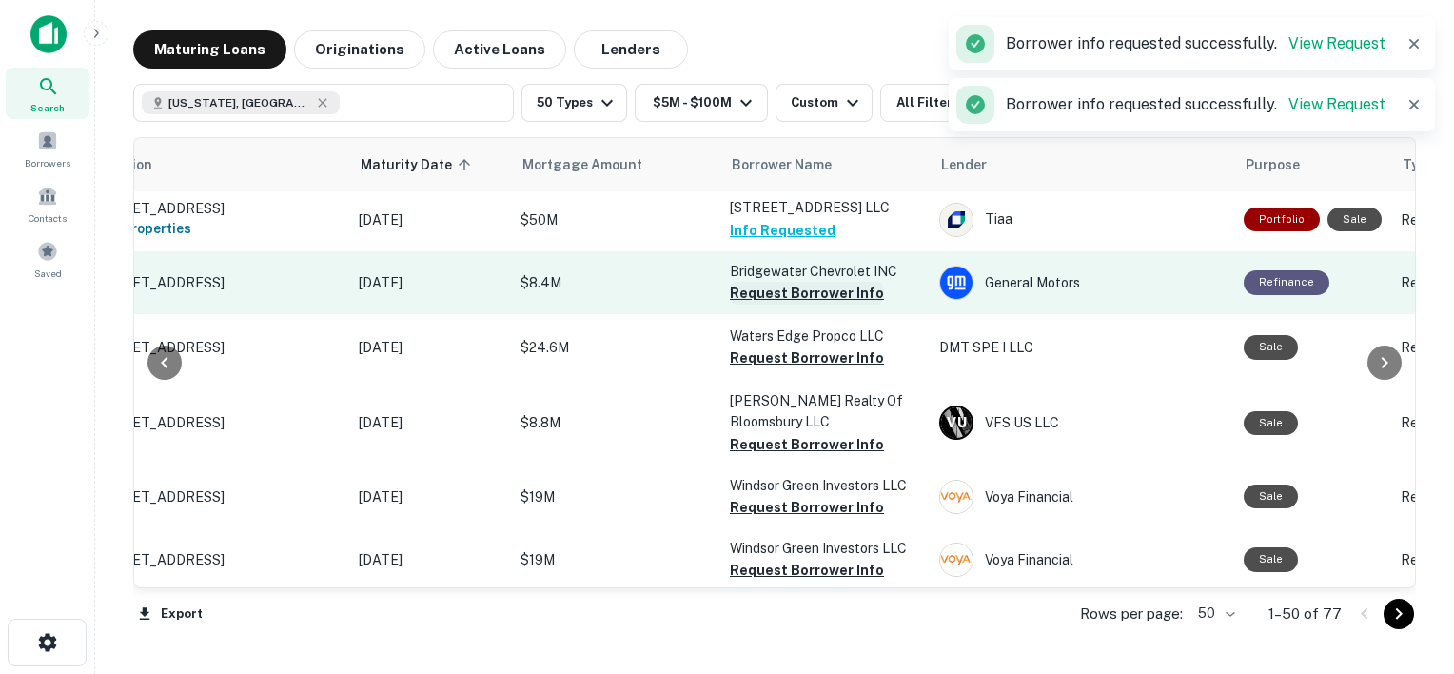
click at [807, 304] on button "Request Borrower Info" at bounding box center [807, 293] width 154 height 23
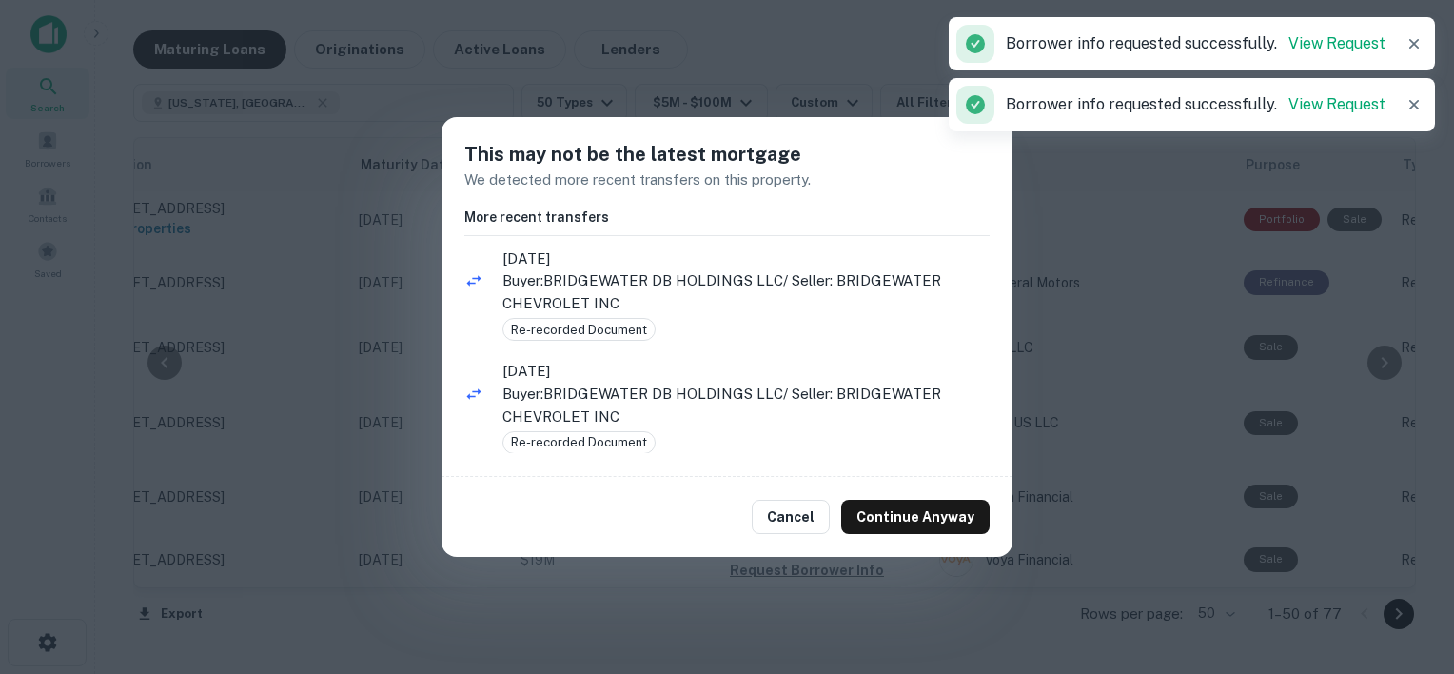
scroll to position [29, 0]
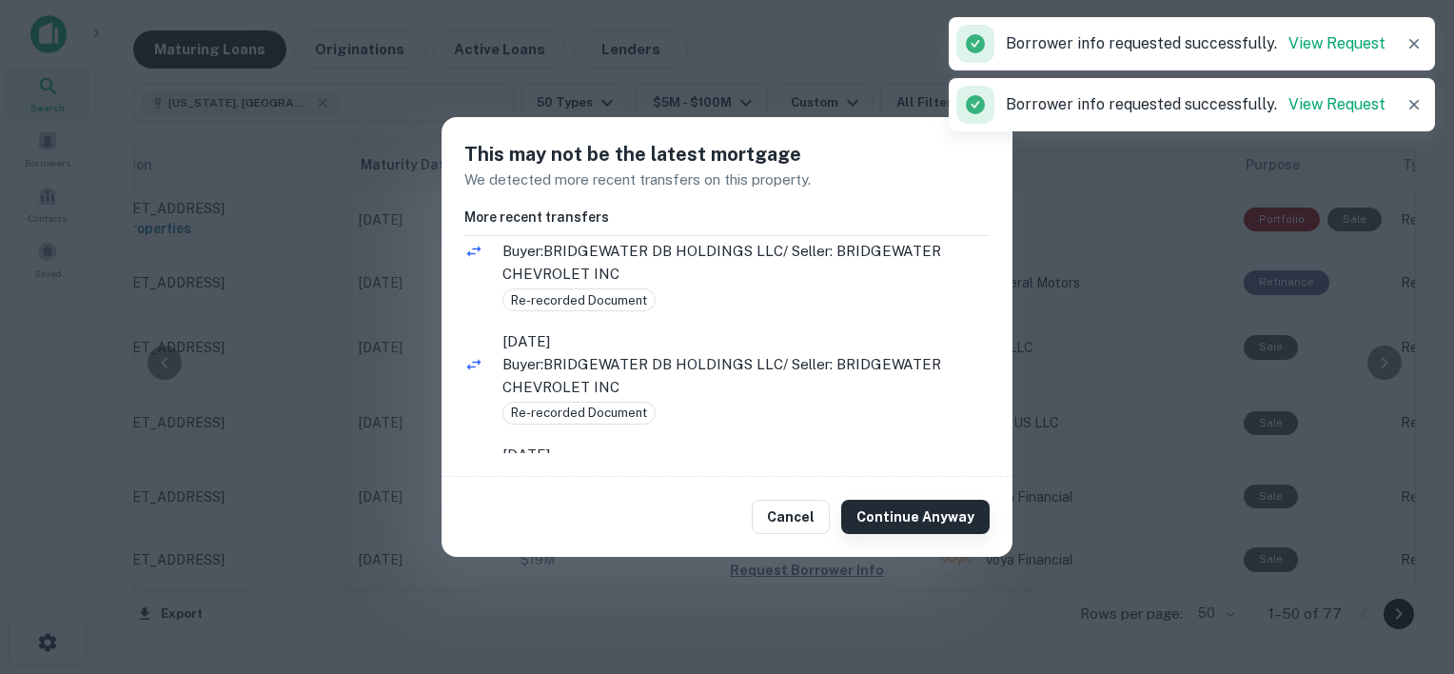
click at [903, 512] on button "Continue Anyway" at bounding box center [915, 516] width 148 height 34
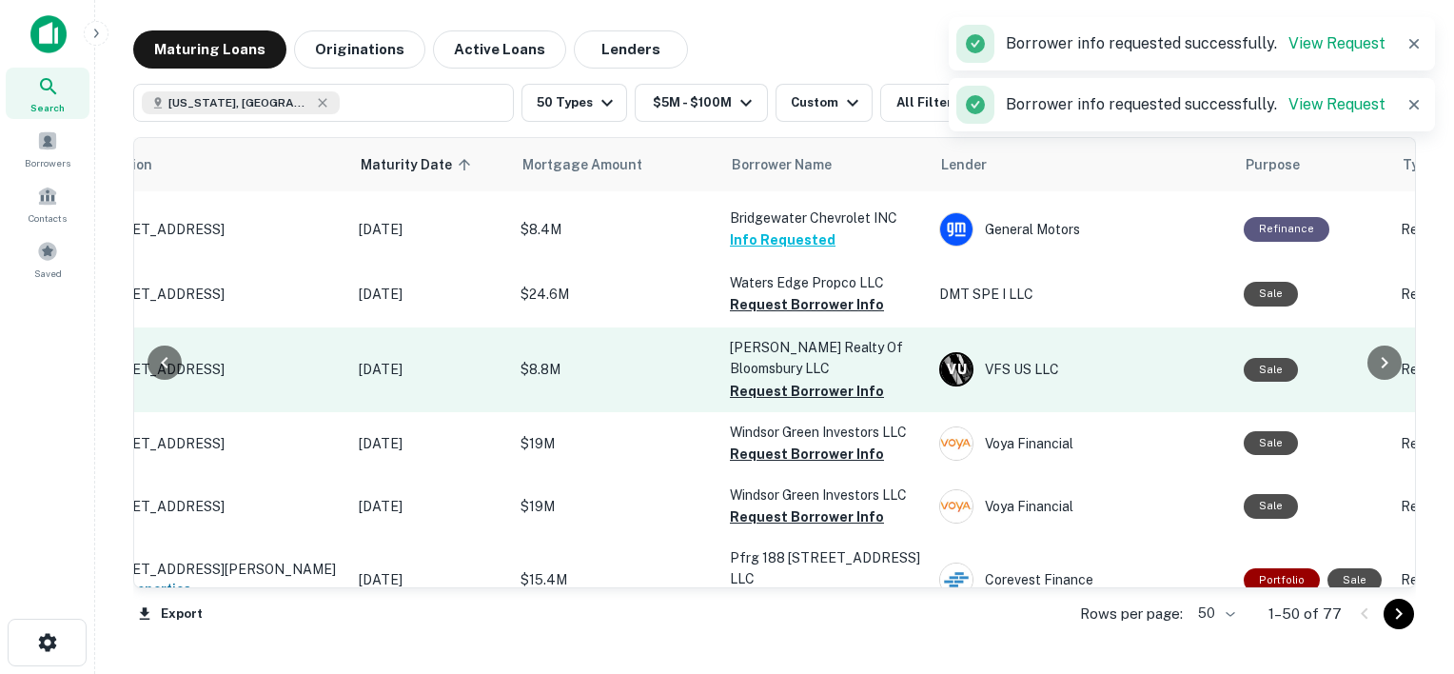
scroll to position [1802, 107]
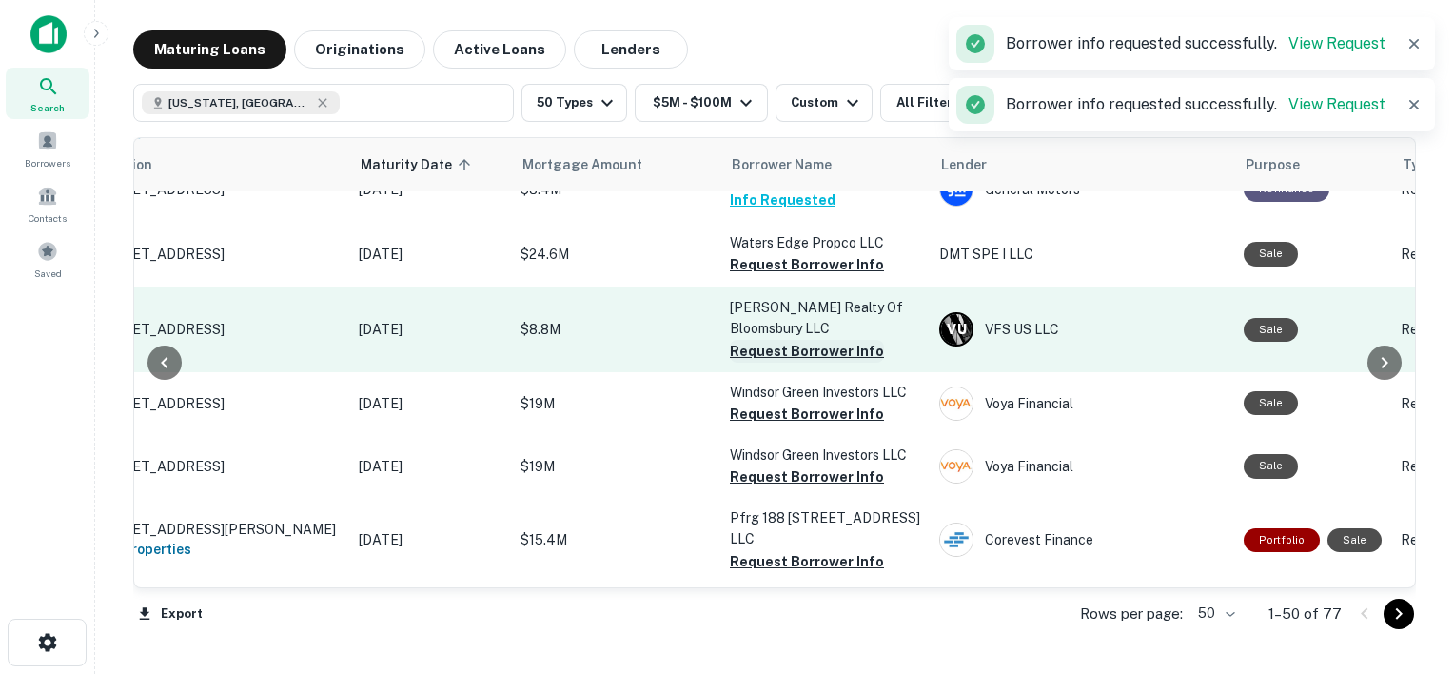
click at [803, 362] on button "Request Borrower Info" at bounding box center [807, 351] width 154 height 23
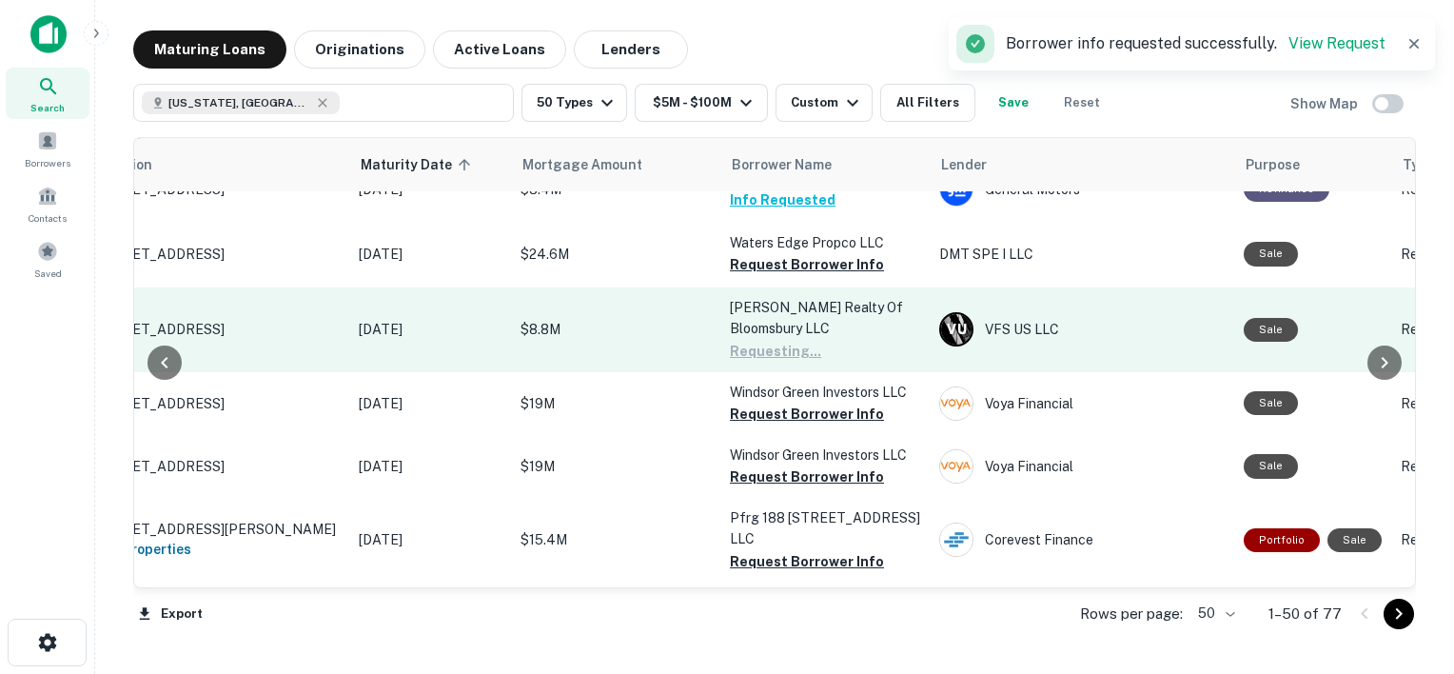
scroll to position [1891, 107]
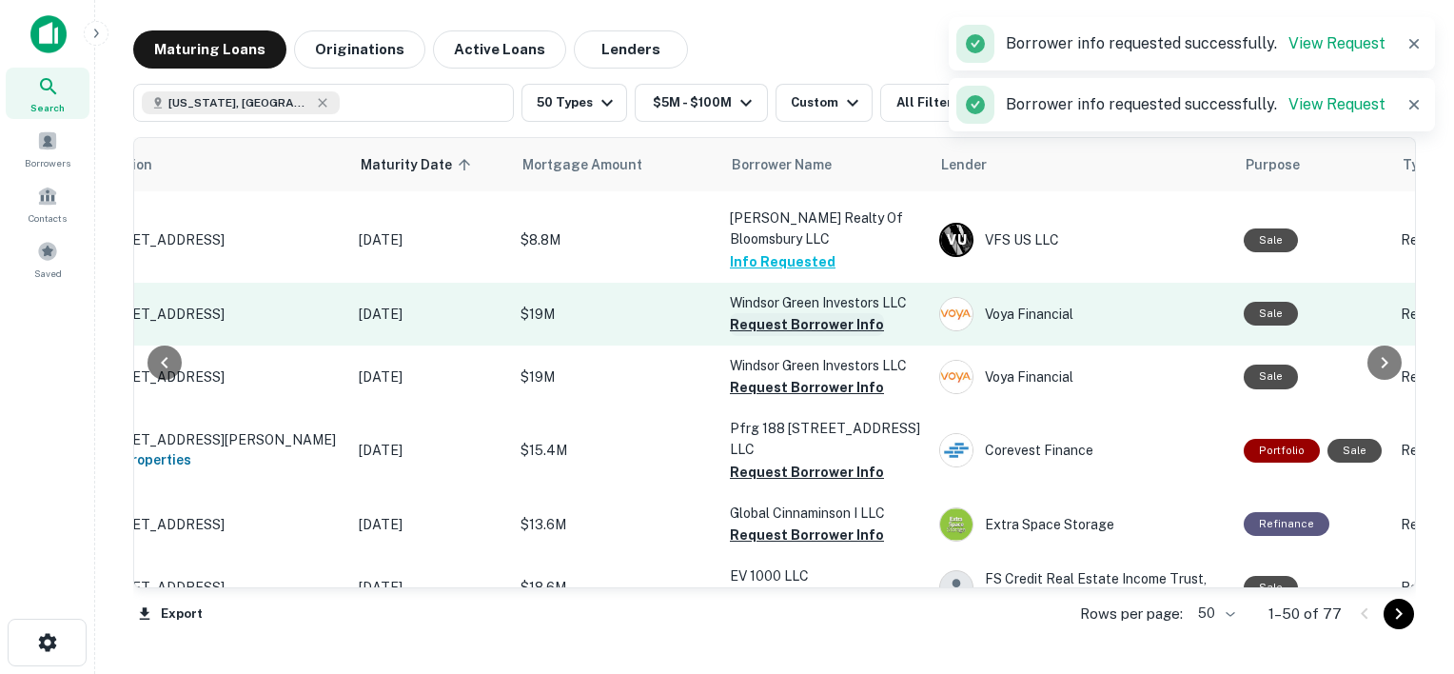
click at [776, 336] on button "Request Borrower Info" at bounding box center [807, 324] width 154 height 23
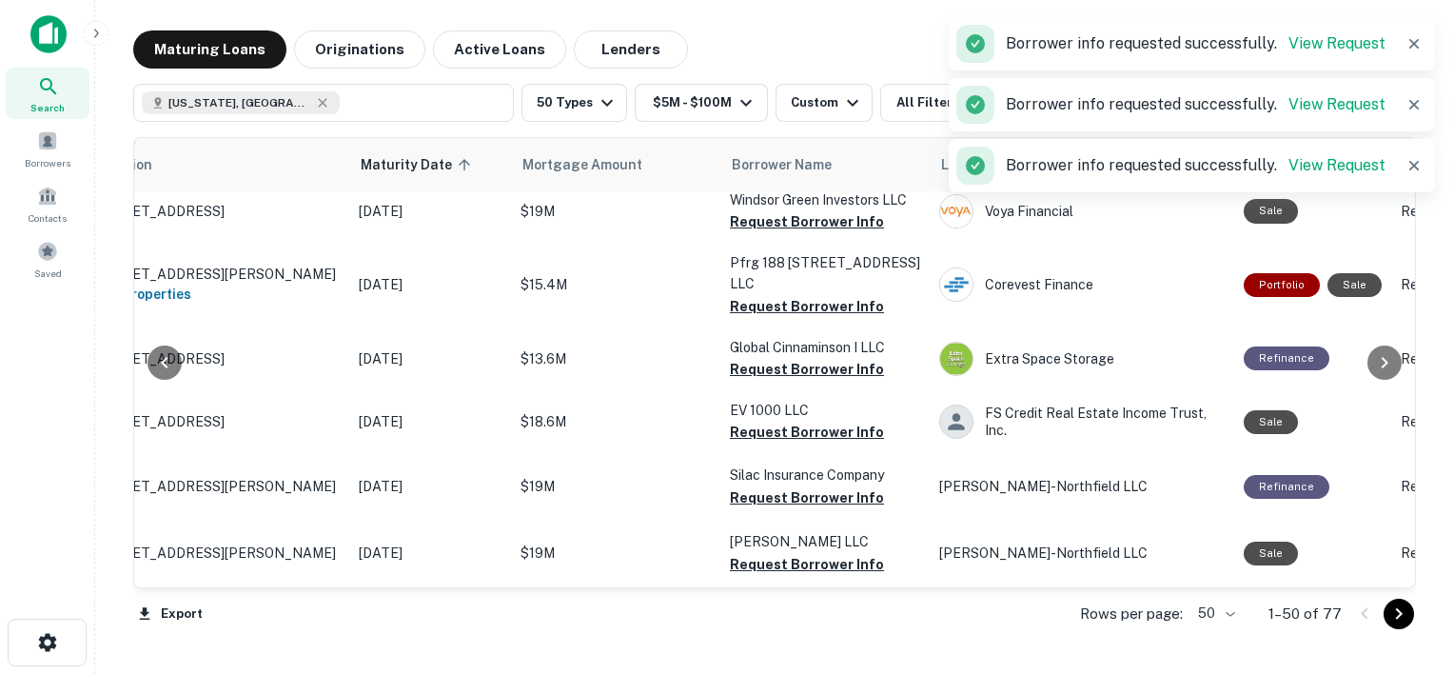
scroll to position [2063, 107]
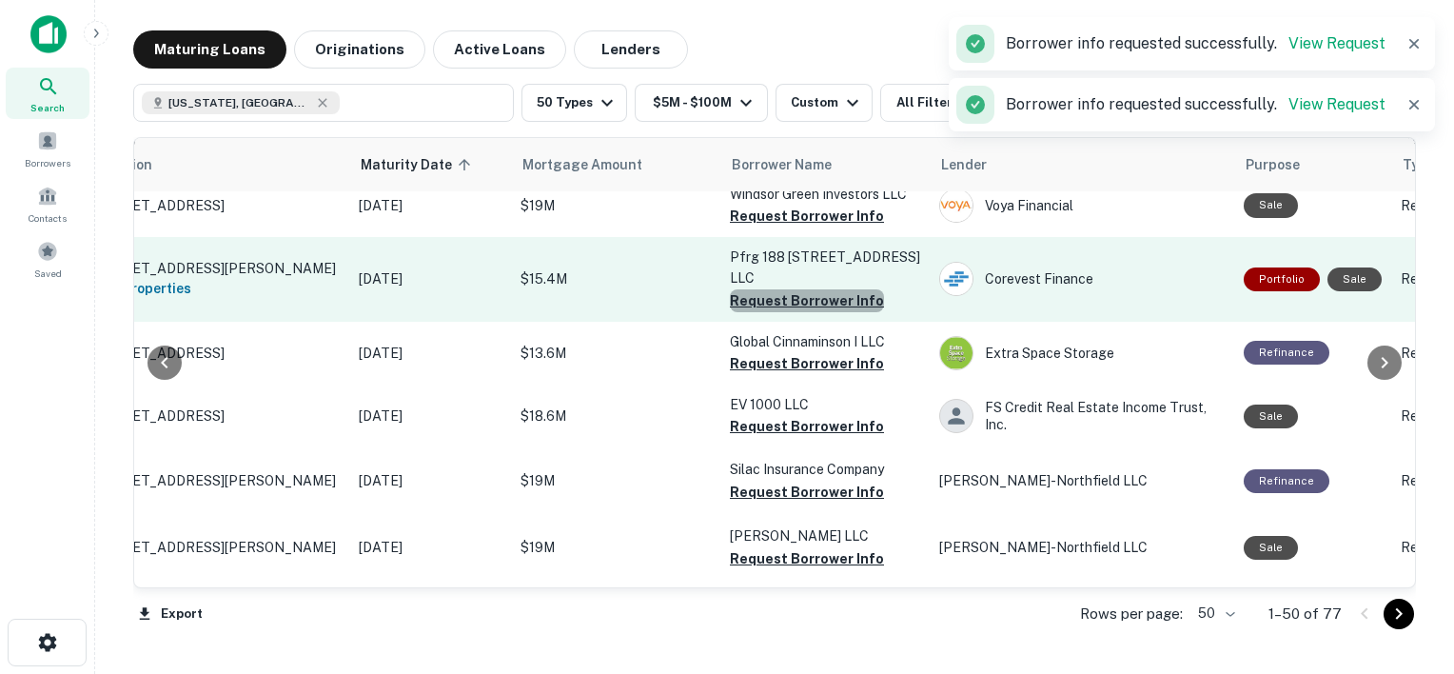
click at [825, 312] on button "Request Borrower Info" at bounding box center [807, 300] width 154 height 23
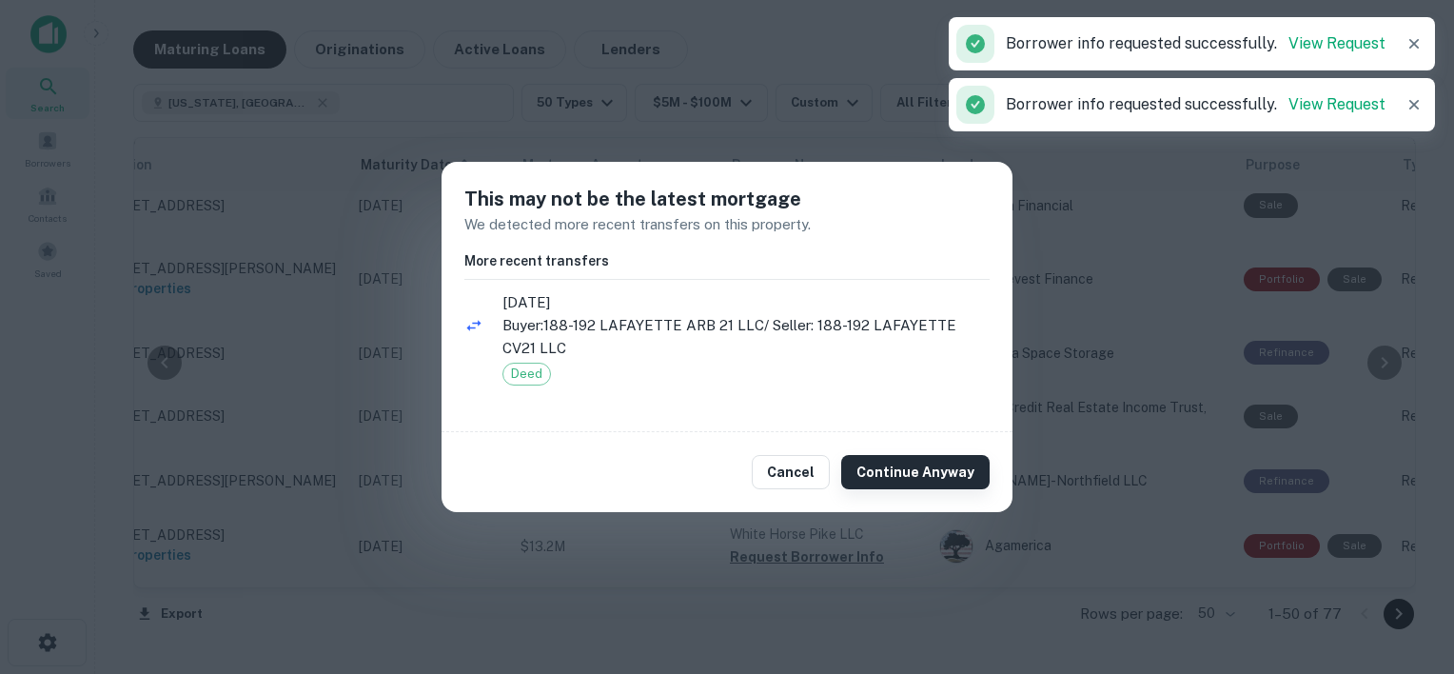
click at [909, 468] on button "Continue Anyway" at bounding box center [915, 472] width 148 height 34
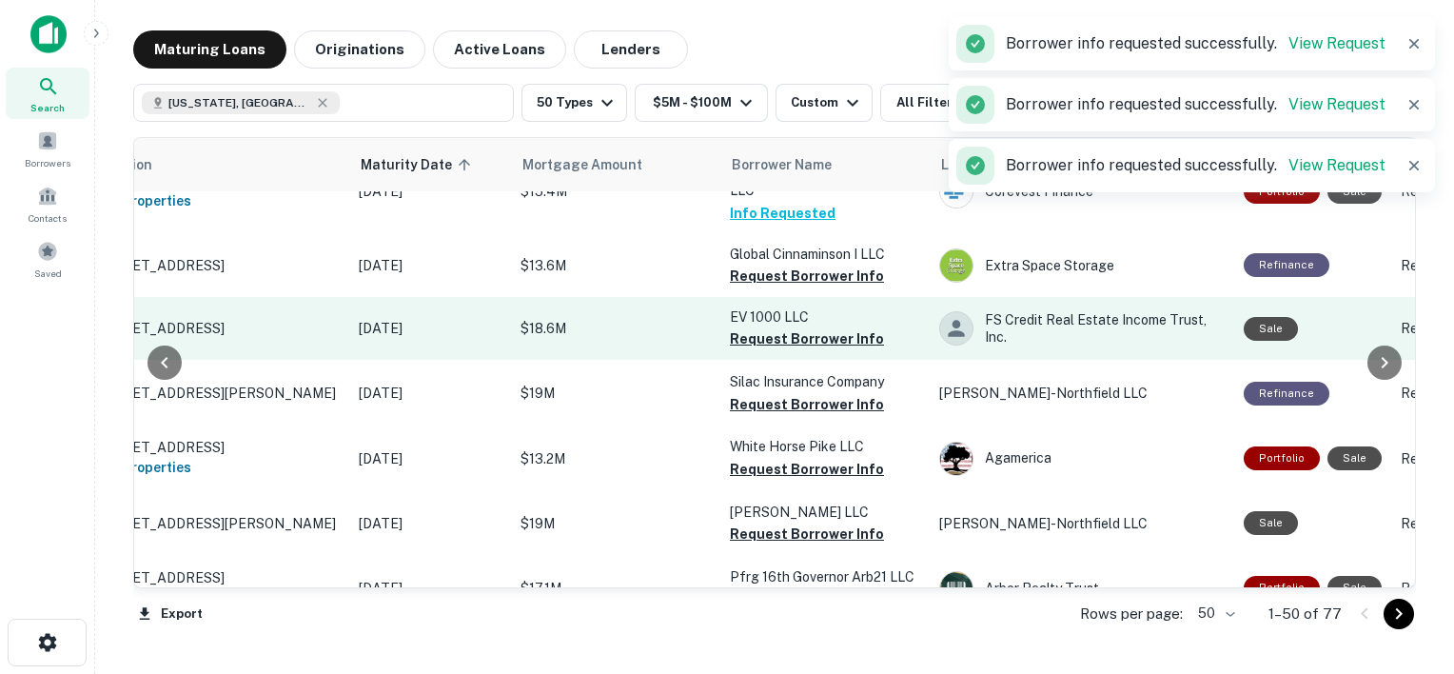
scroll to position [2177, 107]
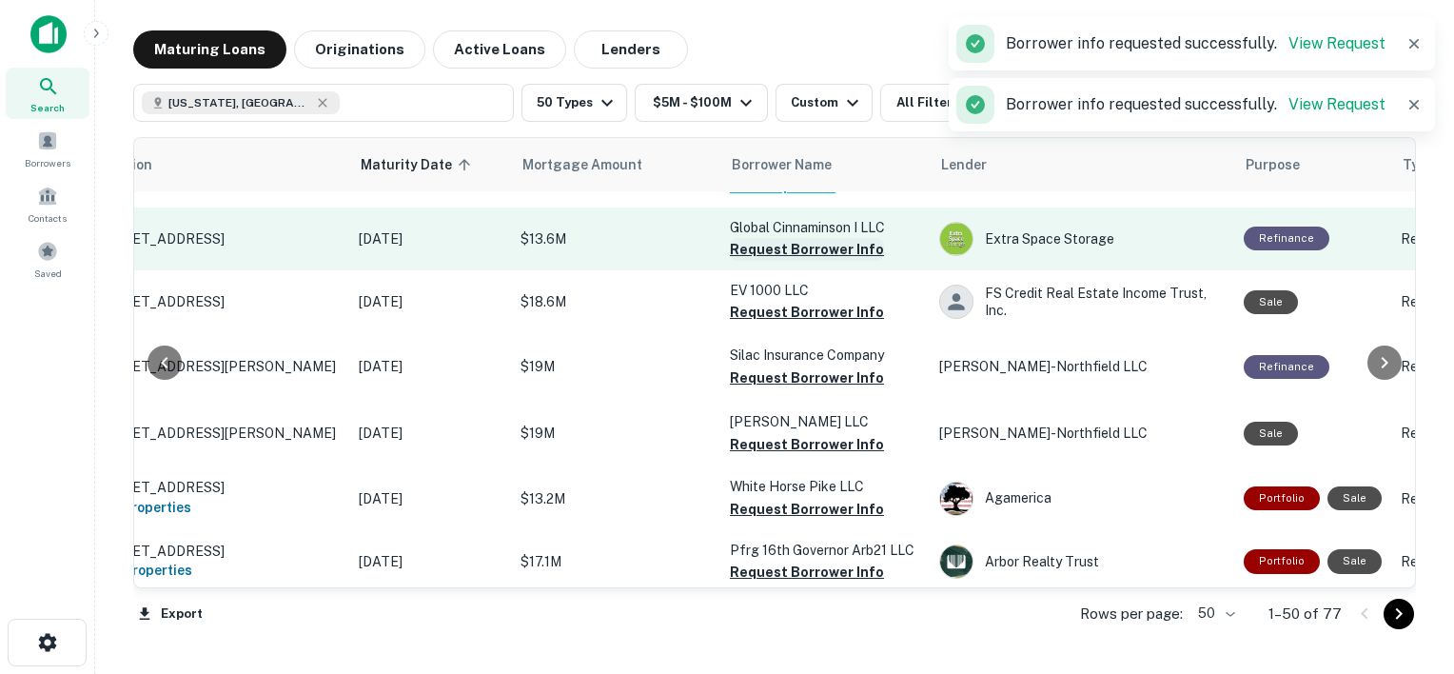
click at [833, 261] on button "Request Borrower Info" at bounding box center [807, 249] width 154 height 23
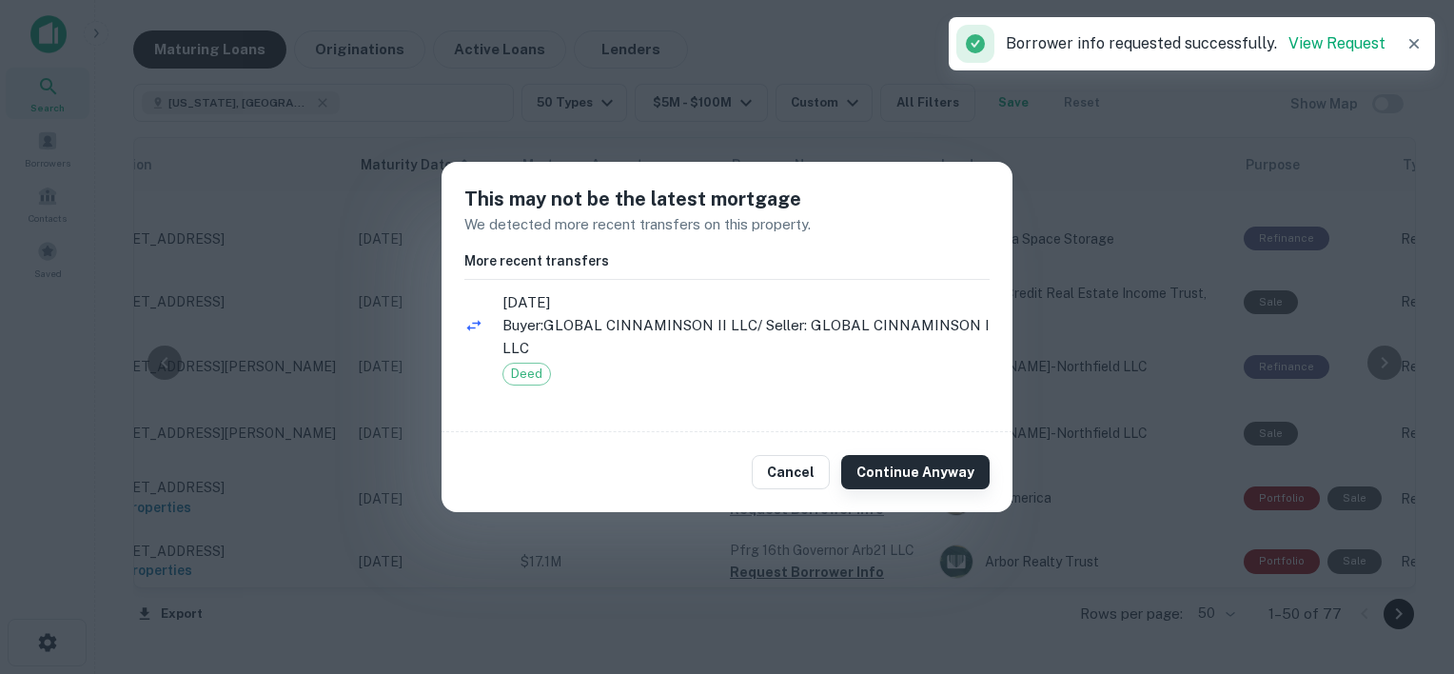
click at [901, 472] on button "Continue Anyway" at bounding box center [915, 472] width 148 height 34
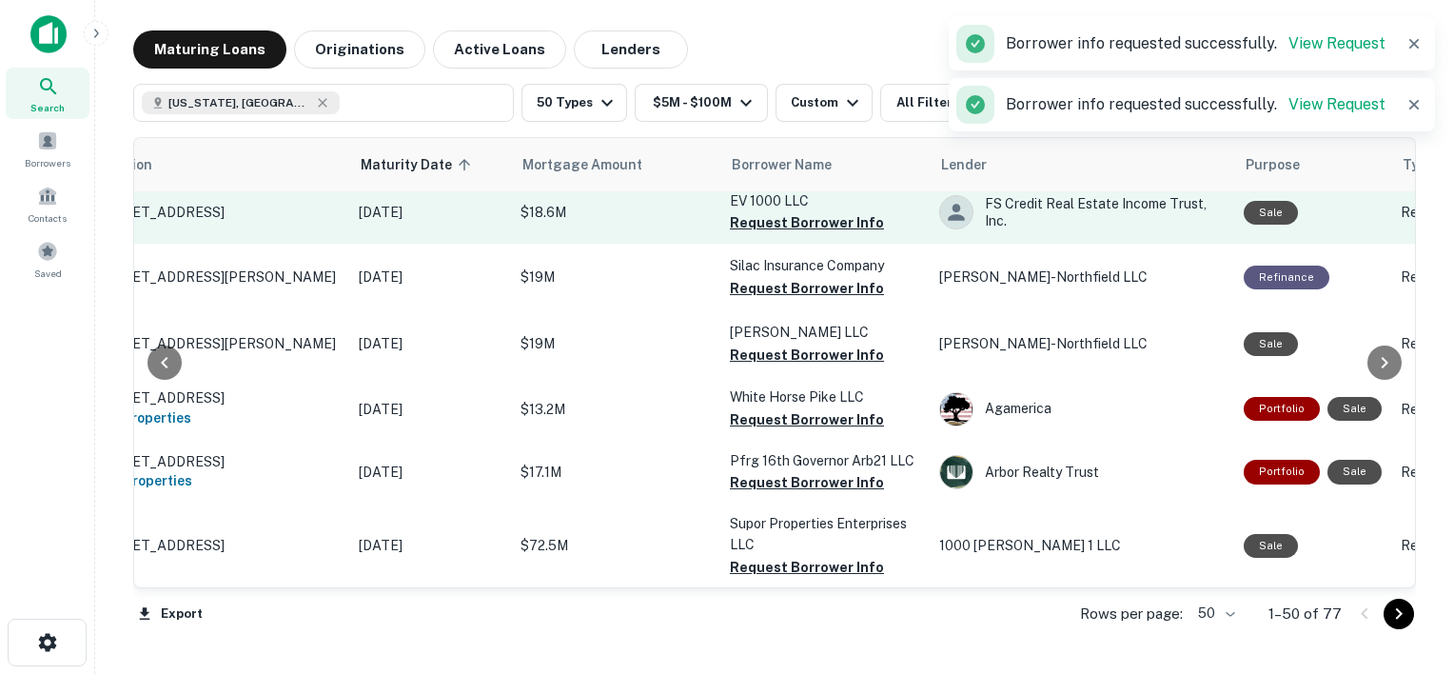
scroll to position [2297, 107]
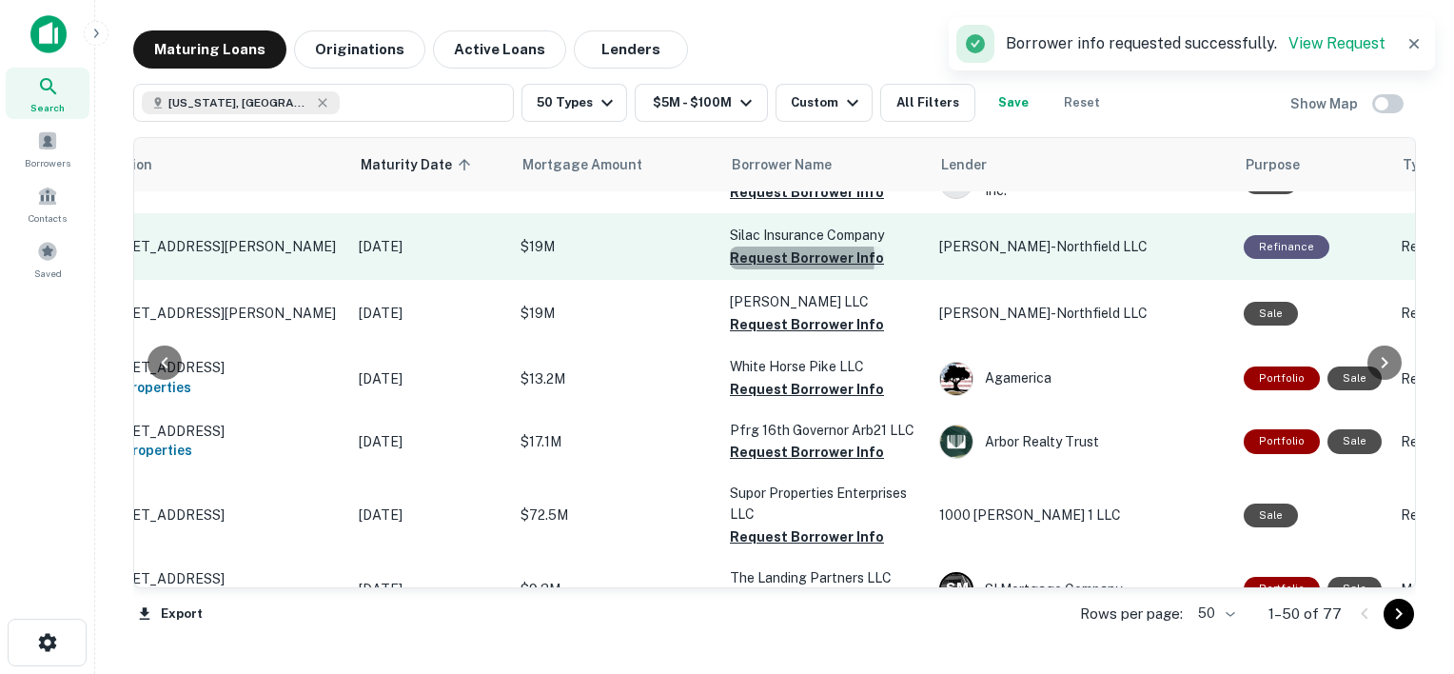
click at [796, 269] on button "Request Borrower Info" at bounding box center [807, 257] width 154 height 23
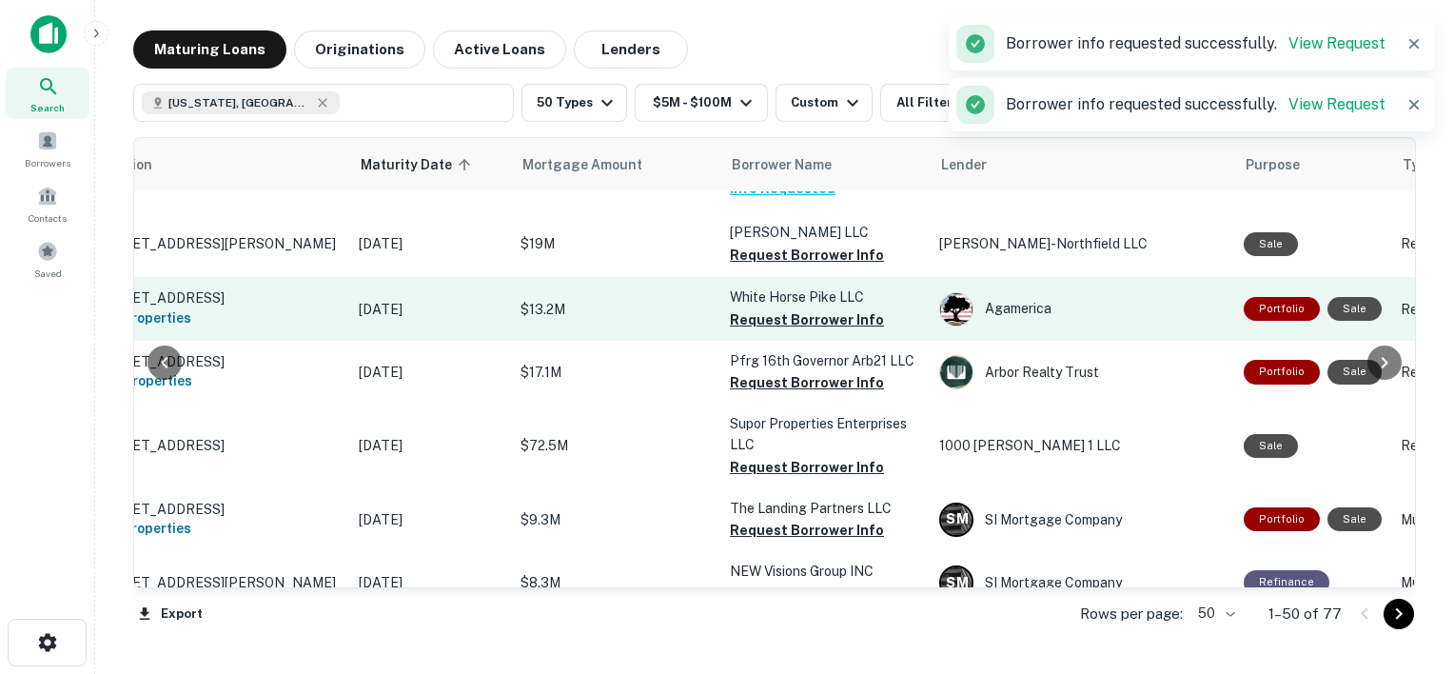
scroll to position [2367, 107]
click at [821, 330] on button "Request Borrower Info" at bounding box center [807, 318] width 154 height 23
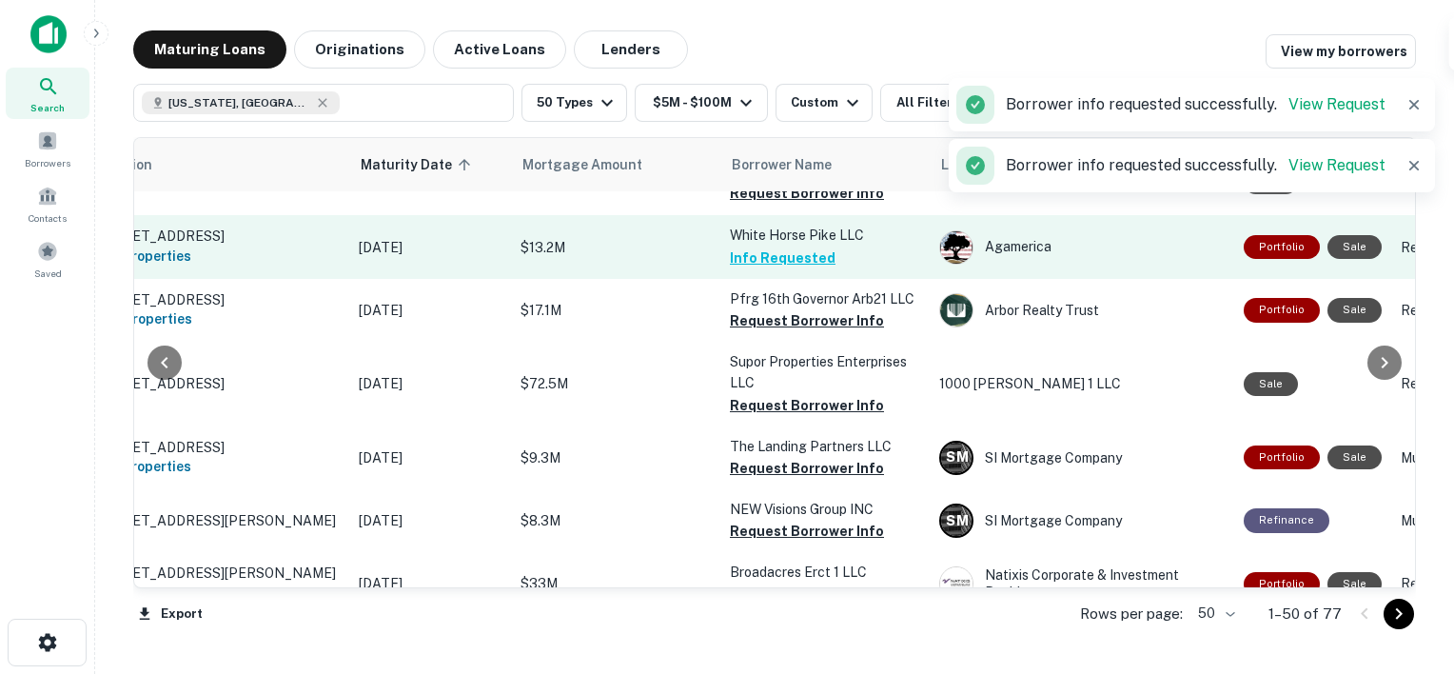
scroll to position [2438, 107]
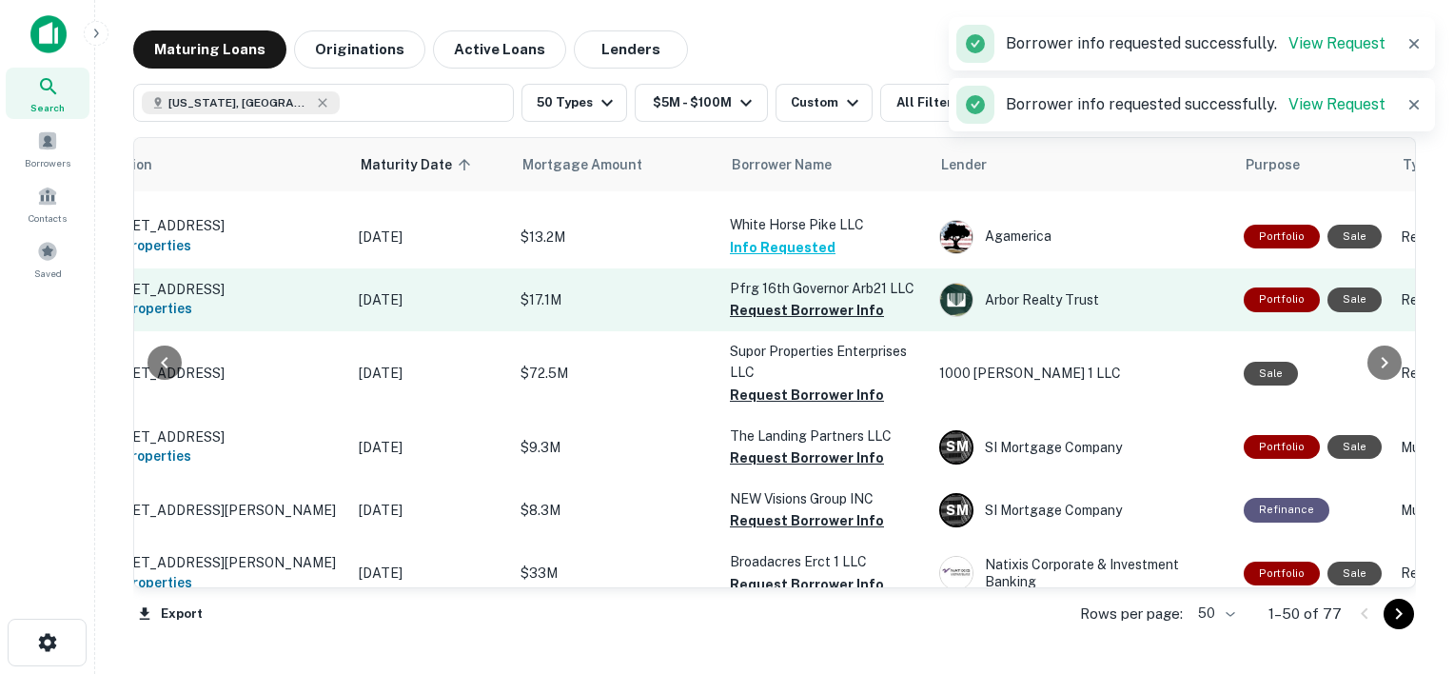
click at [792, 322] on button "Request Borrower Info" at bounding box center [807, 310] width 154 height 23
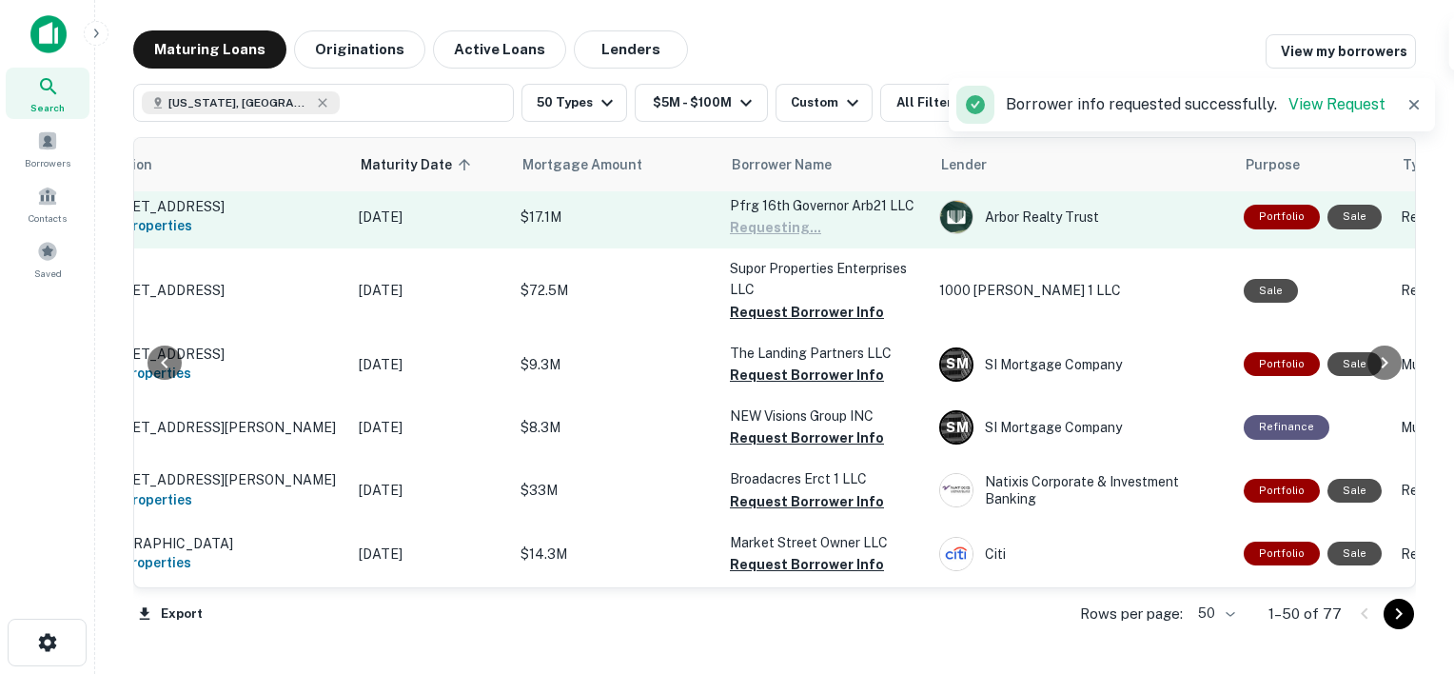
scroll to position [2536, 107]
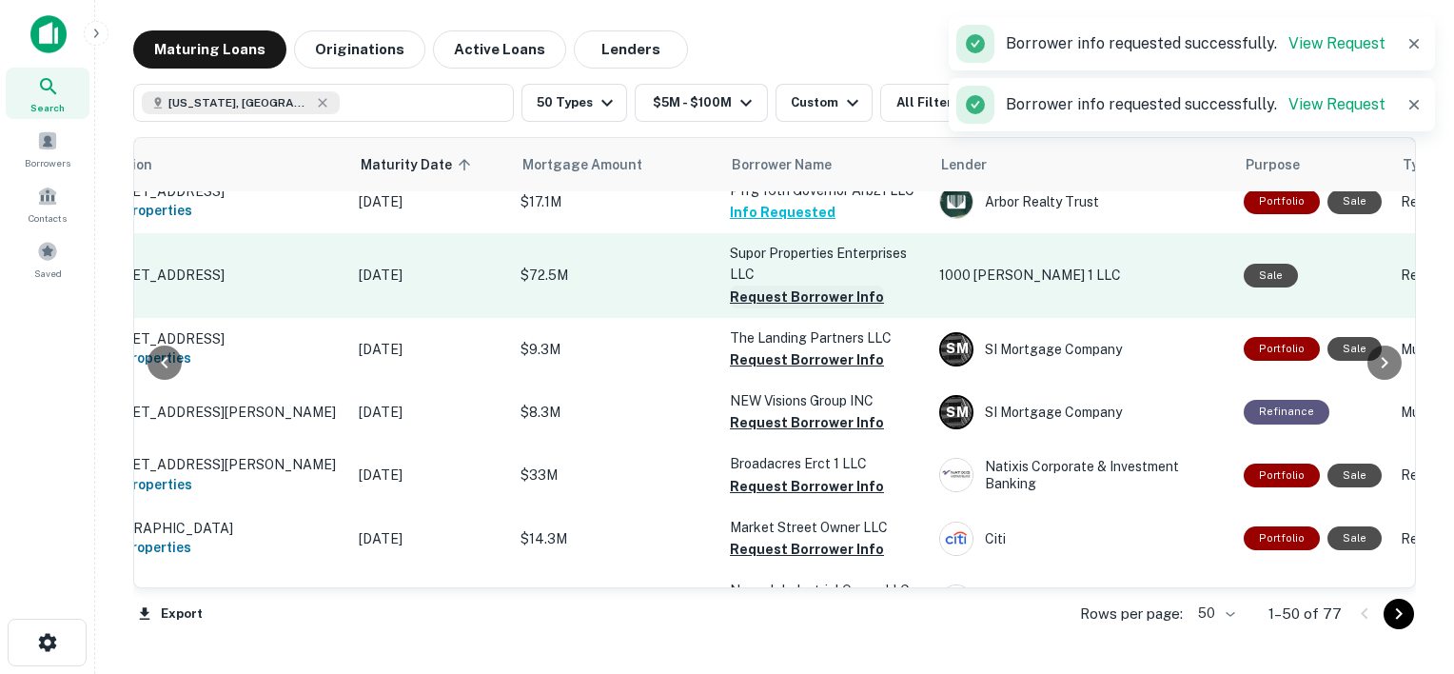
click at [783, 308] on button "Request Borrower Info" at bounding box center [807, 296] width 154 height 23
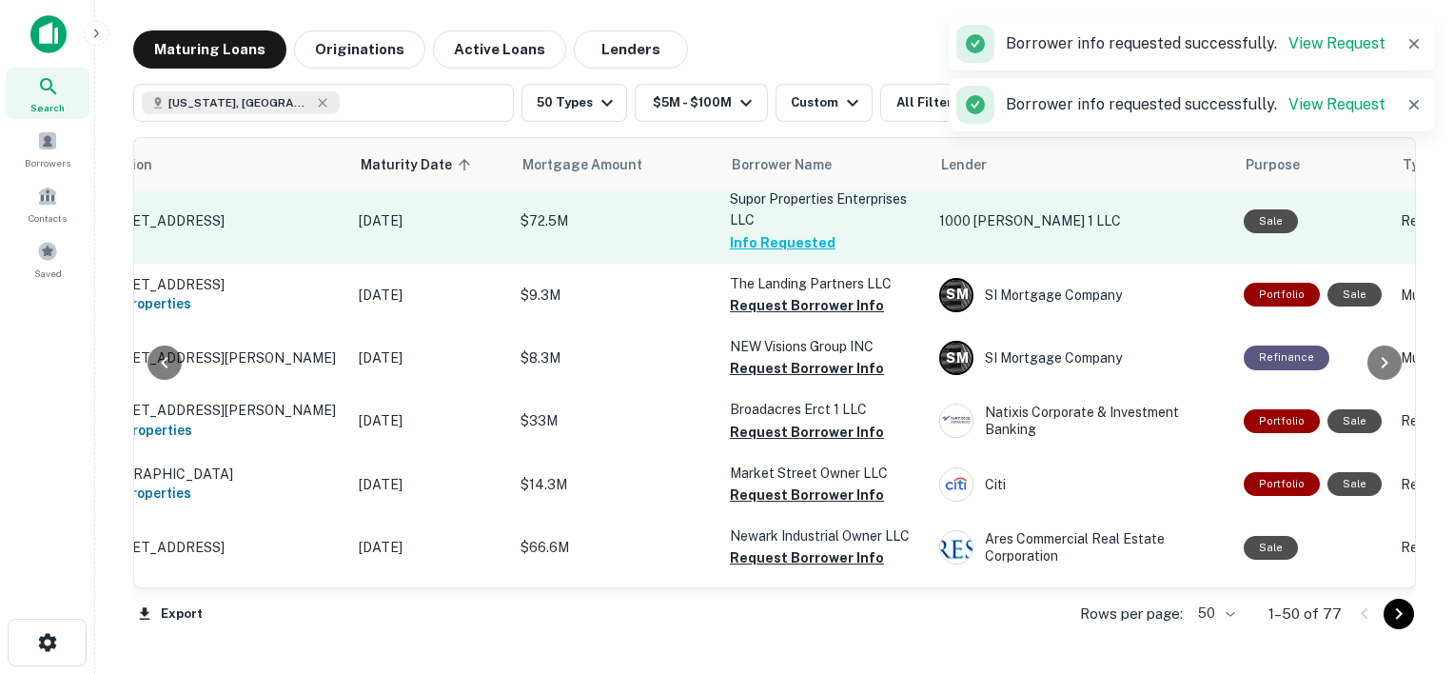
scroll to position [2644, 107]
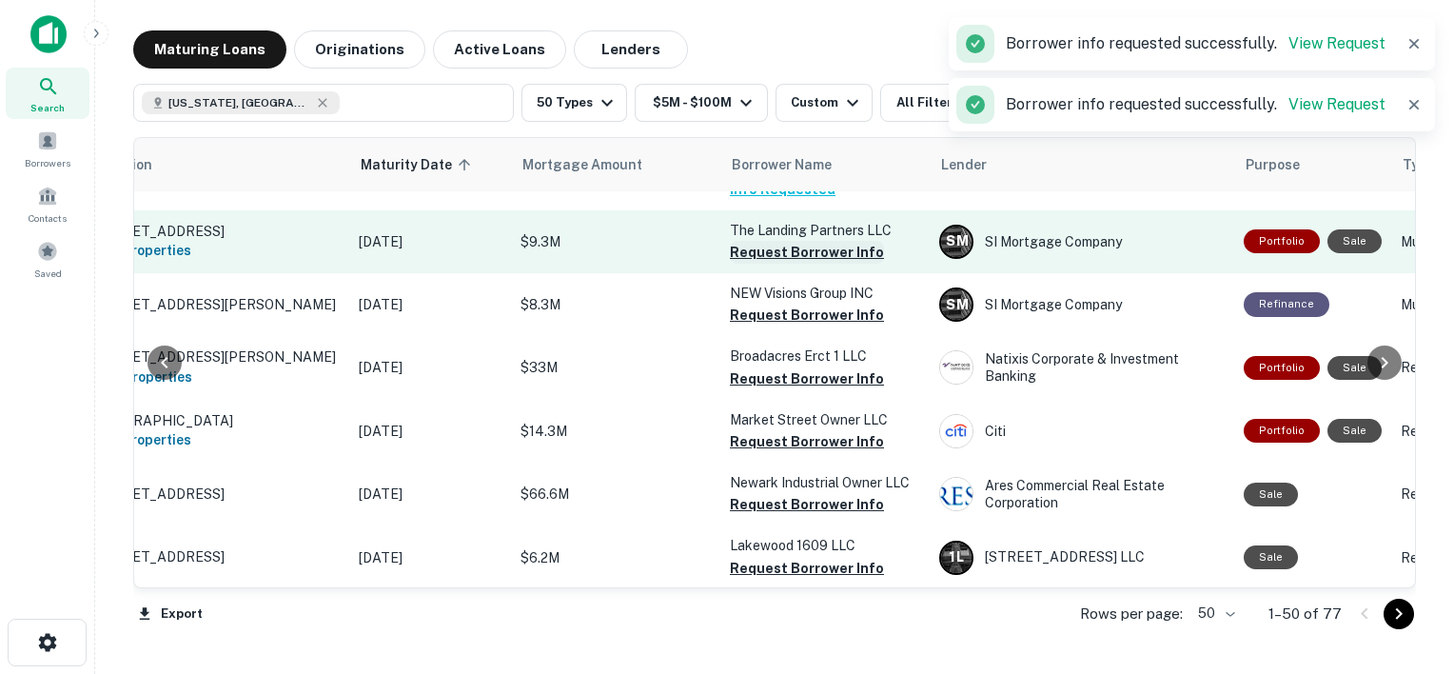
click at [823, 264] on button "Request Borrower Info" at bounding box center [807, 252] width 154 height 23
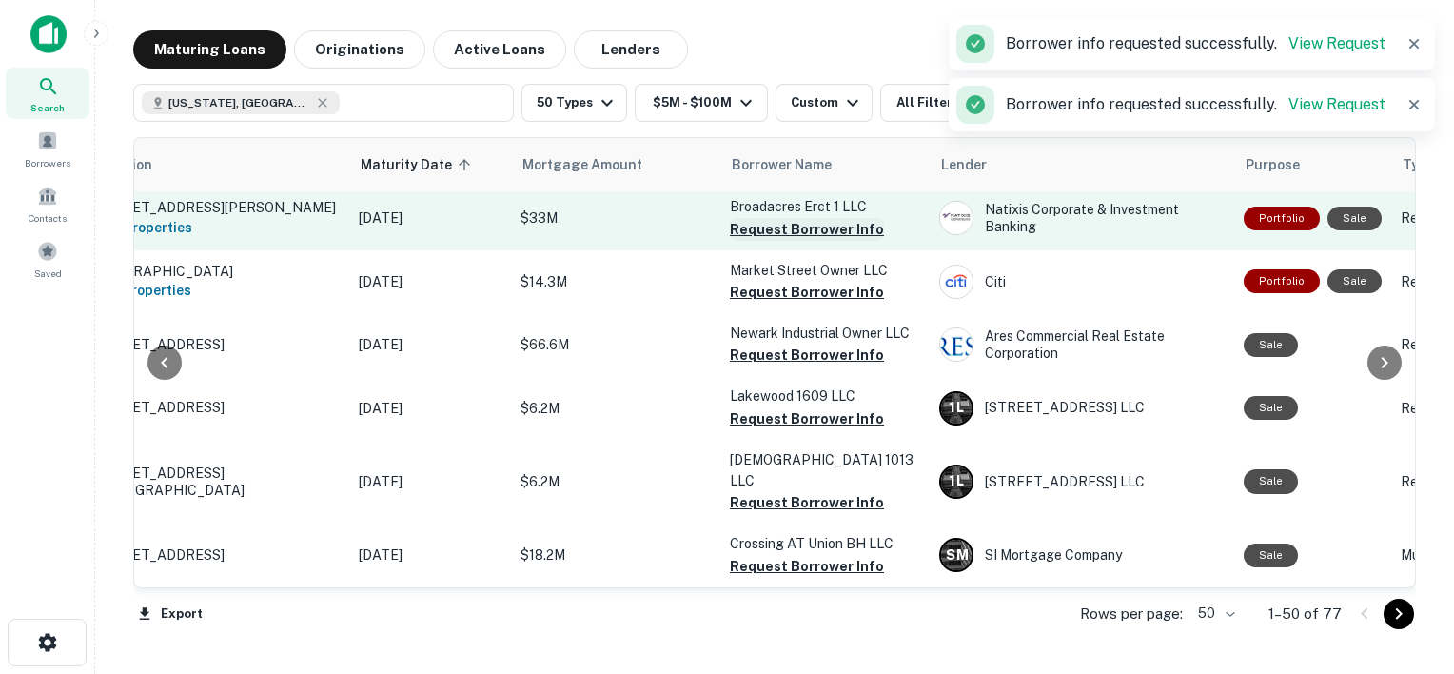
scroll to position [2824, 107]
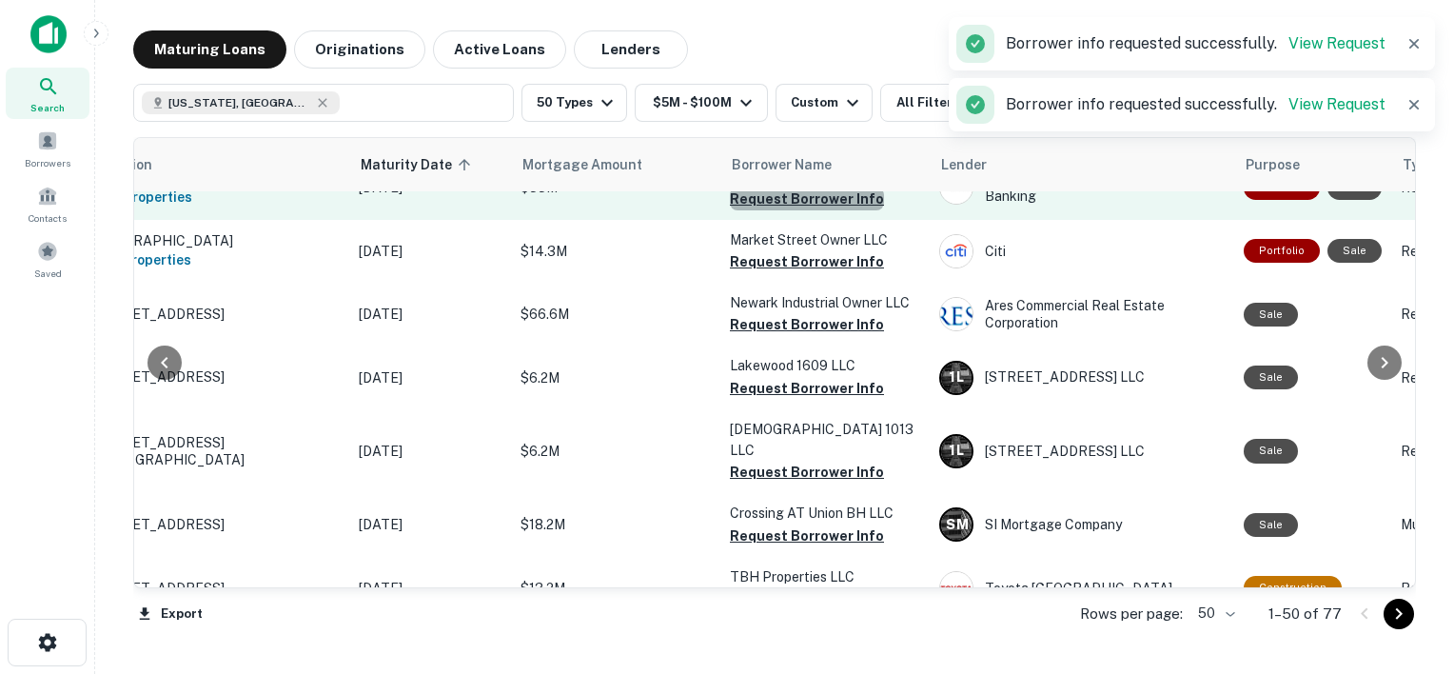
click at [818, 210] on button "Request Borrower Info" at bounding box center [807, 198] width 154 height 23
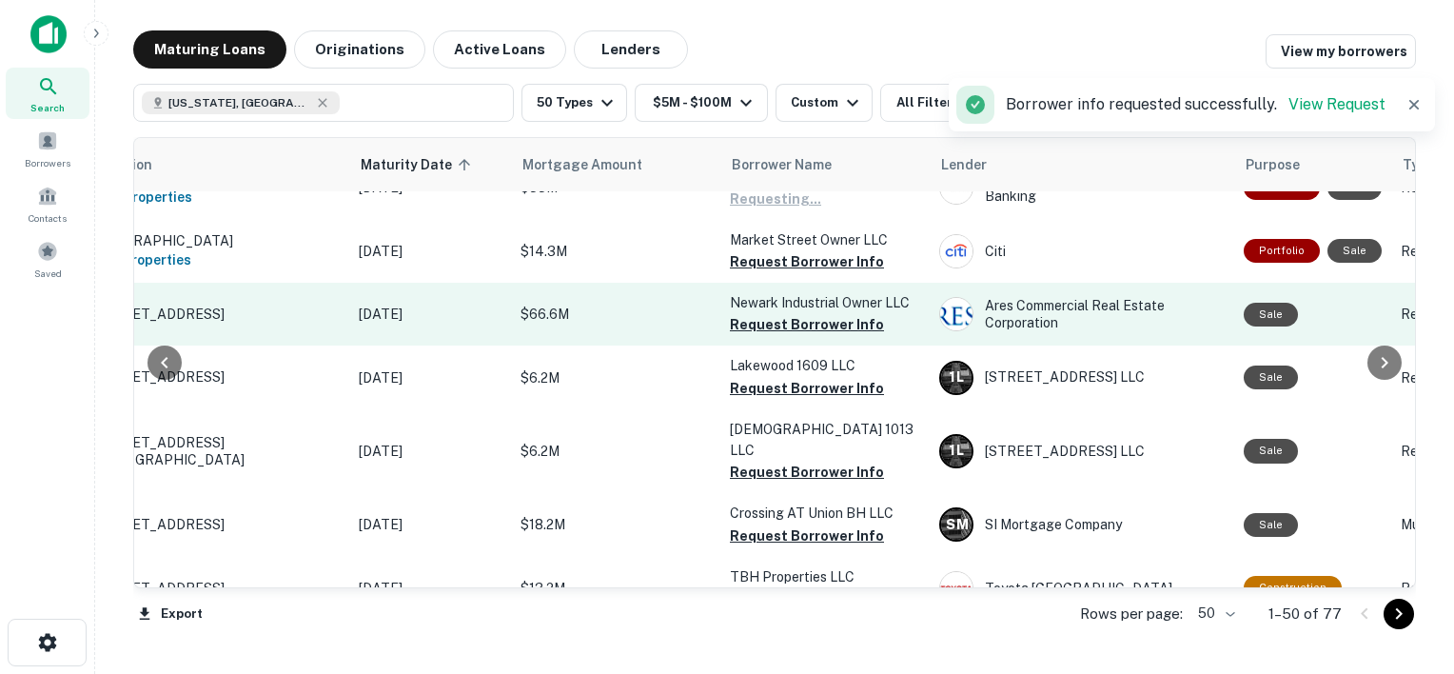
scroll to position [2907, 107]
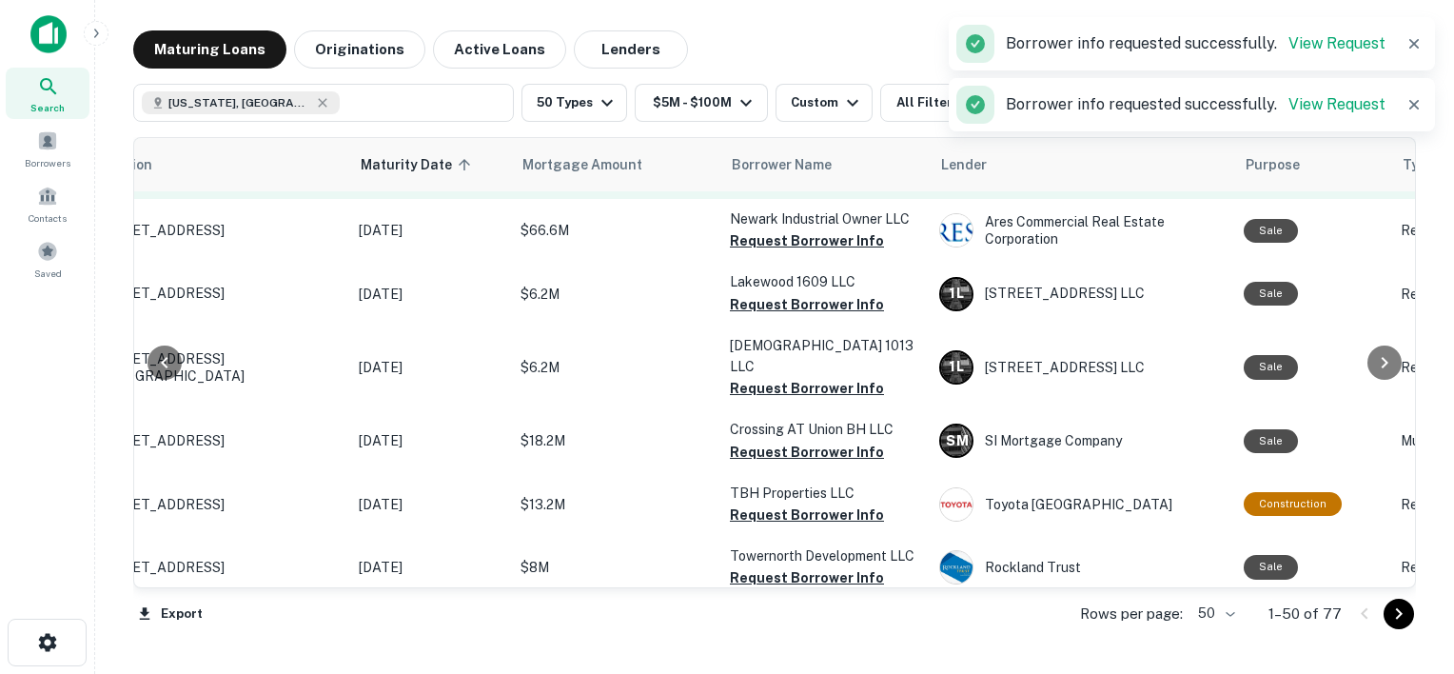
click at [826, 189] on button "Request Borrower Info" at bounding box center [807, 177] width 154 height 23
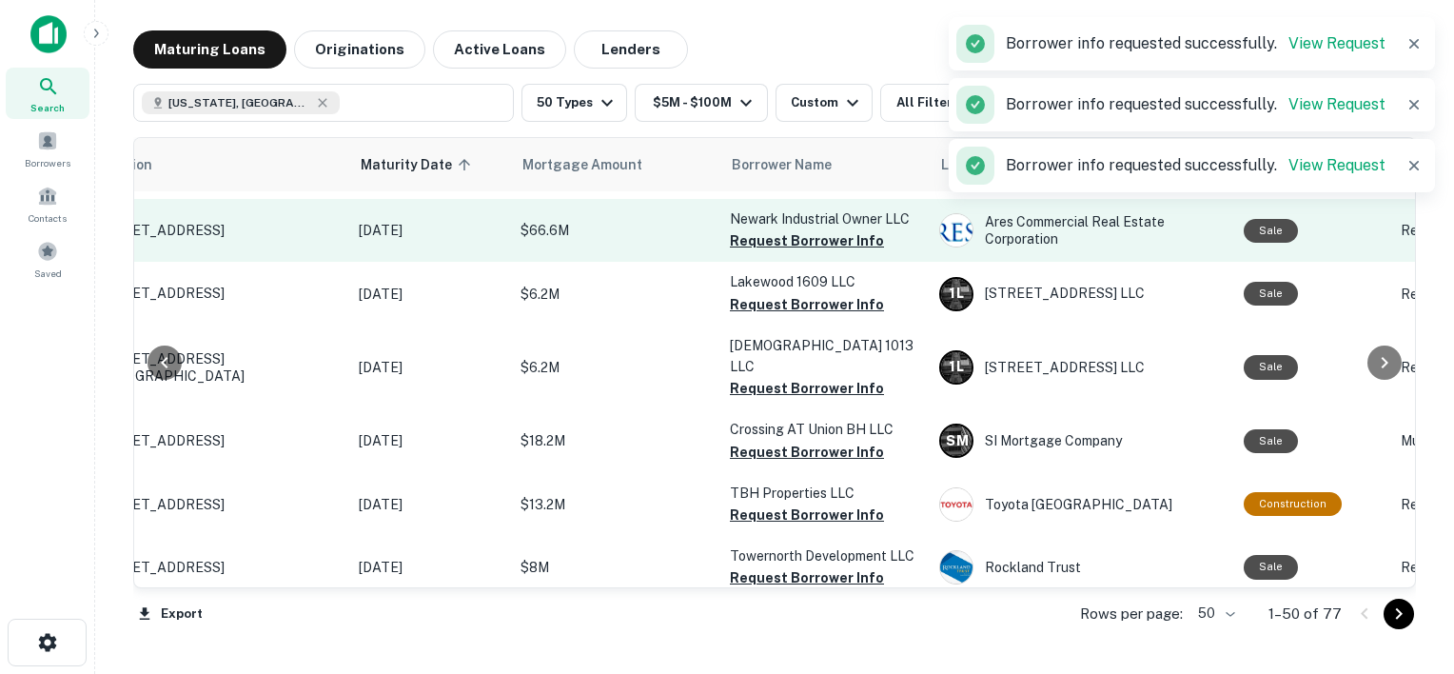
scroll to position [2957, 107]
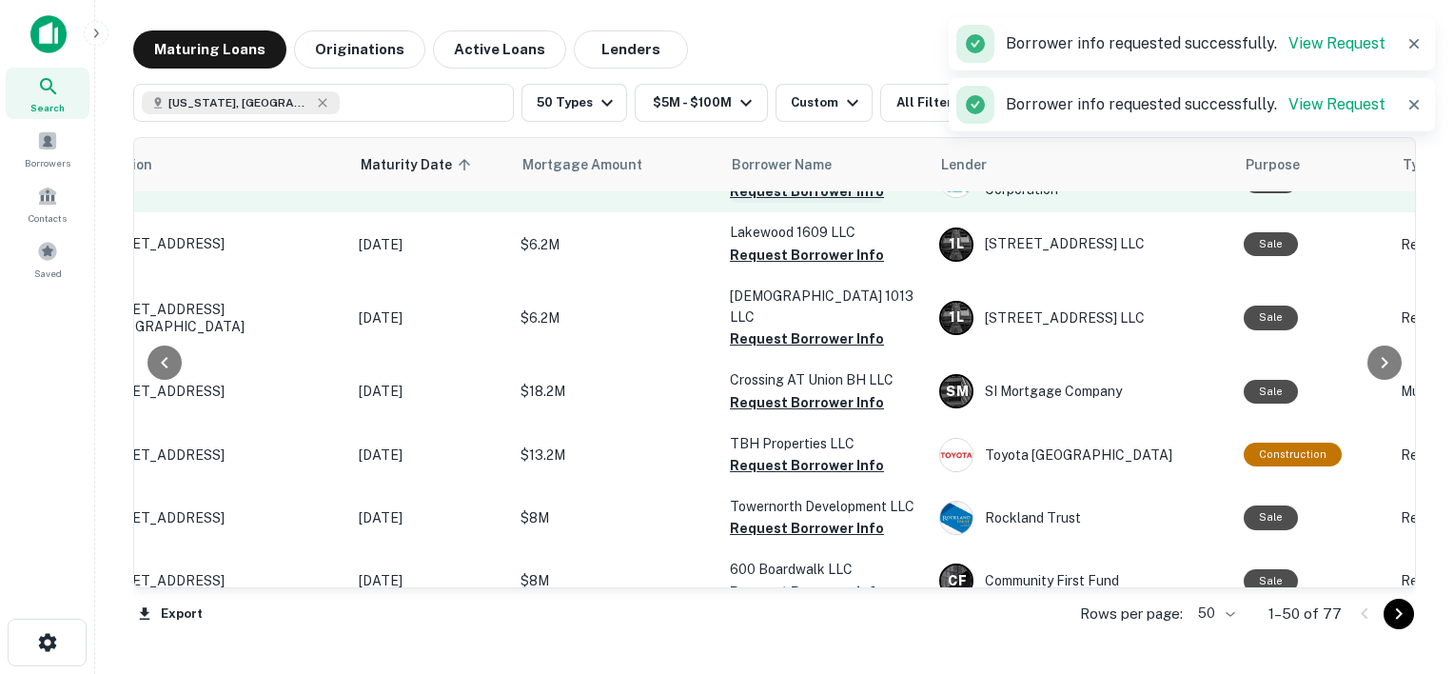
click at [815, 203] on button "Request Borrower Info" at bounding box center [807, 191] width 154 height 23
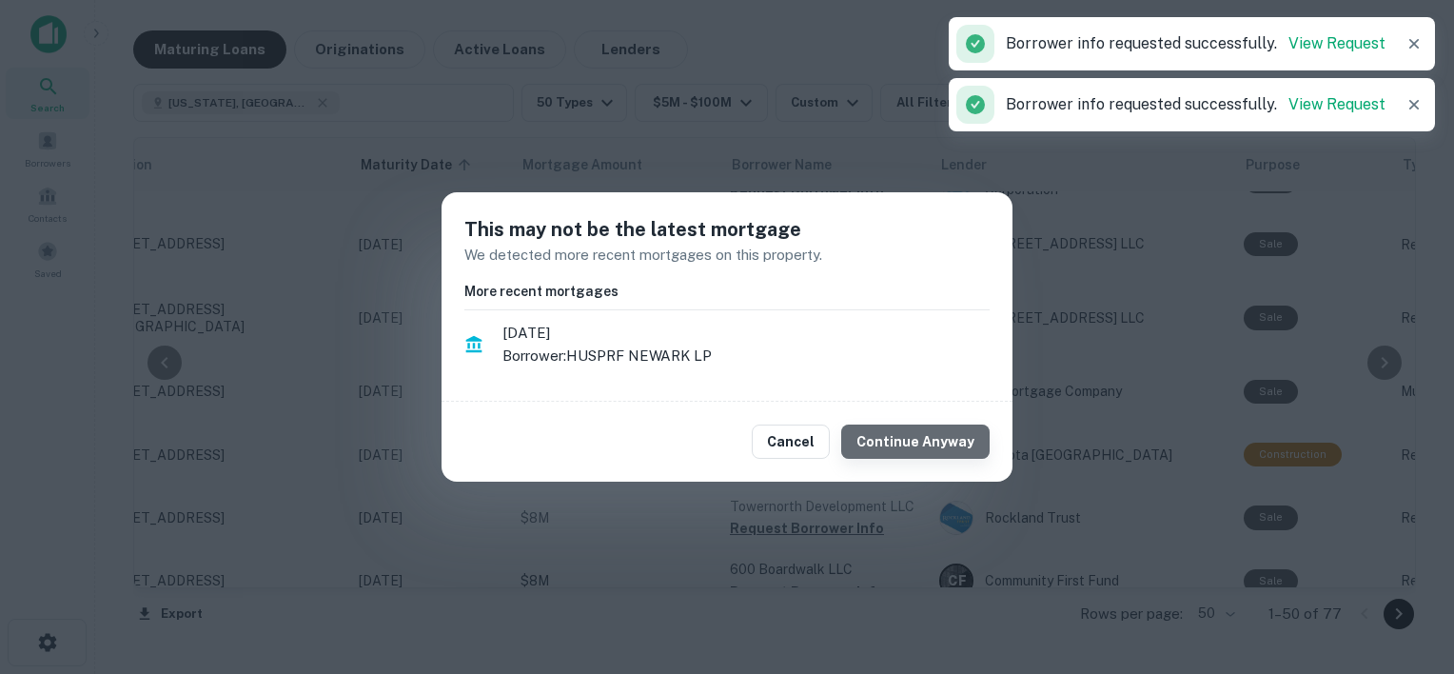
click at [933, 436] on button "Continue Anyway" at bounding box center [915, 441] width 148 height 34
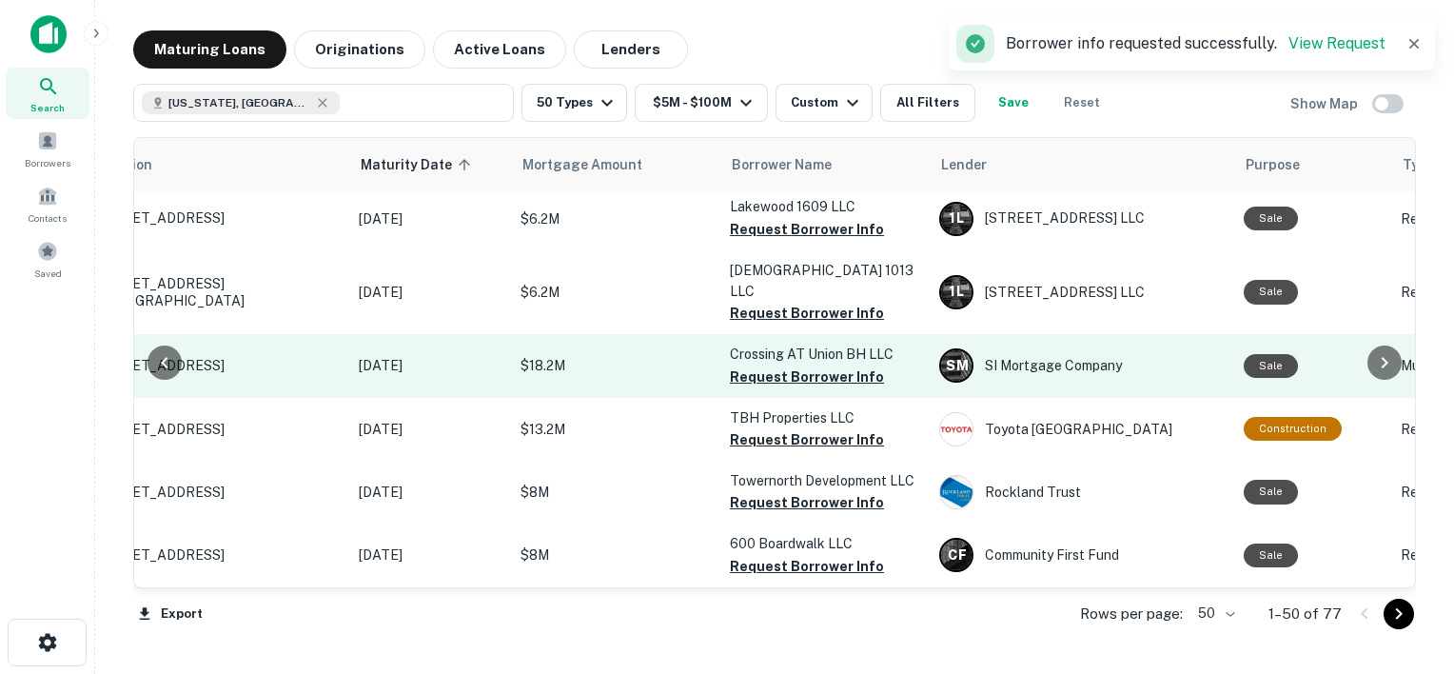
scroll to position [3060, 107]
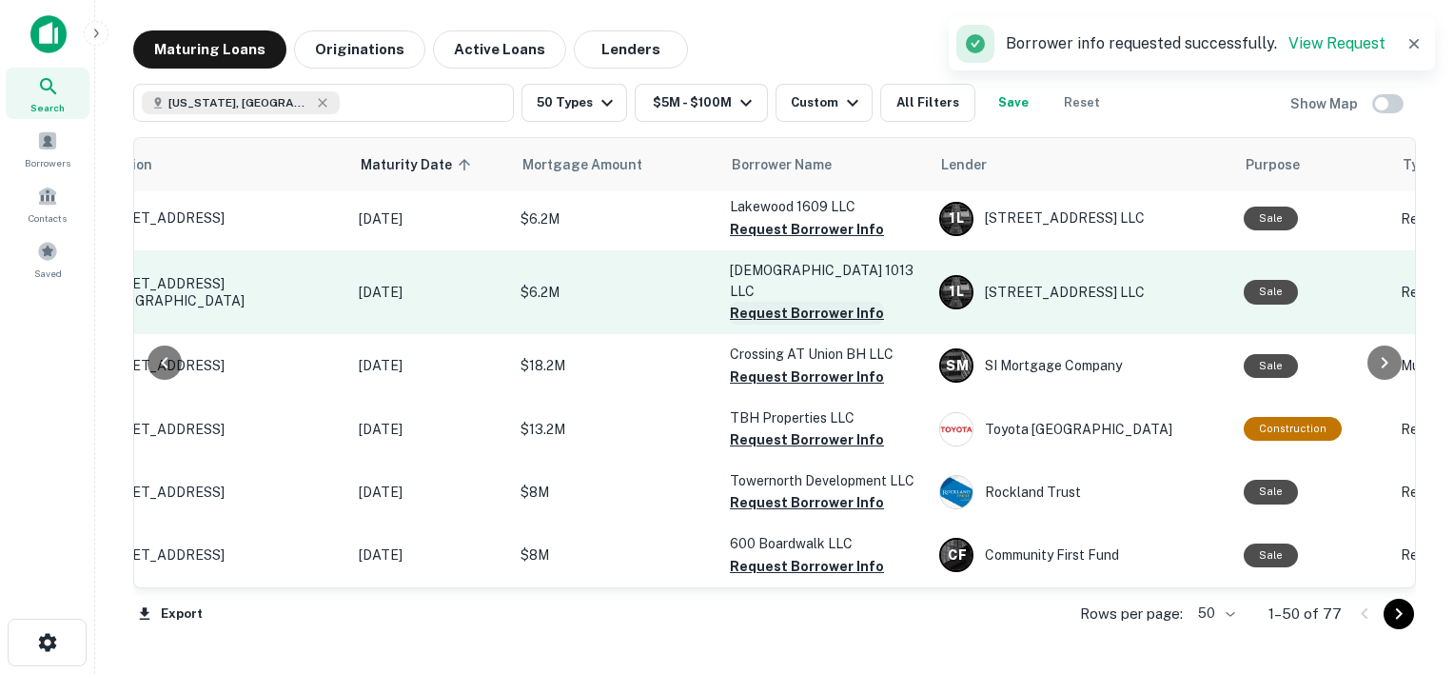
click at [821, 304] on button "Request Borrower Info" at bounding box center [807, 313] width 154 height 23
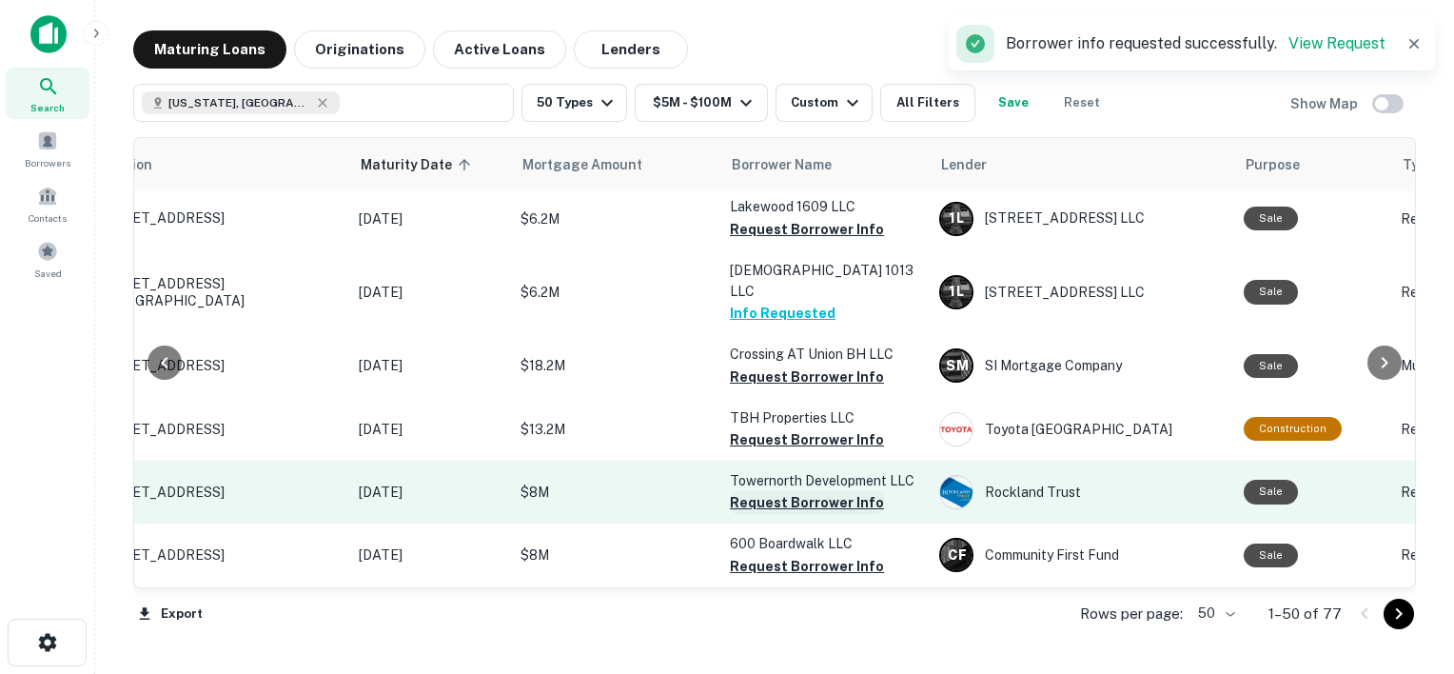
click at [838, 491] on button "Request Borrower Info" at bounding box center [807, 502] width 154 height 23
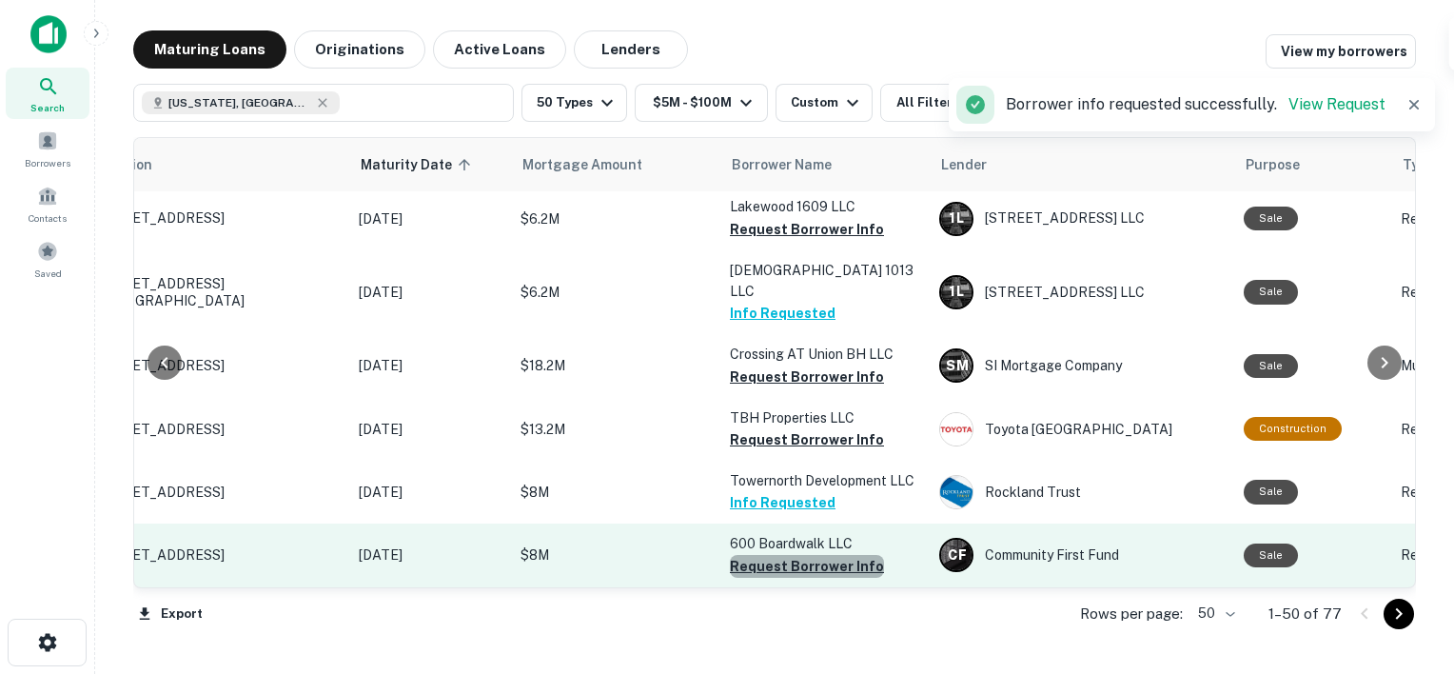
click at [808, 555] on button "Request Borrower Info" at bounding box center [807, 566] width 154 height 23
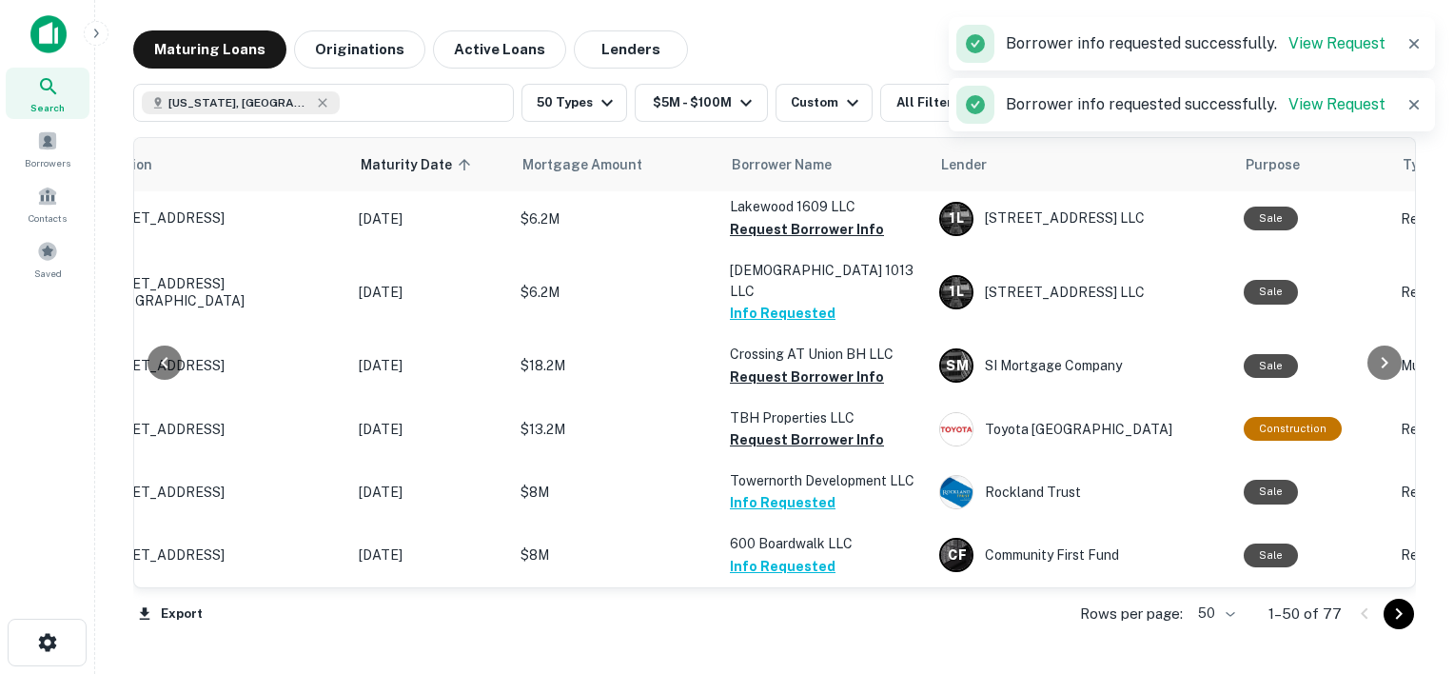
click at [1217, 616] on body "Search Borrowers Contacts Saved Maturing Loans Originations Active Loans Lender…" at bounding box center [727, 337] width 1454 height 674
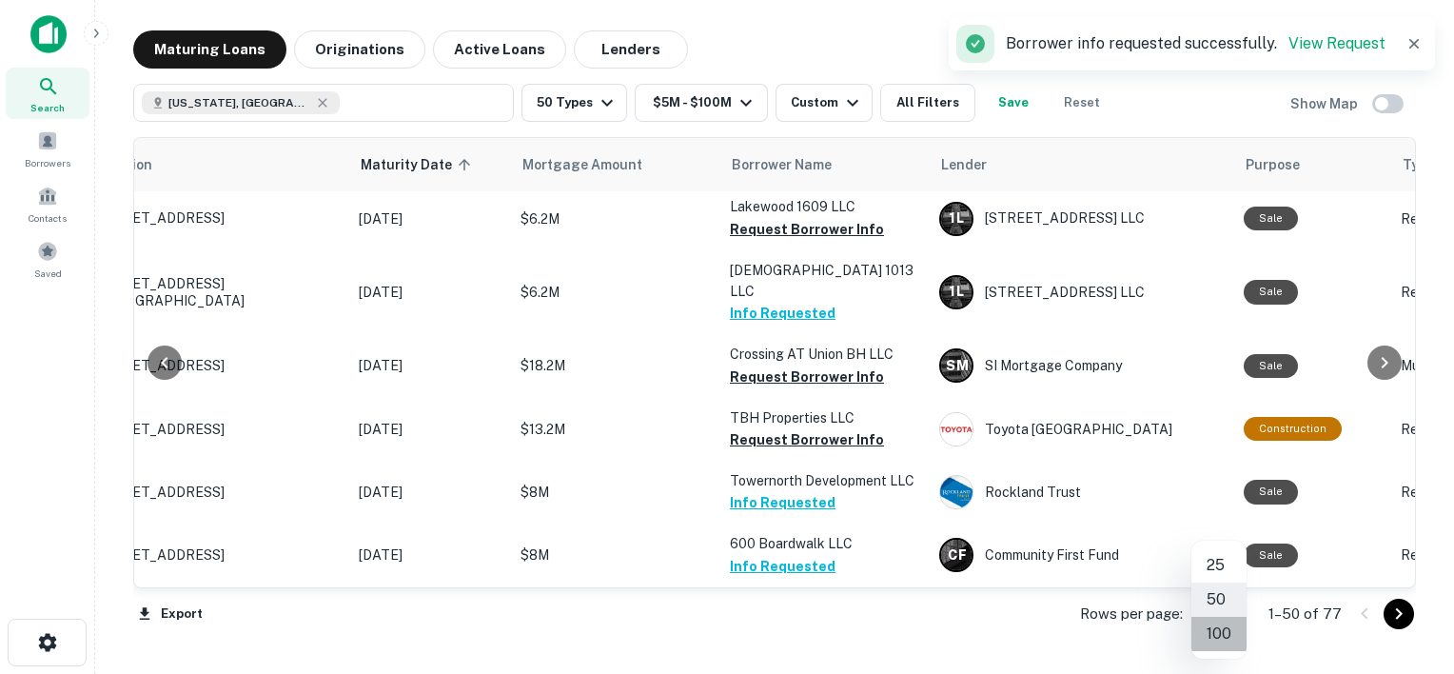
click at [1222, 625] on li "100" at bounding box center [1218, 633] width 55 height 34
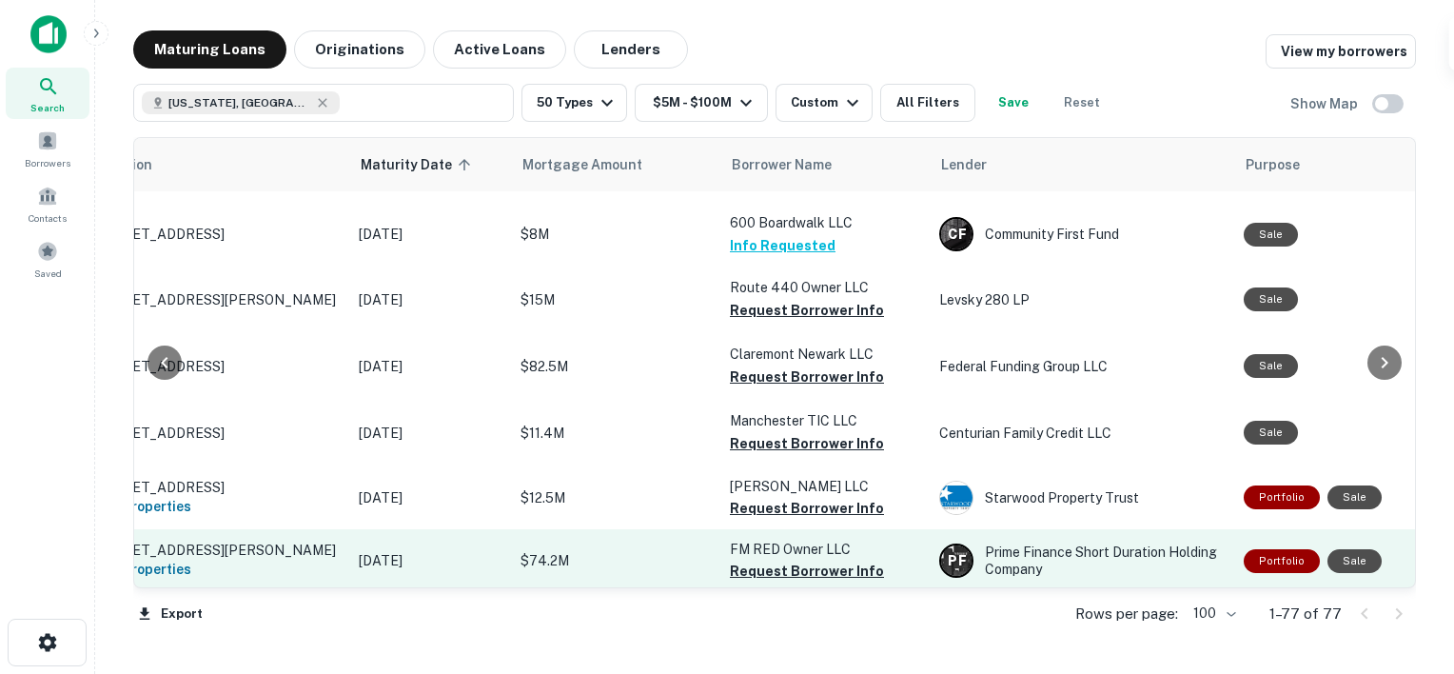
scroll to position [3363, 107]
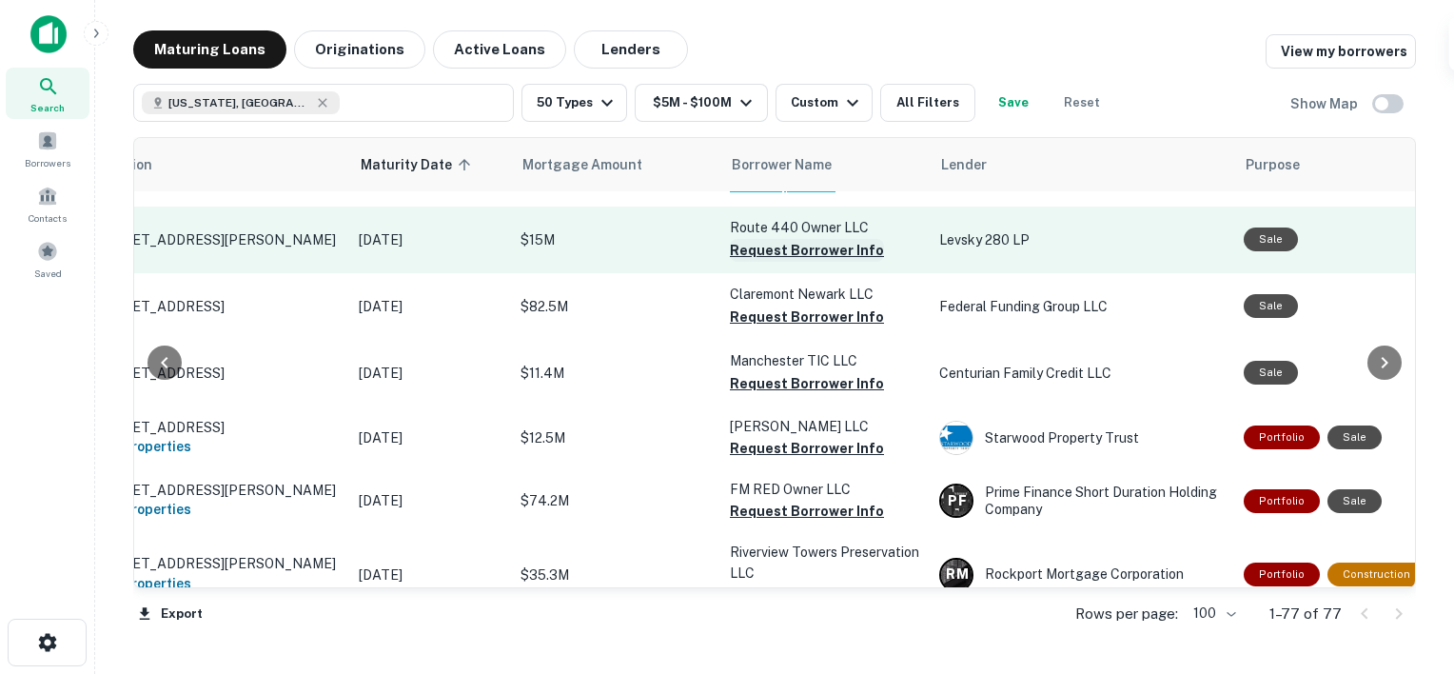
click at [798, 262] on button "Request Borrower Info" at bounding box center [807, 250] width 154 height 23
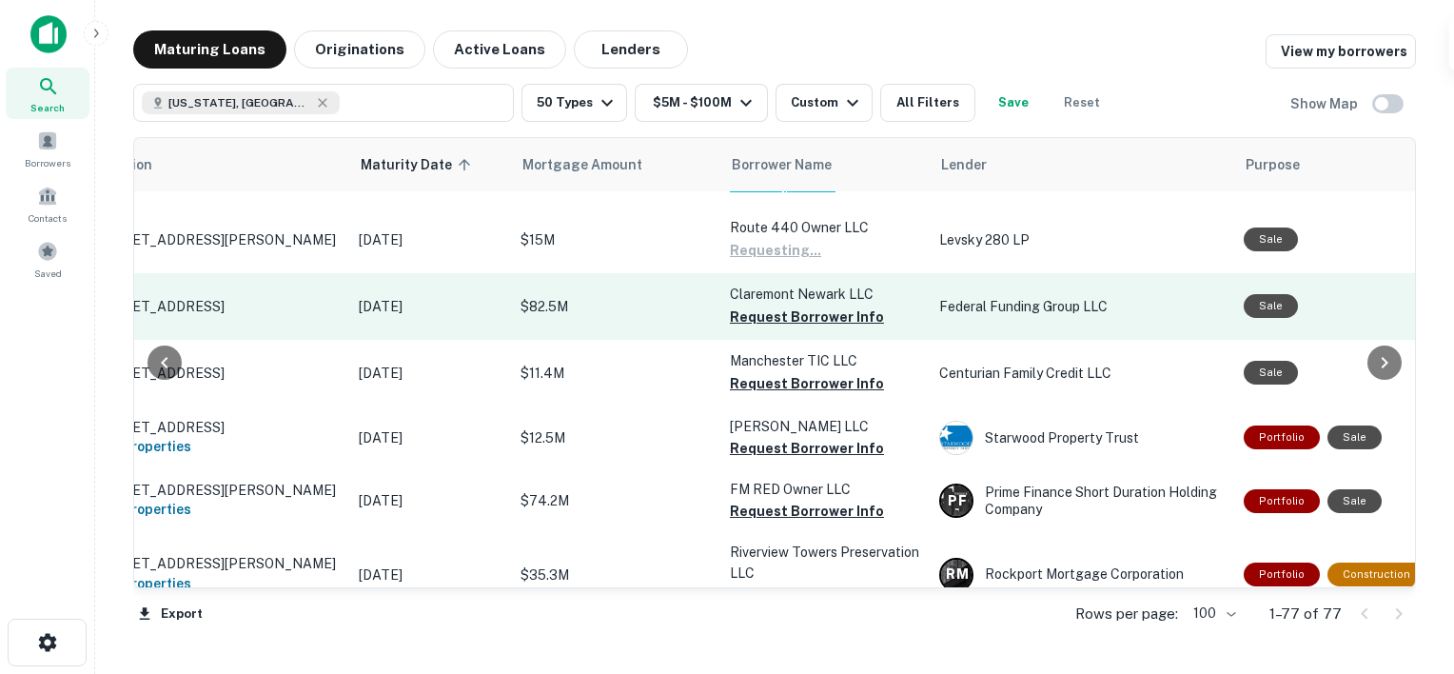
scroll to position [3384, 107]
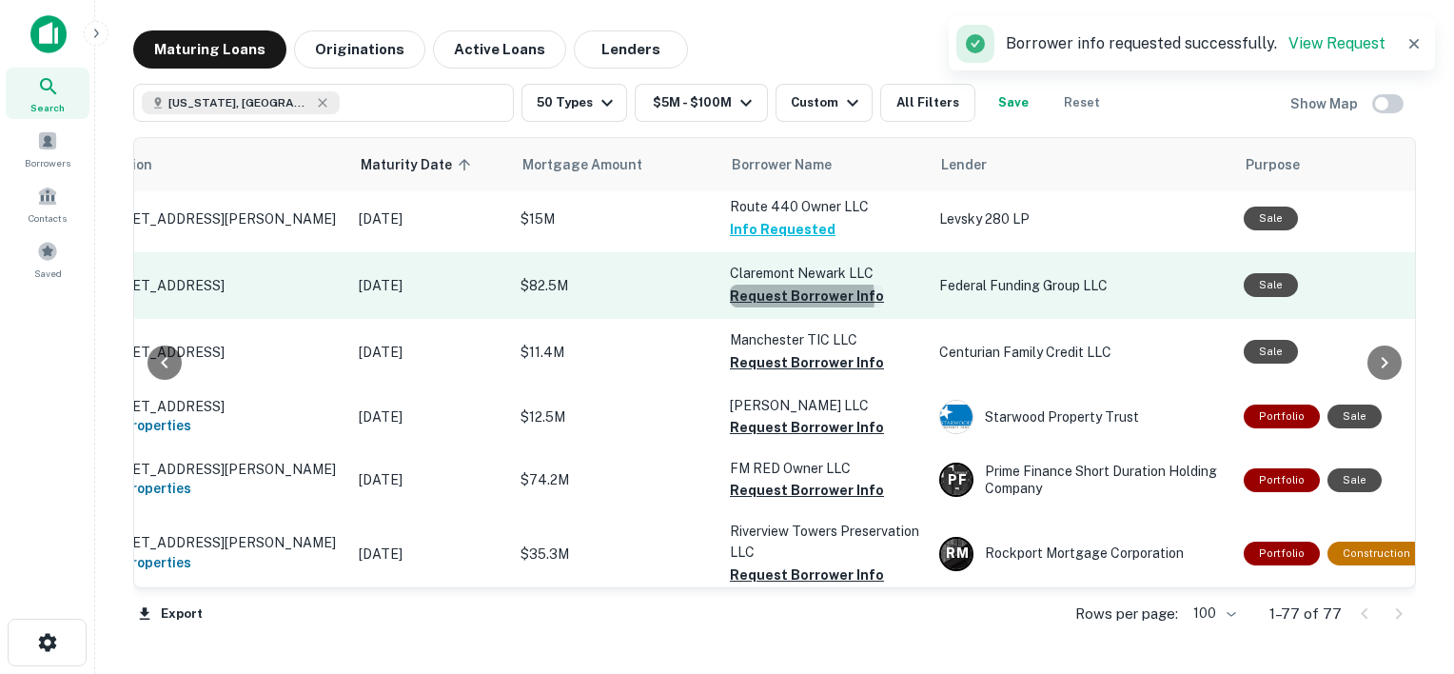
click at [795, 307] on button "Request Borrower Info" at bounding box center [807, 295] width 154 height 23
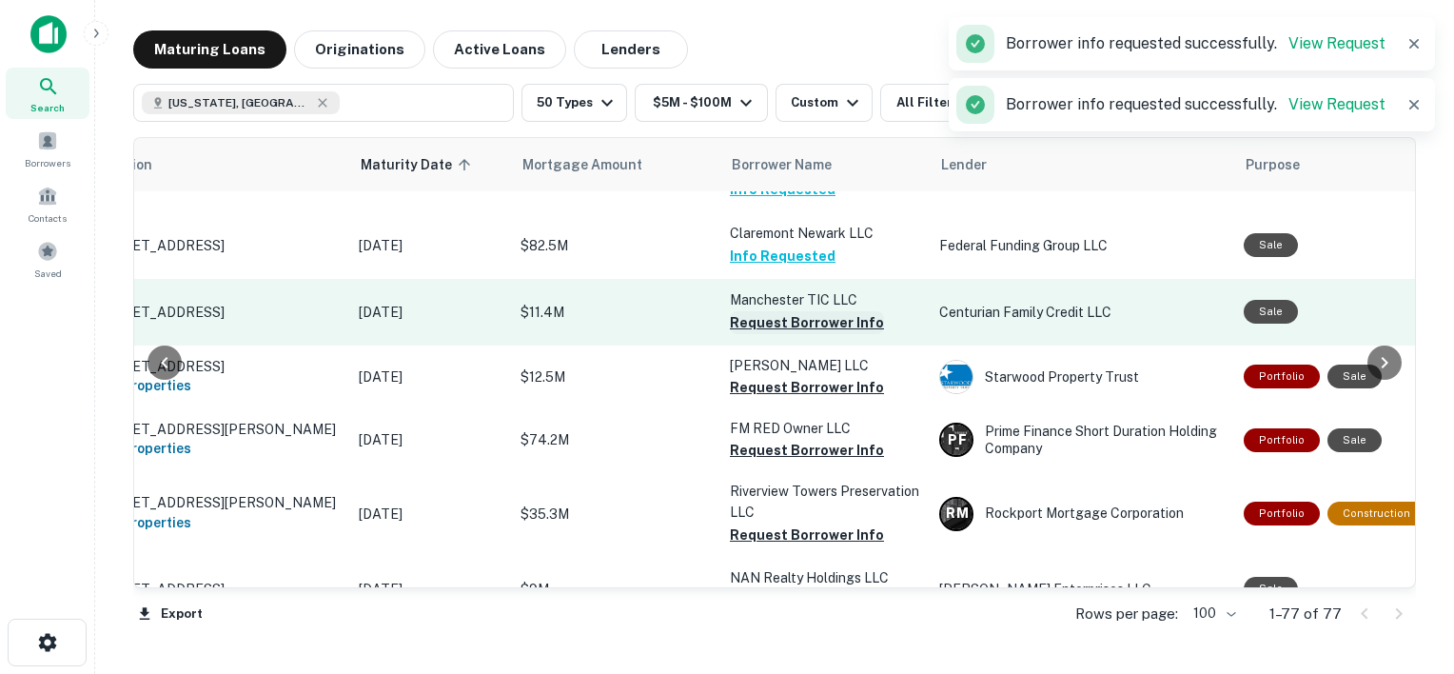
click at [828, 334] on button "Request Borrower Info" at bounding box center [807, 322] width 154 height 23
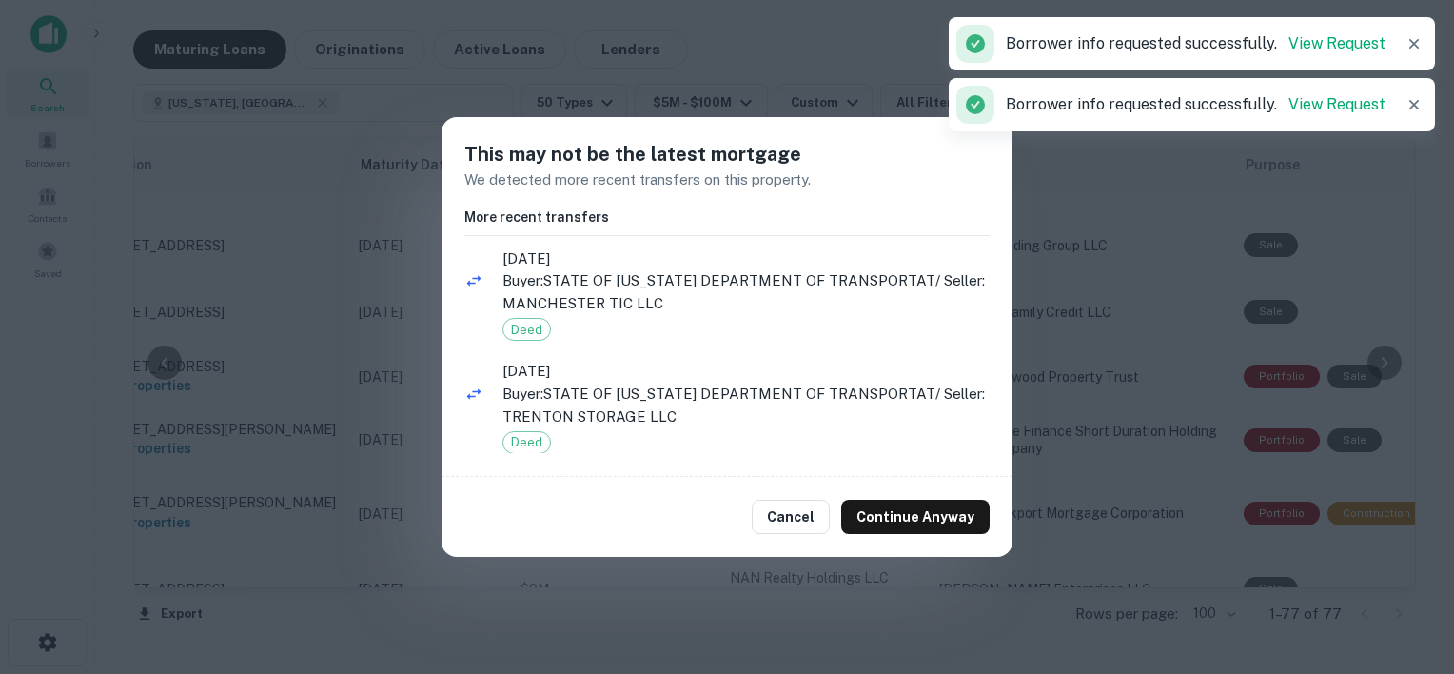
scroll to position [29, 0]
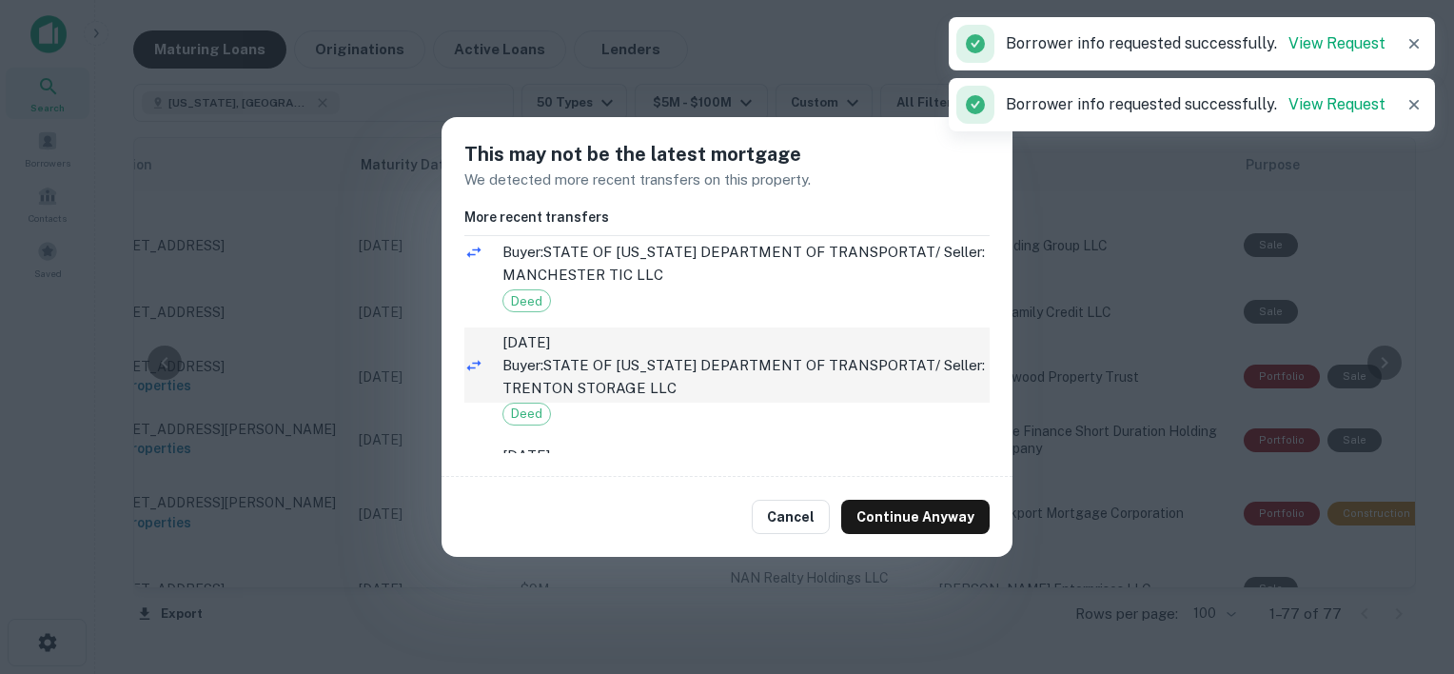
click at [913, 518] on button "Continue Anyway" at bounding box center [915, 516] width 148 height 34
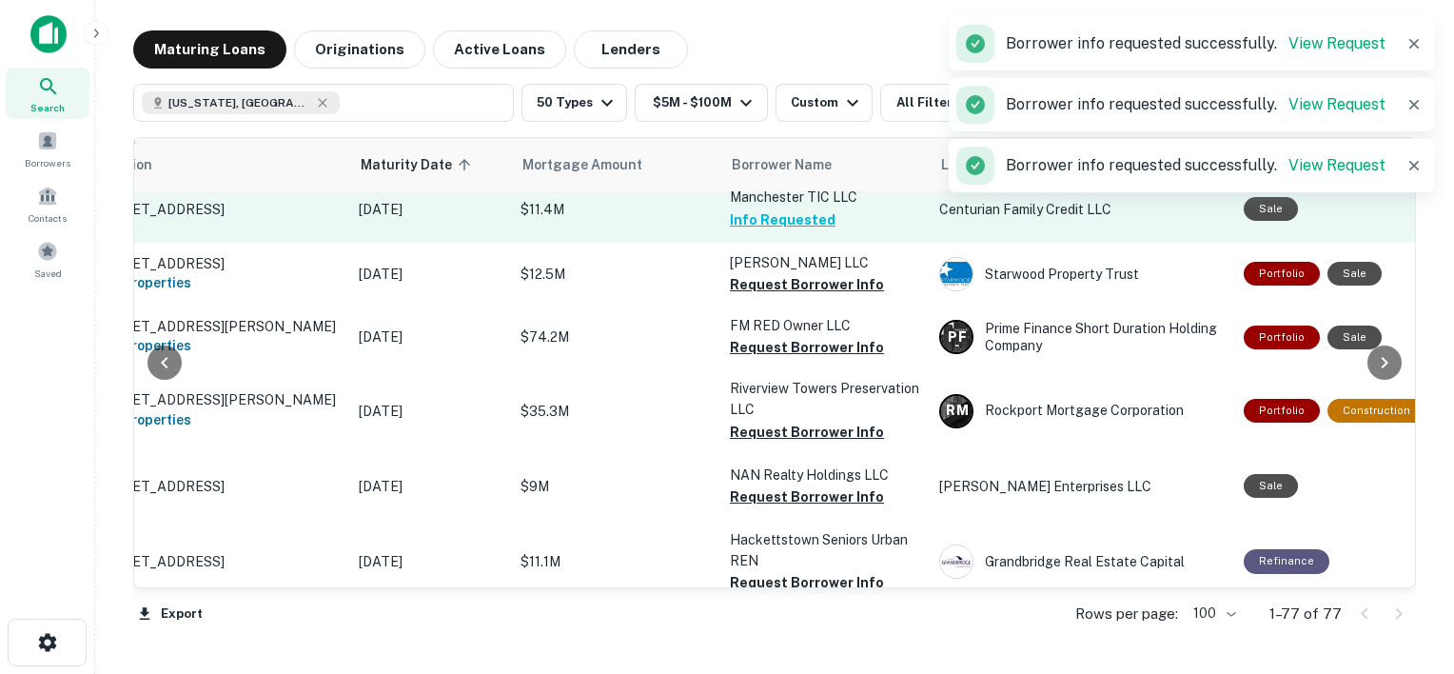
scroll to position [3600, 107]
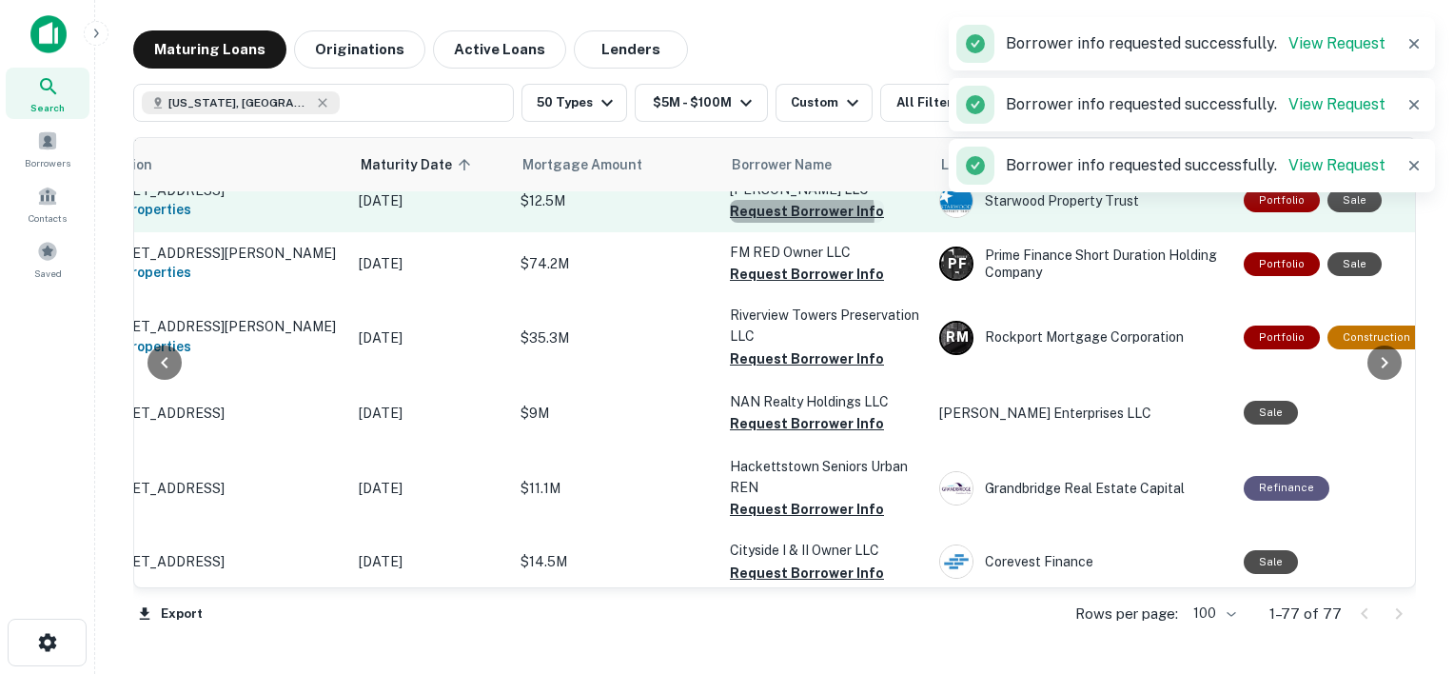
click at [776, 223] on button "Request Borrower Info" at bounding box center [807, 211] width 154 height 23
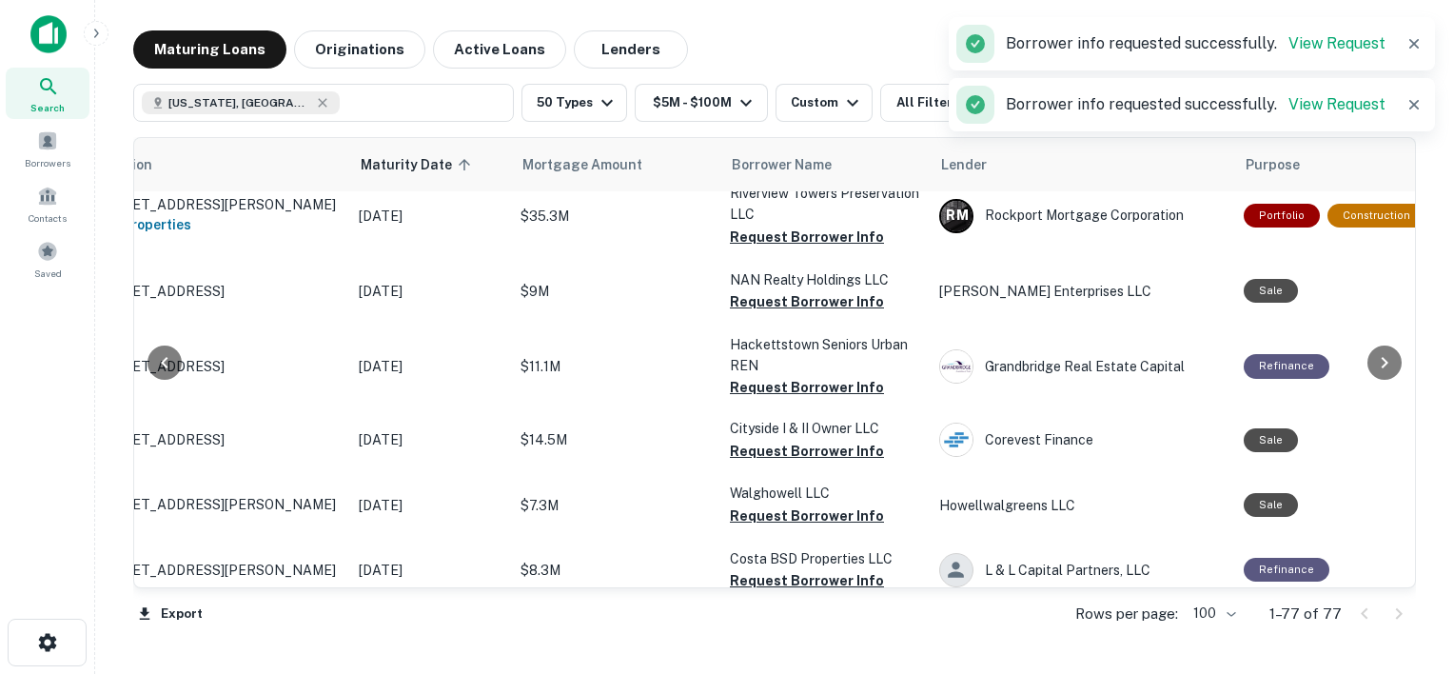
scroll to position [3722, 107]
click at [780, 164] on button "Request Borrower Info" at bounding box center [807, 152] width 154 height 23
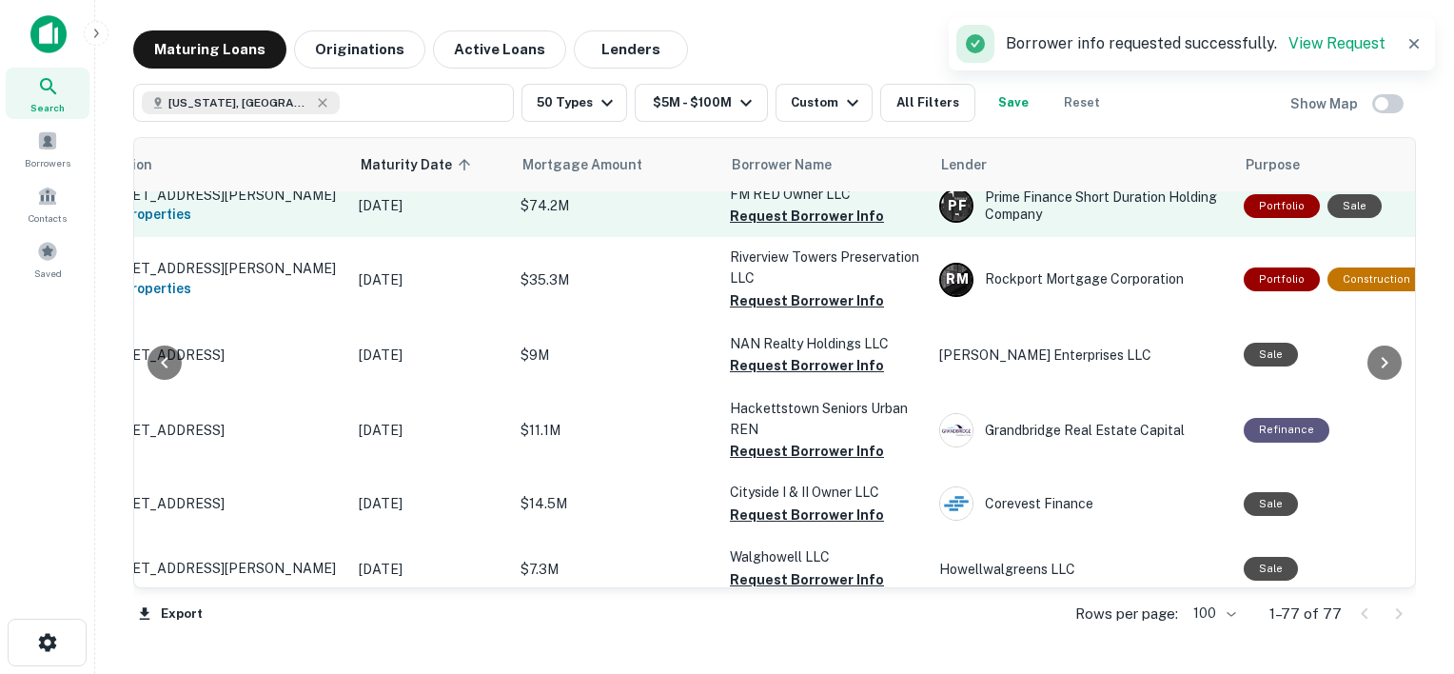
scroll to position [3657, 107]
click at [780, 228] on button "Request Borrower Info" at bounding box center [807, 216] width 154 height 23
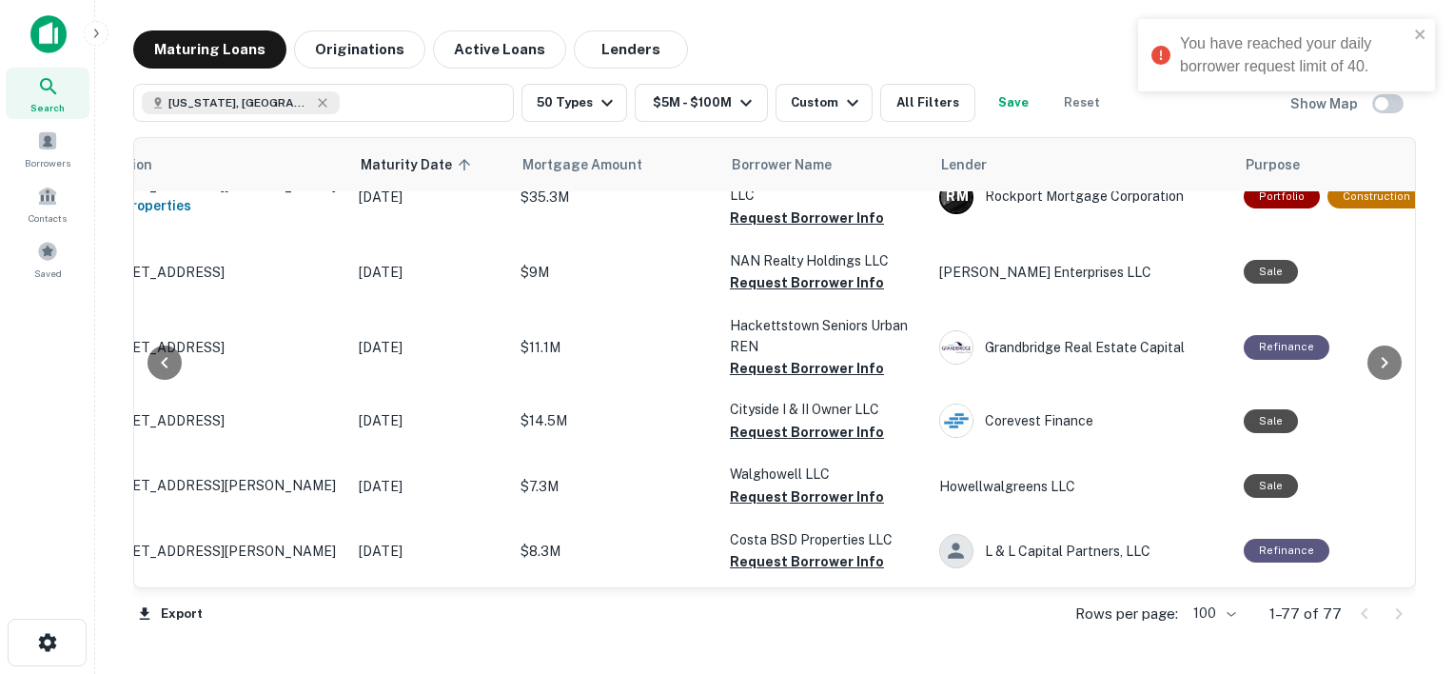
scroll to position [3623, 107]
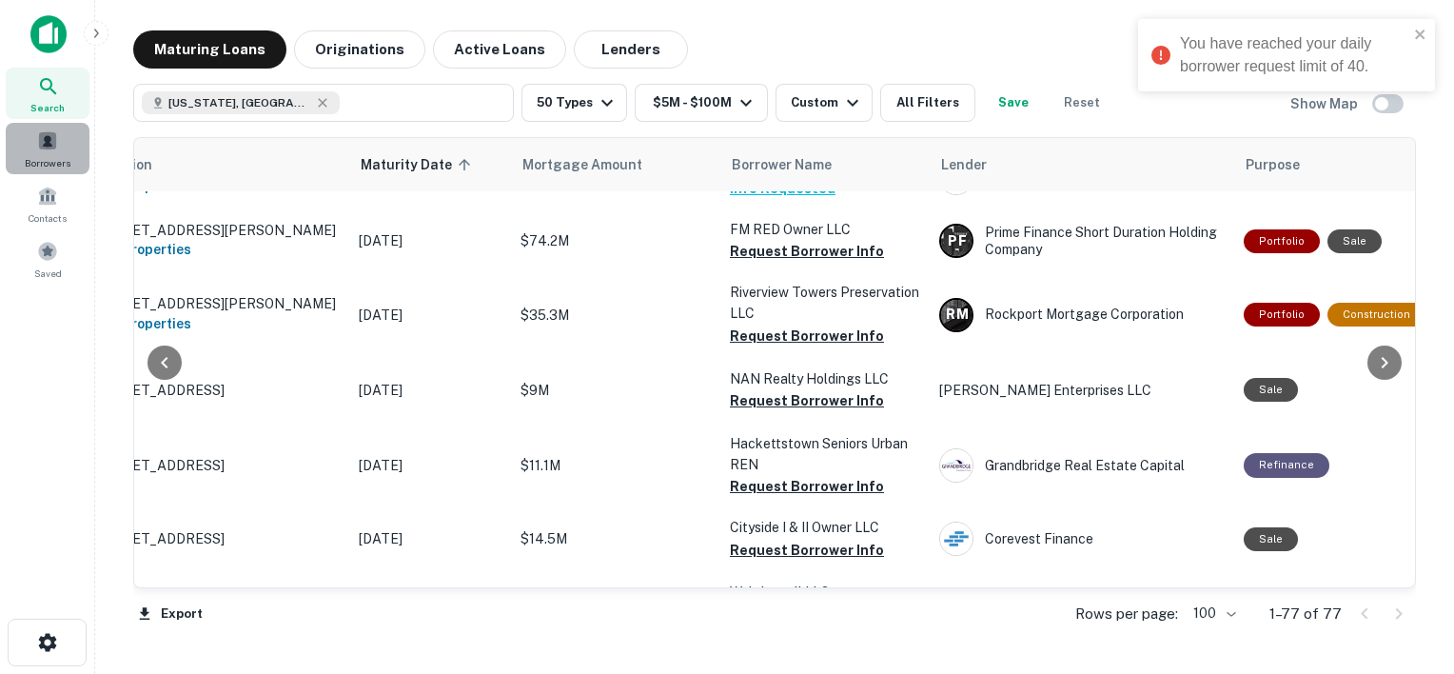
click at [49, 158] on span "Borrowers" at bounding box center [48, 162] width 46 height 15
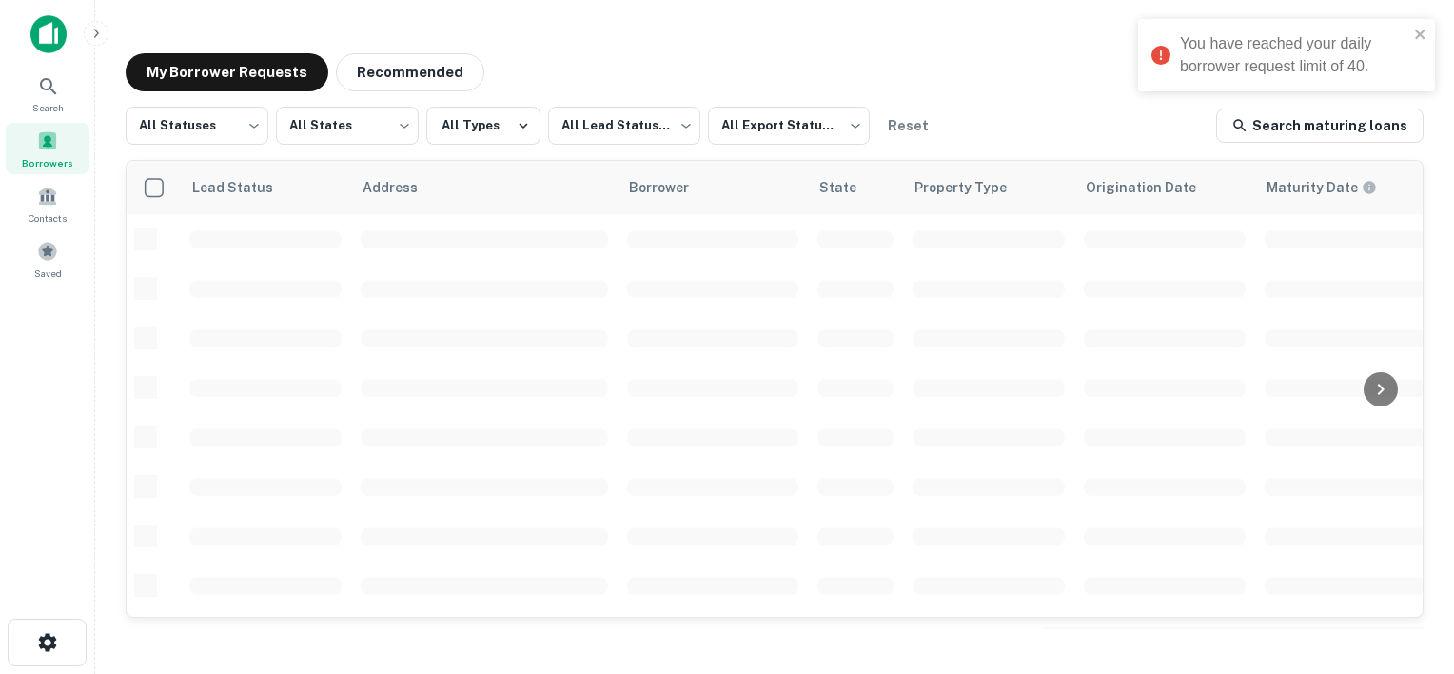
scroll to position [215, 0]
